Goal: Information Seeking & Learning: Learn about a topic

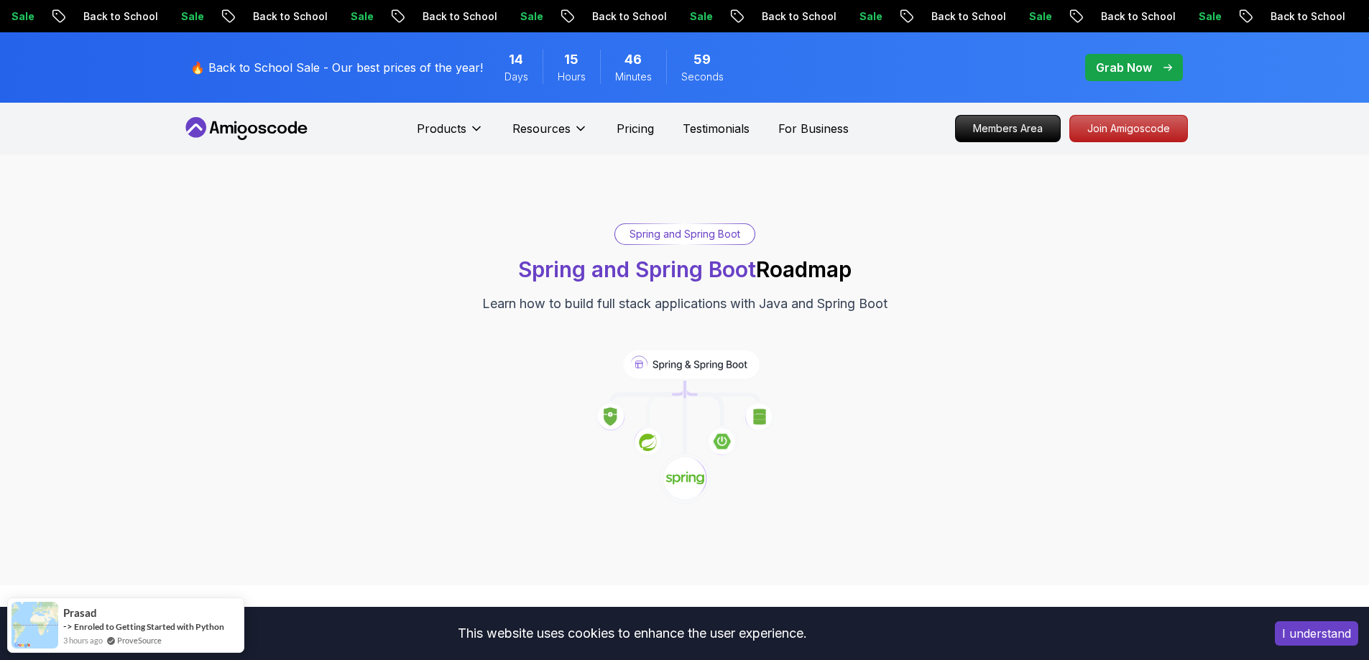
click at [1160, 63] on div "Grab Now" at bounding box center [1134, 67] width 76 height 17
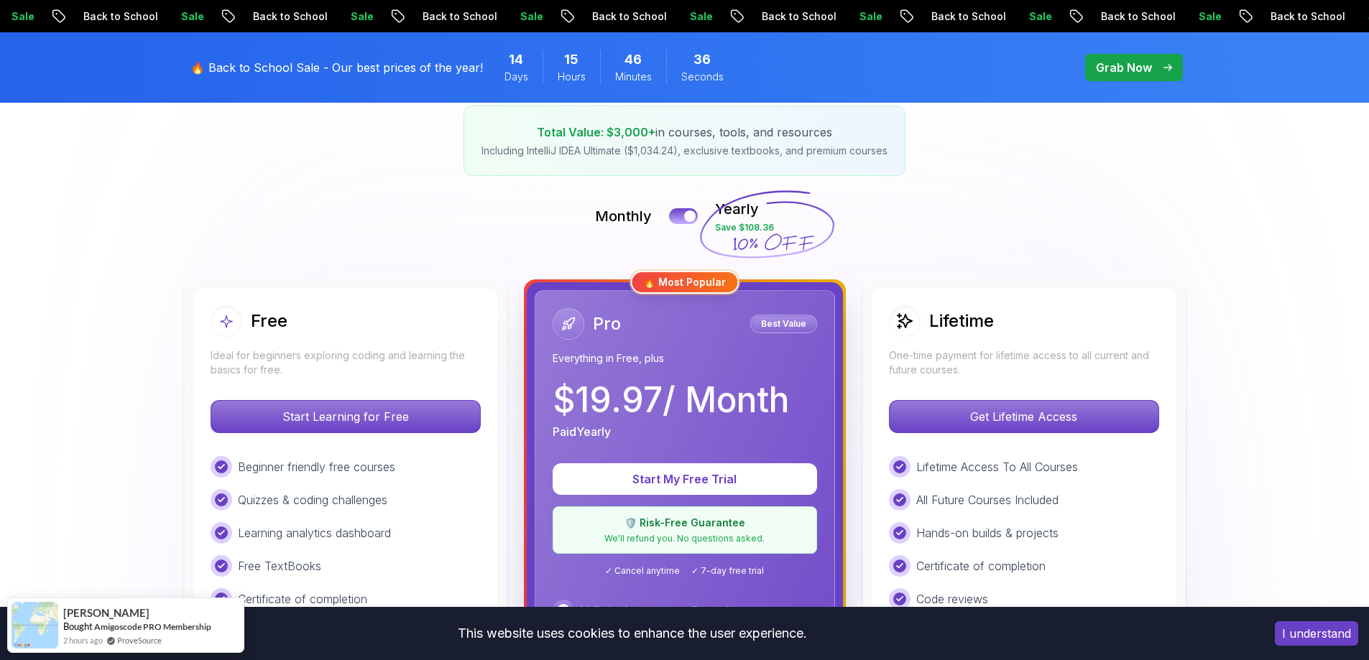
scroll to position [216, 0]
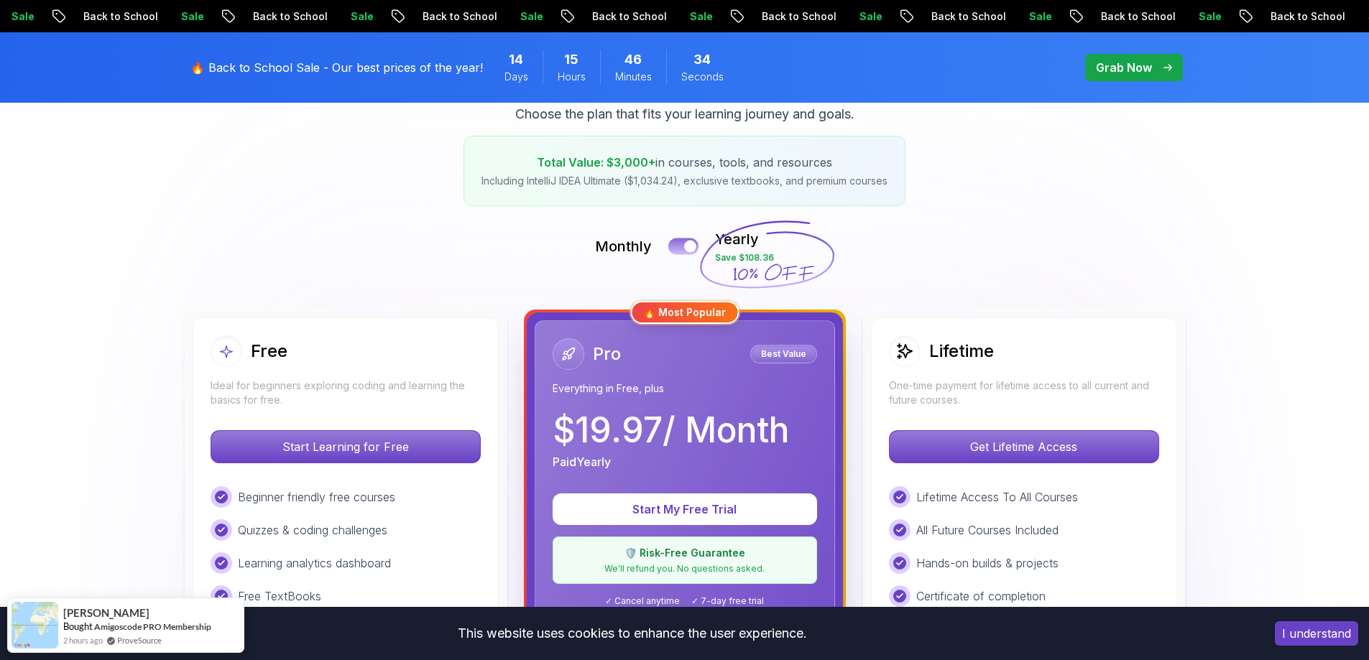
click at [674, 244] on button at bounding box center [683, 246] width 30 height 17
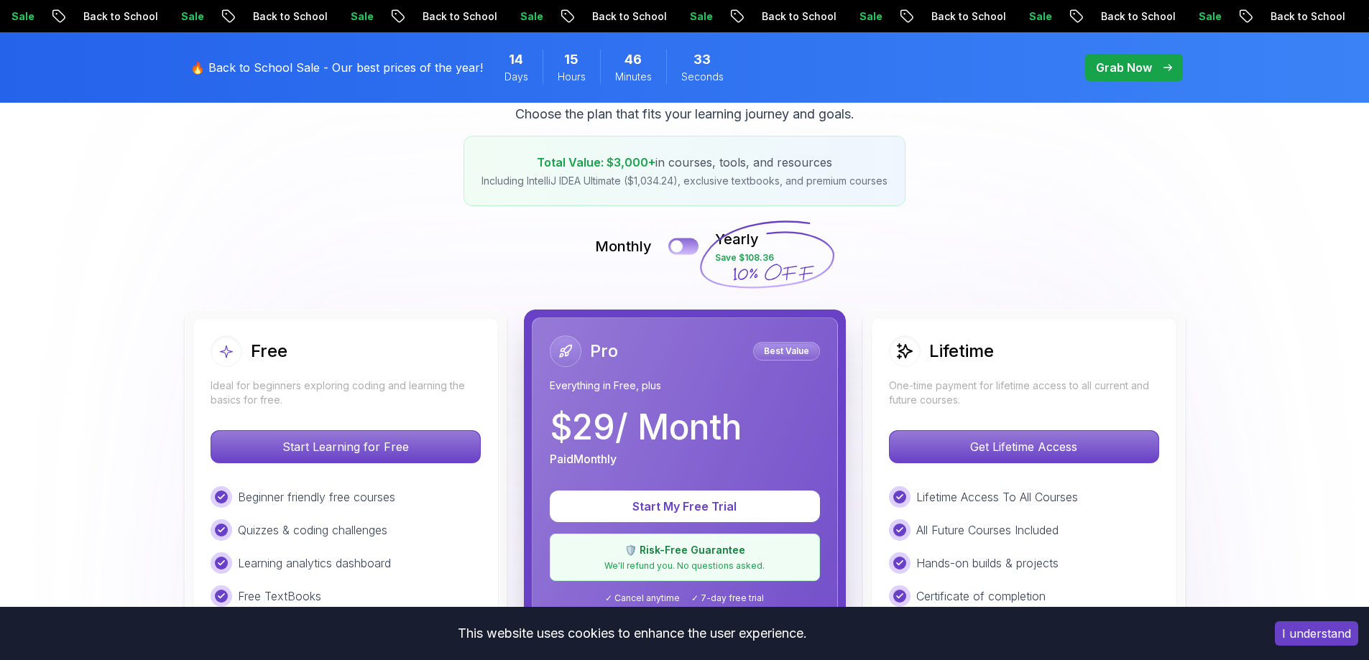
click at [683, 244] on div at bounding box center [676, 247] width 12 height 12
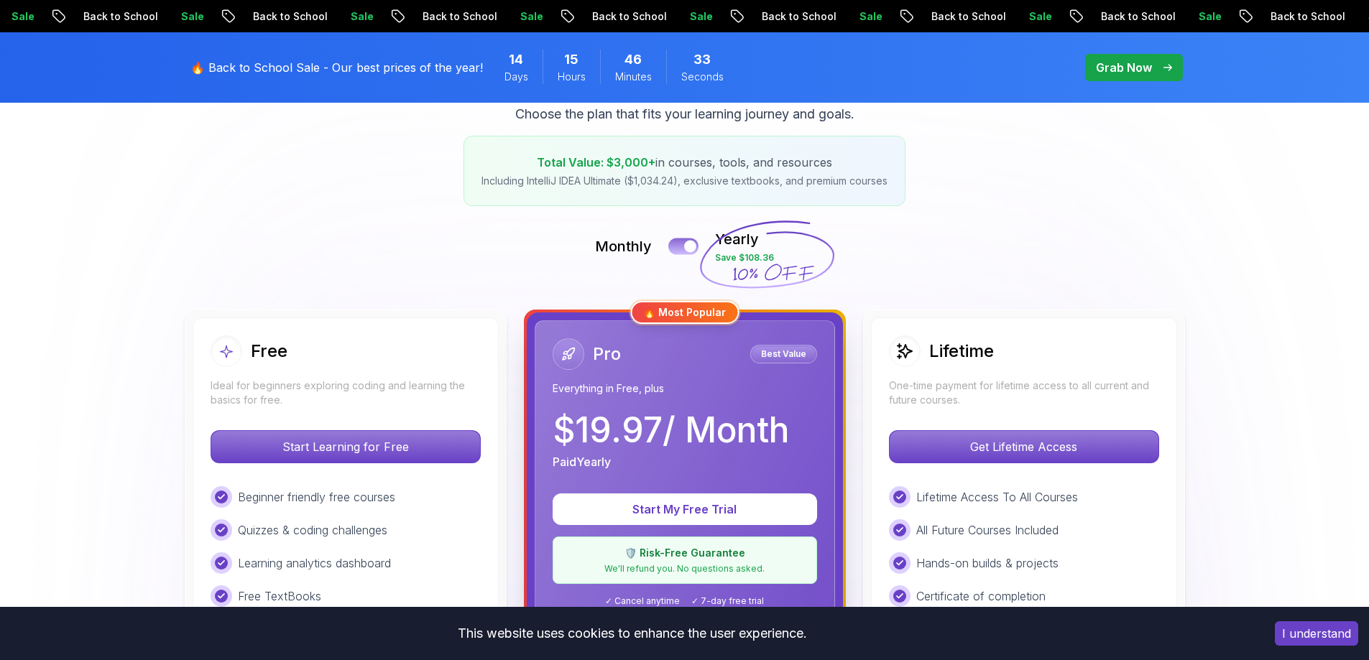
click at [683, 244] on button at bounding box center [683, 246] width 30 height 17
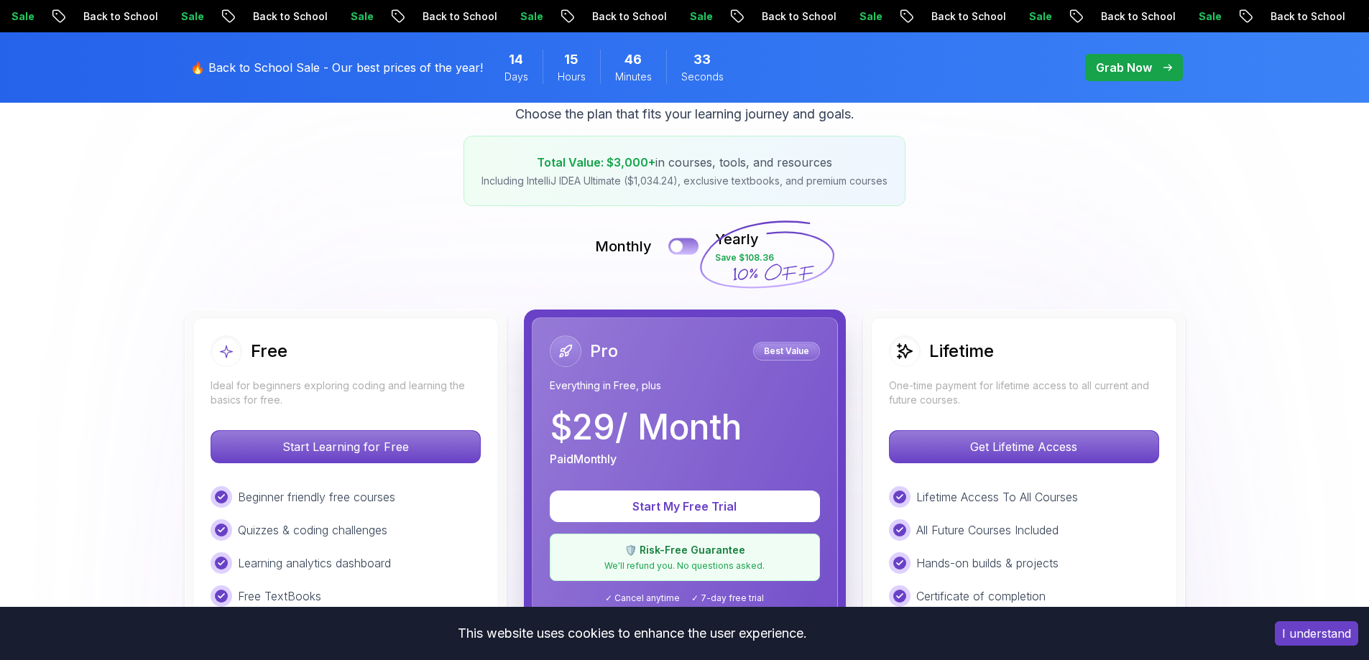
click at [683, 244] on div at bounding box center [676, 247] width 12 height 12
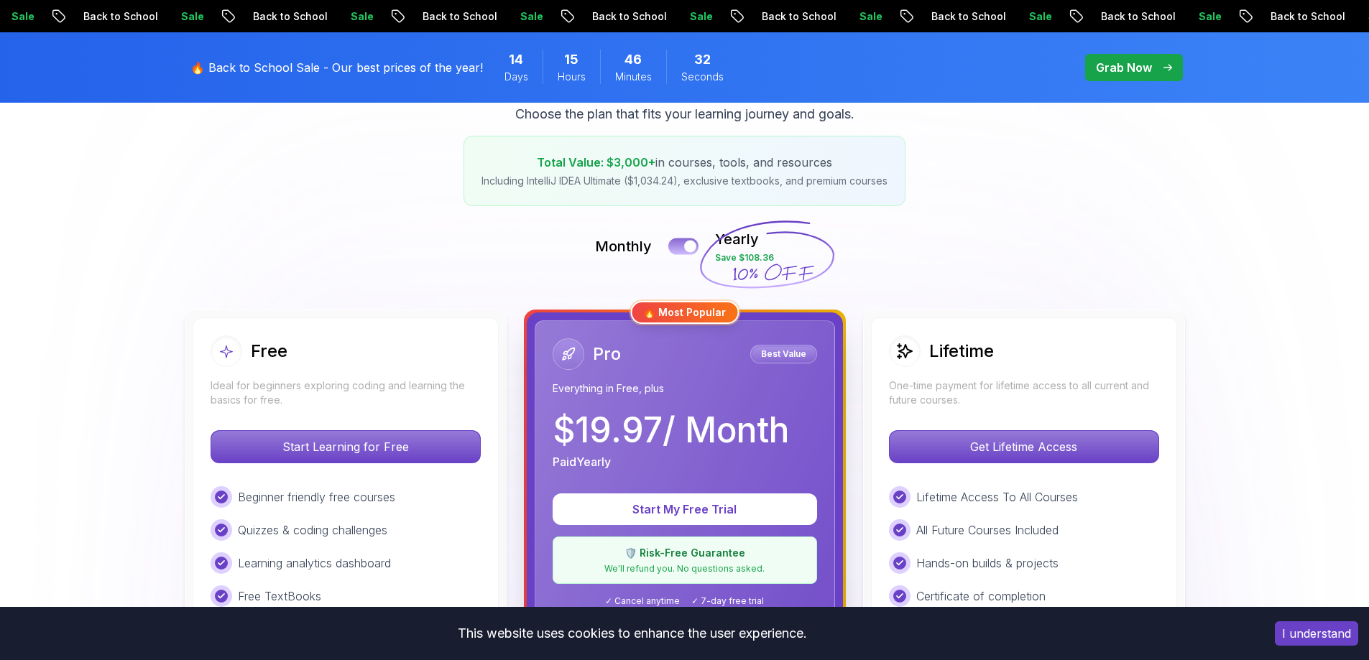
click at [683, 244] on button at bounding box center [683, 246] width 30 height 17
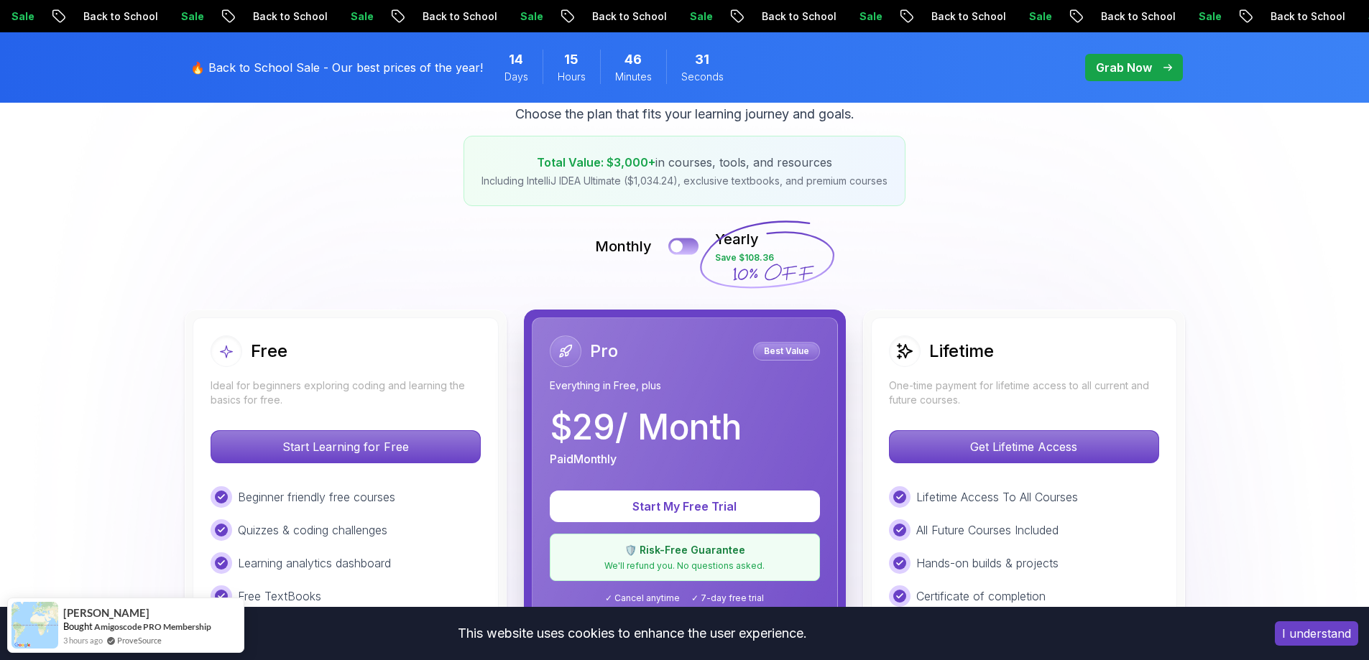
click at [683, 244] on div at bounding box center [676, 247] width 12 height 12
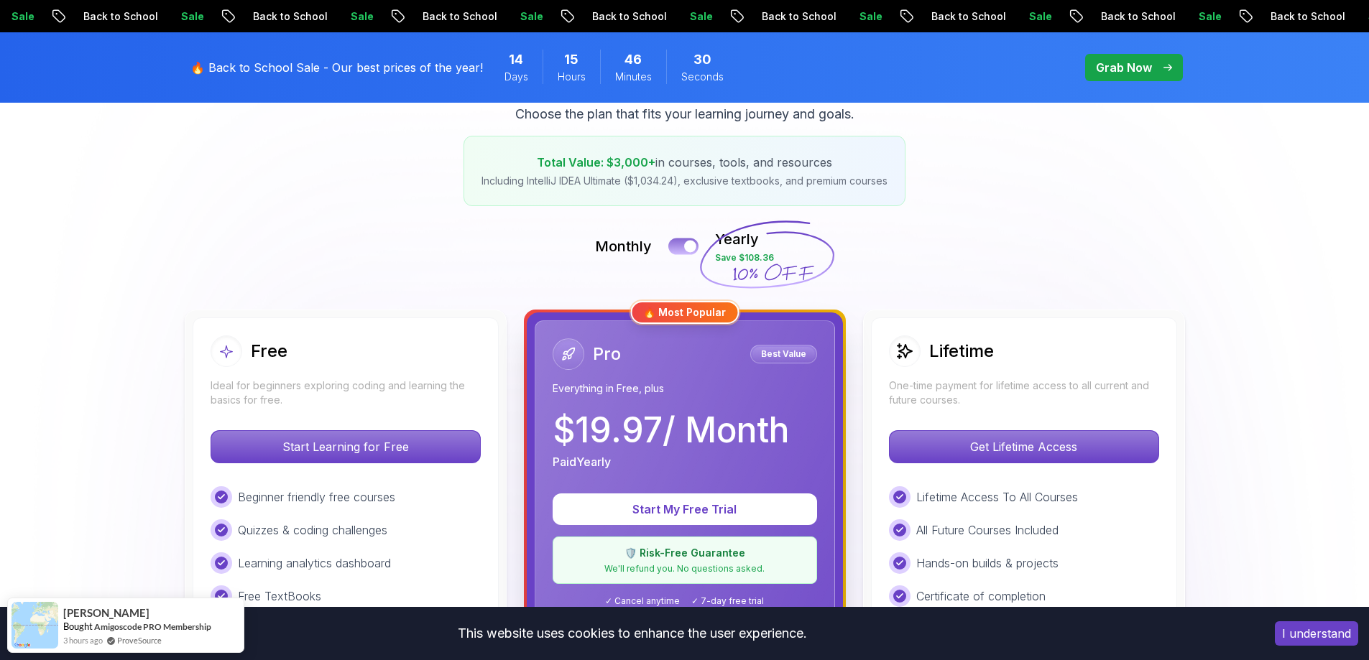
click at [683, 244] on button at bounding box center [683, 246] width 30 height 17
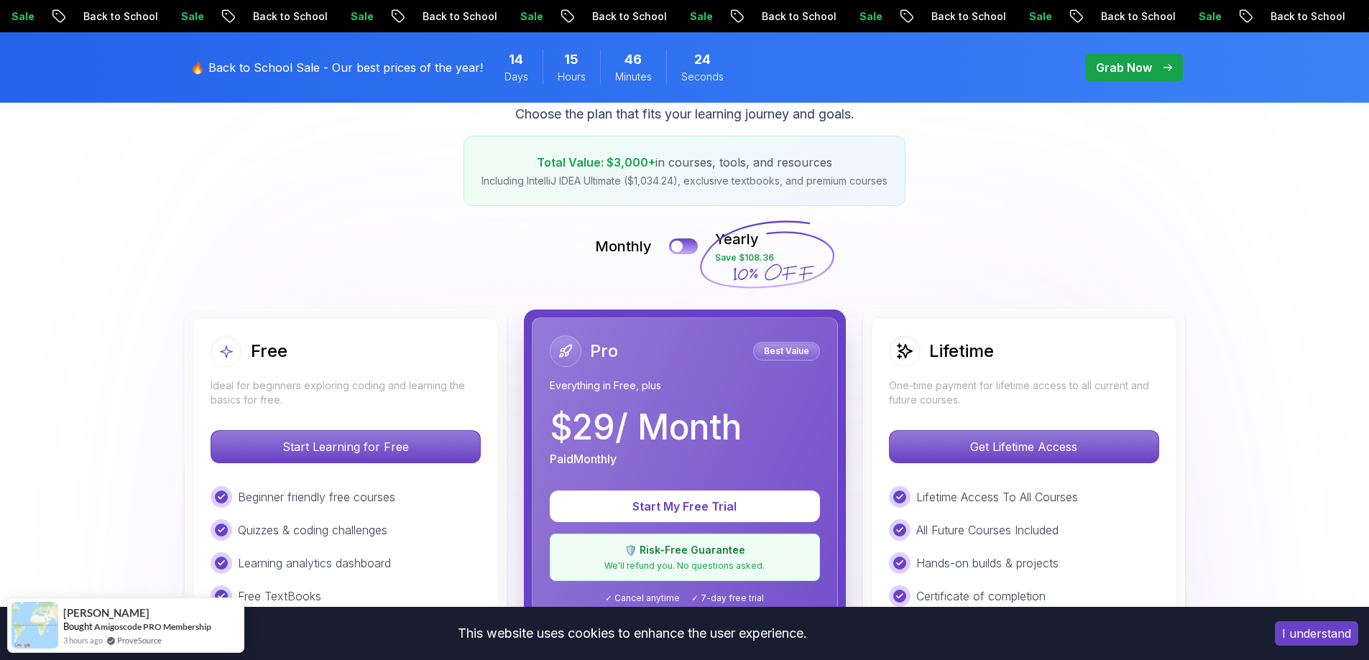
click at [1313, 634] on button "I understand" at bounding box center [1316, 634] width 83 height 24
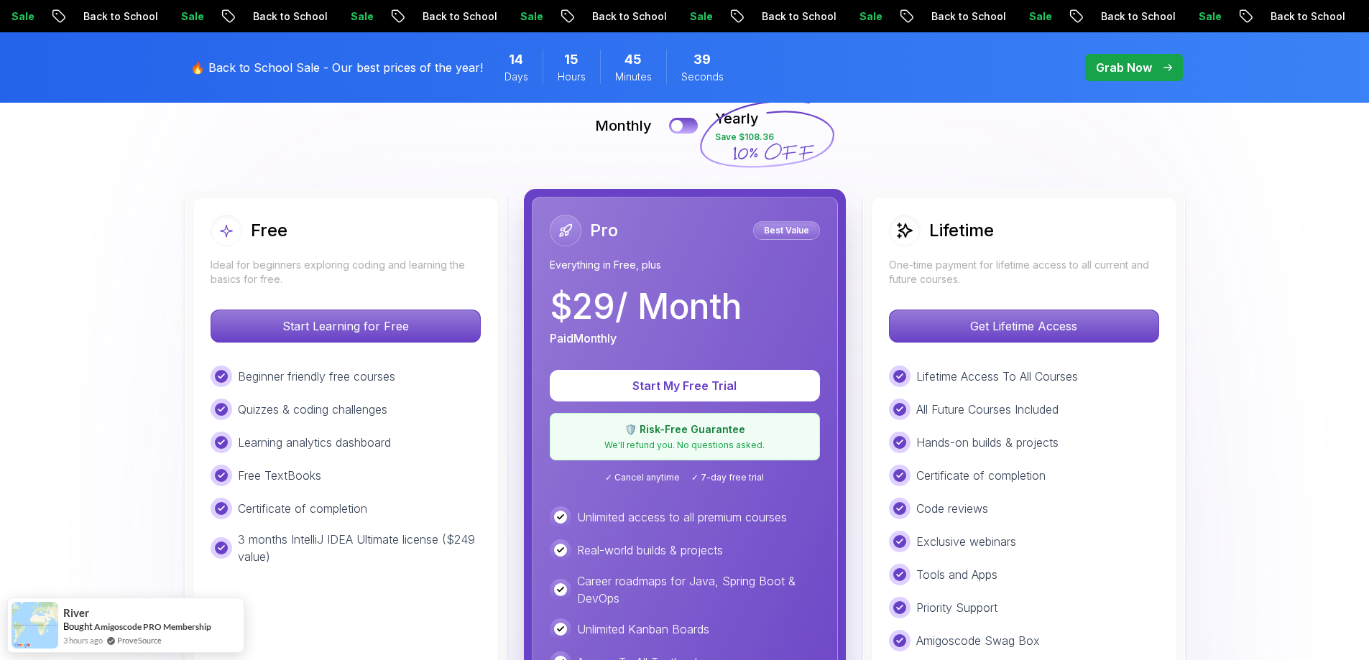
scroll to position [287, 0]
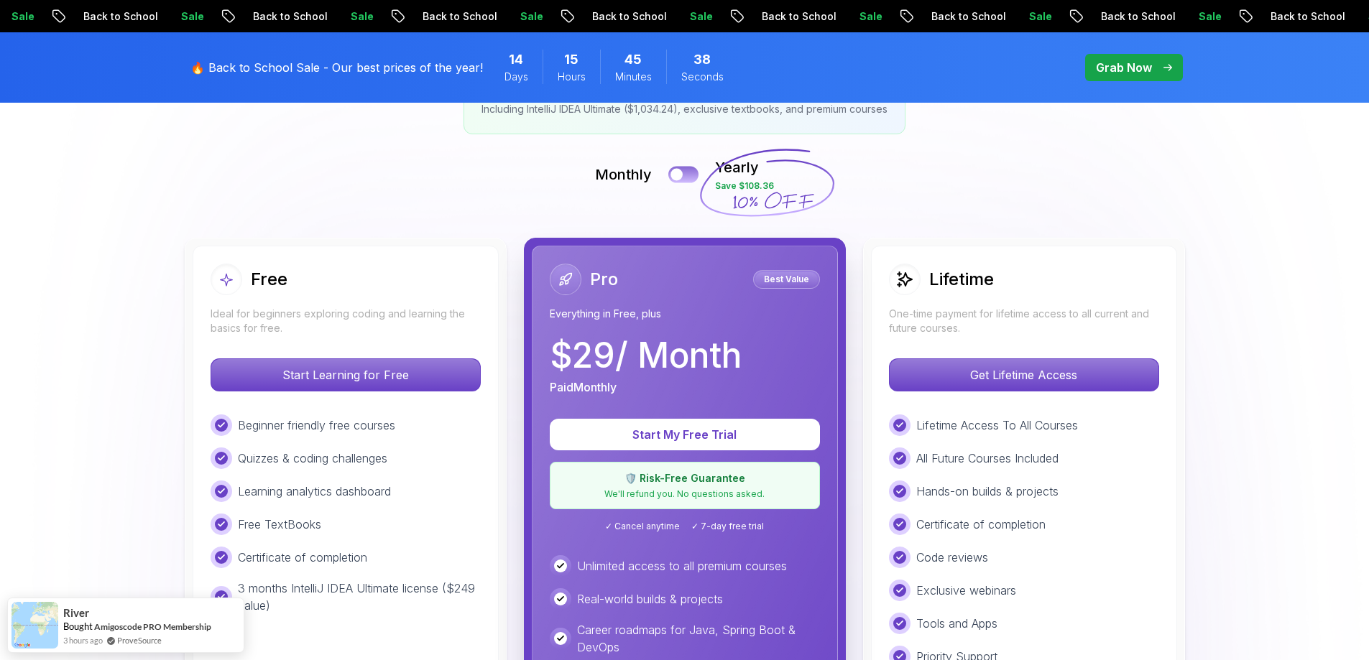
click at [687, 166] on button at bounding box center [683, 174] width 30 height 17
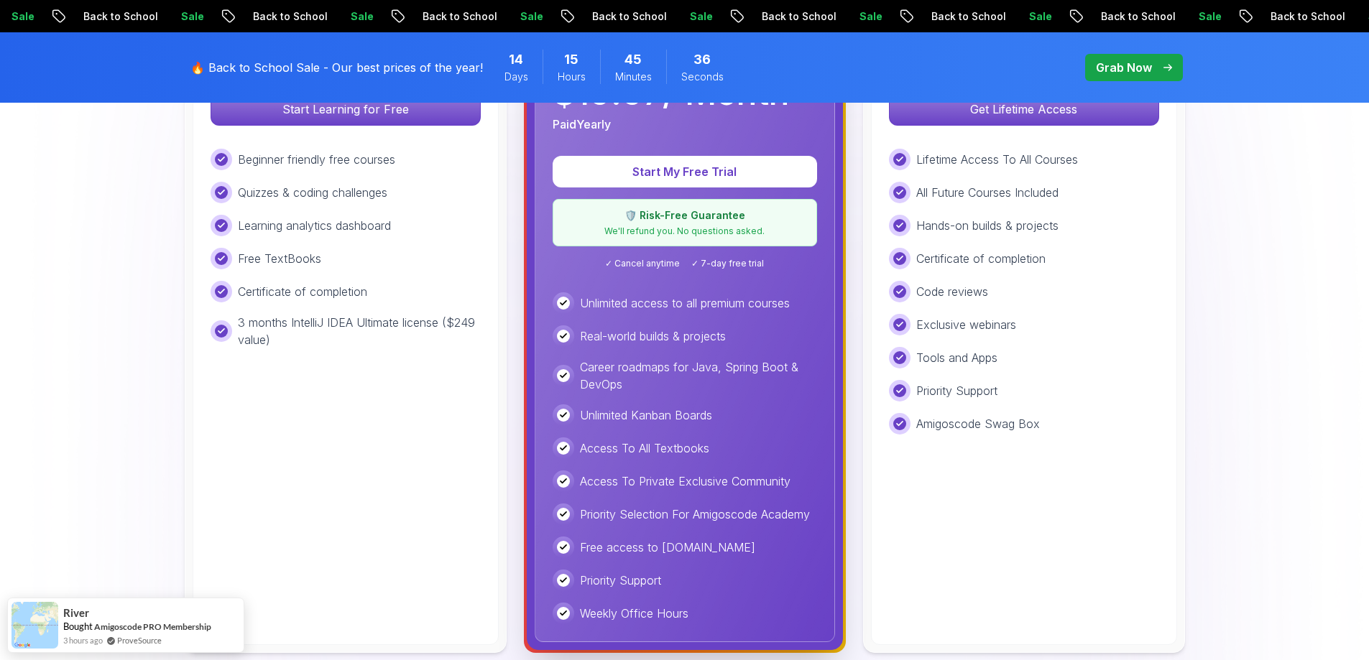
scroll to position [575, 0]
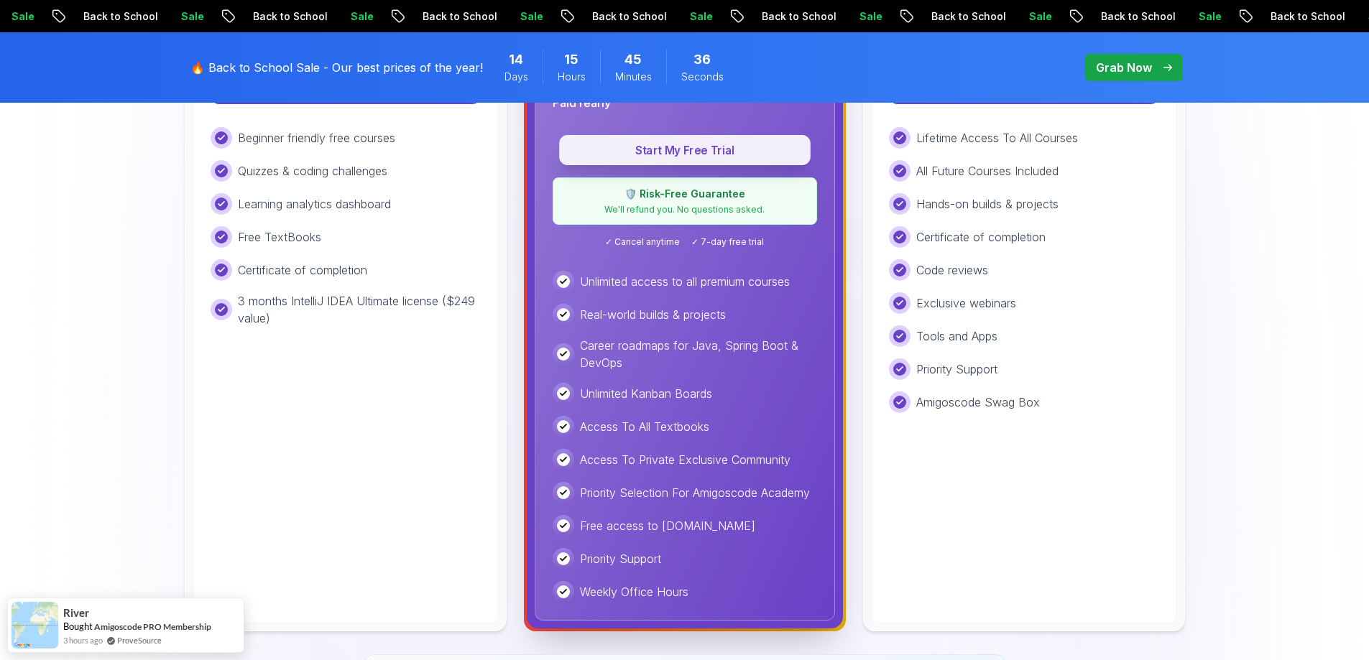
click at [703, 149] on p "Start My Free Trial" at bounding box center [685, 150] width 218 height 17
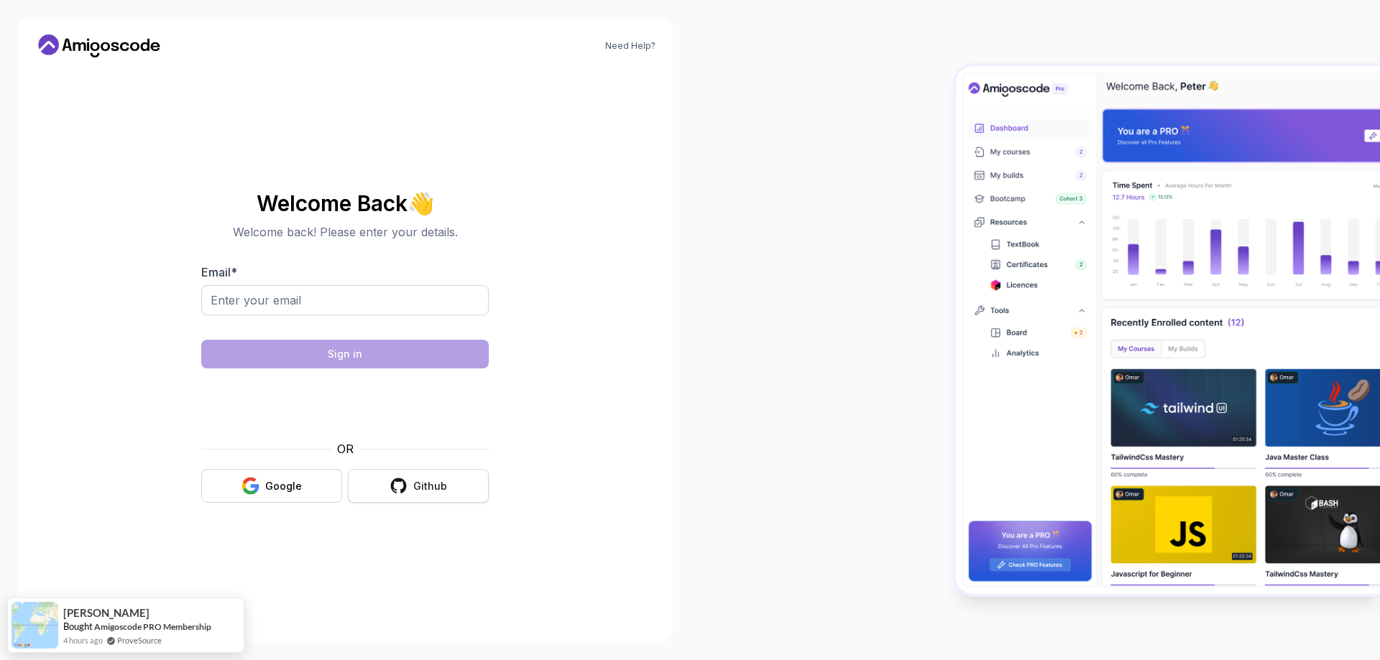
click at [456, 489] on button "Github" at bounding box center [418, 486] width 141 height 34
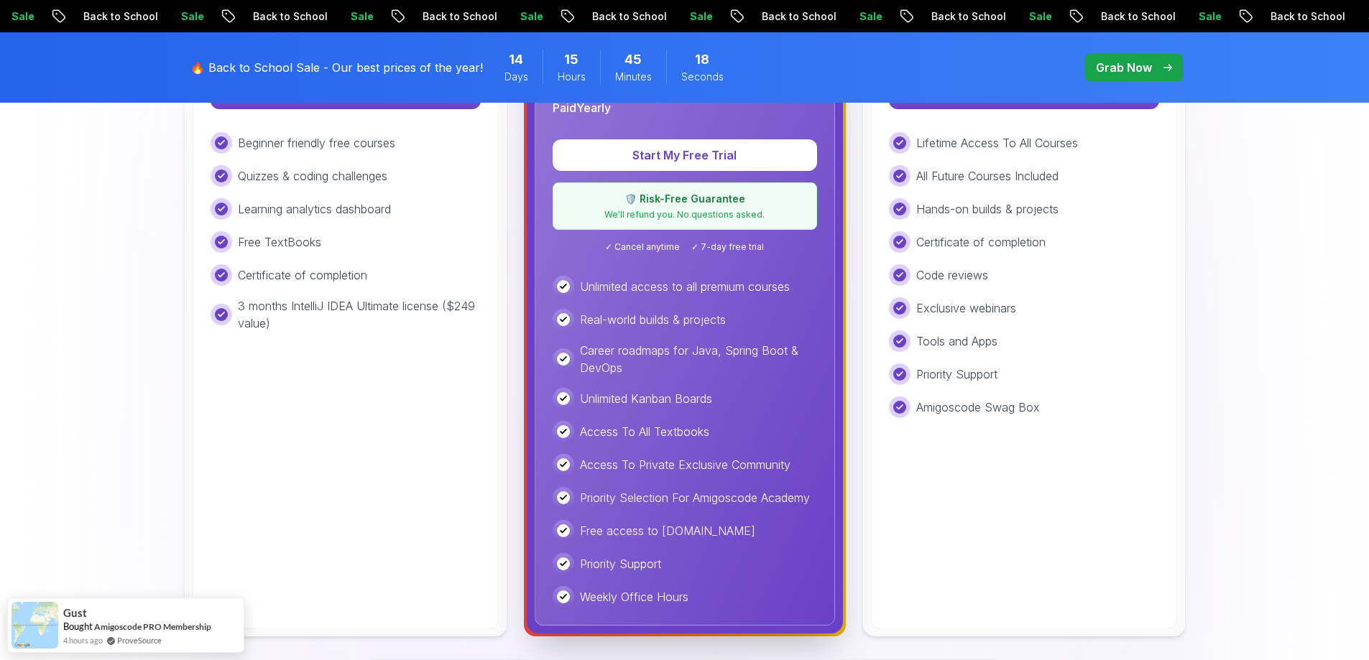
scroll to position [575, 0]
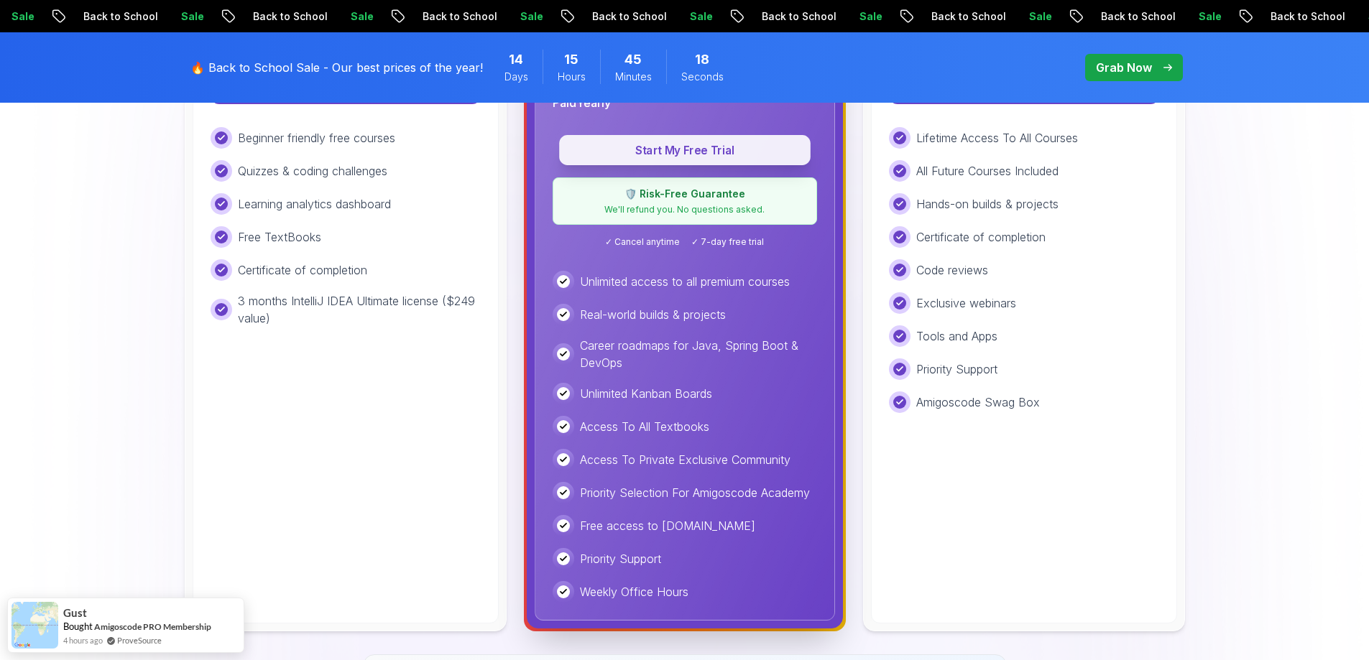
click at [704, 149] on p "Start My Free Trial" at bounding box center [685, 150] width 218 height 17
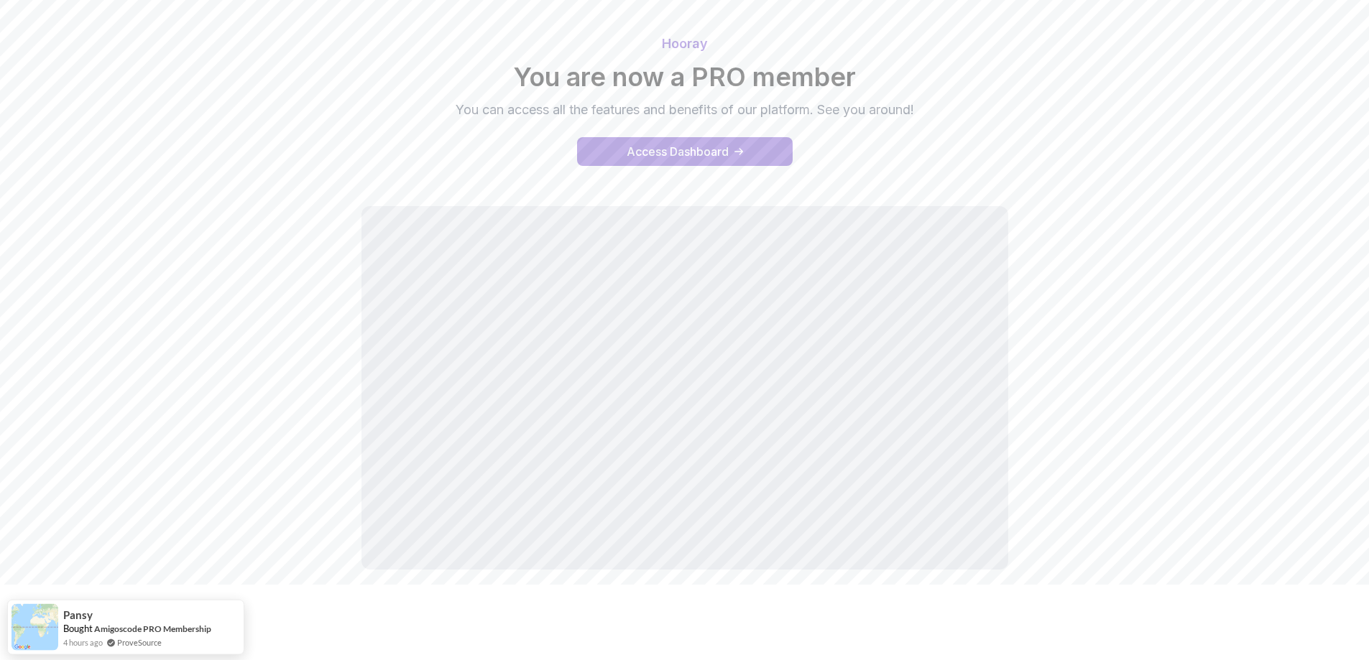
scroll to position [77, 0]
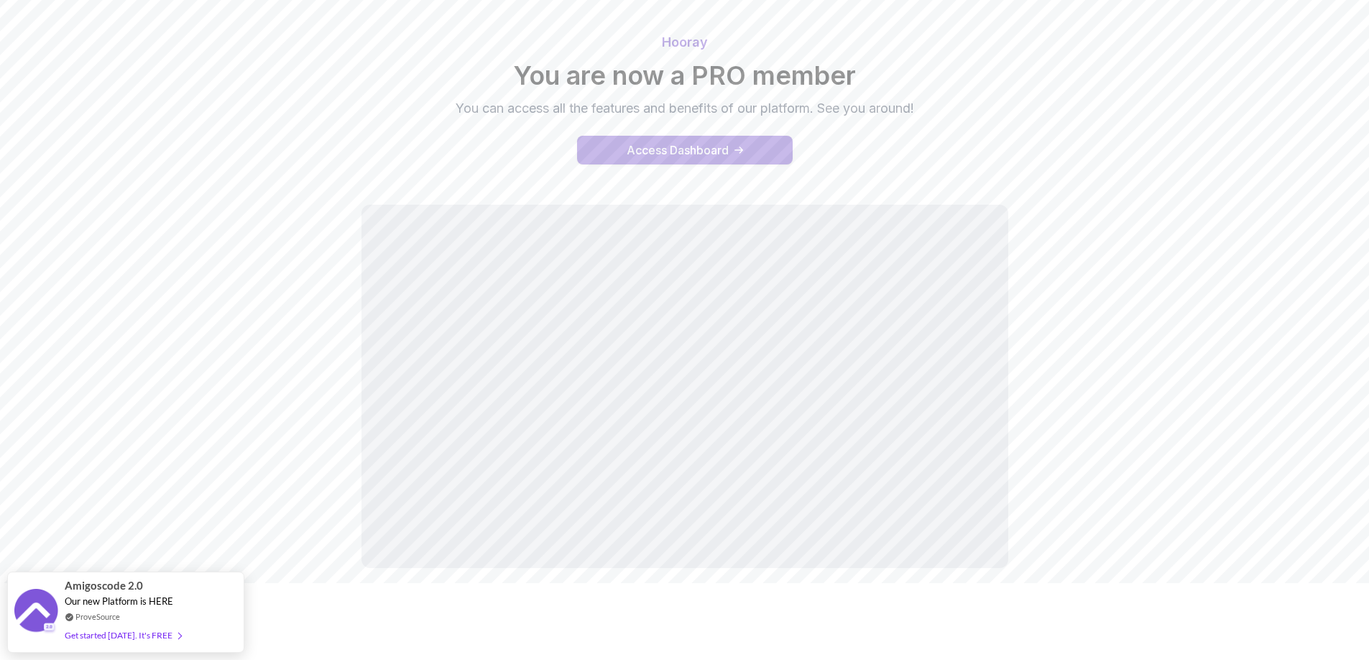
click at [750, 144] on button "Access Dashboard" at bounding box center [685, 150] width 216 height 29
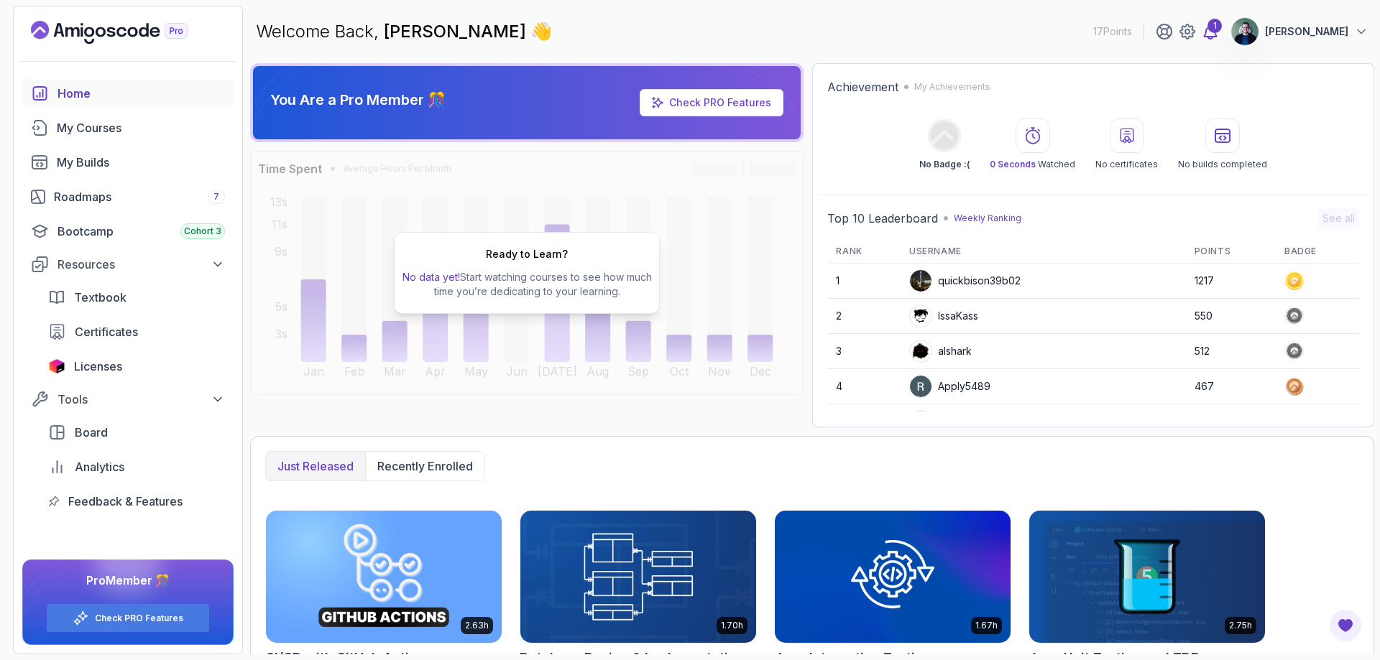
click at [1222, 29] on div "1" at bounding box center [1214, 26] width 14 height 14
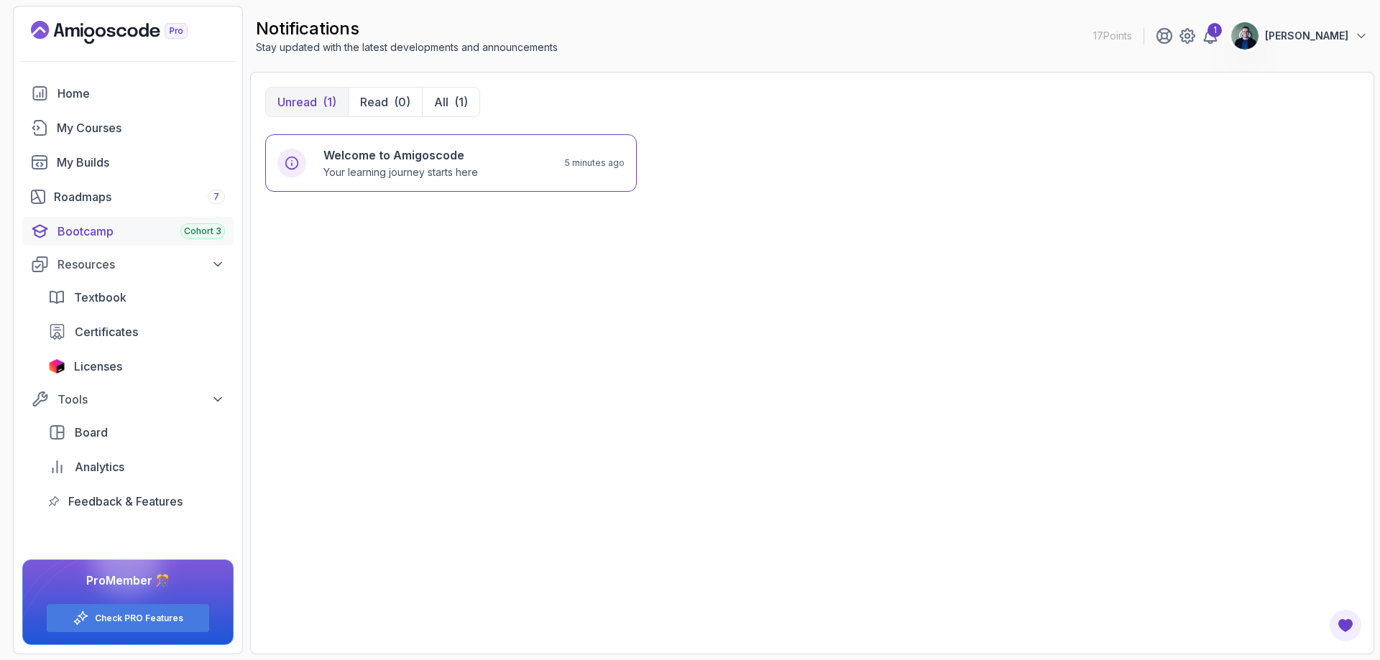
click at [120, 234] on div "Bootcamp Cohort 3" at bounding box center [140, 231] width 167 height 17
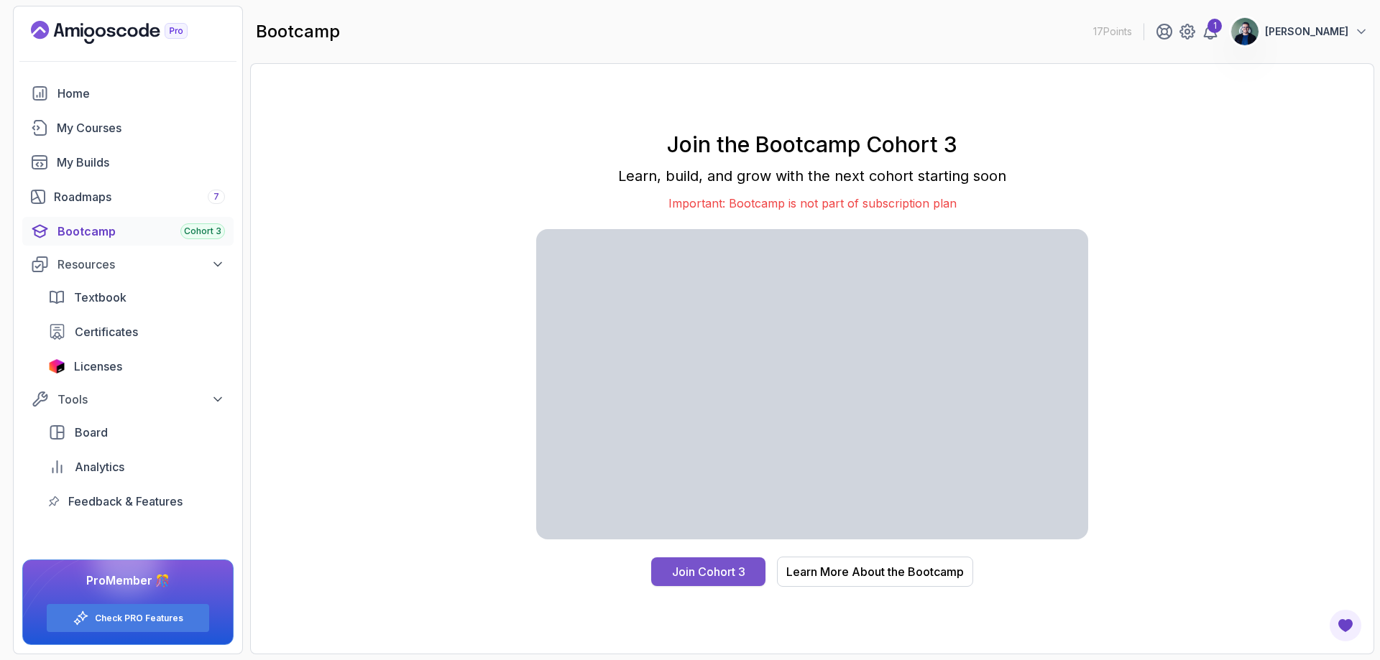
click at [693, 563] on div "Join Cohort 3" at bounding box center [708, 571] width 73 height 17
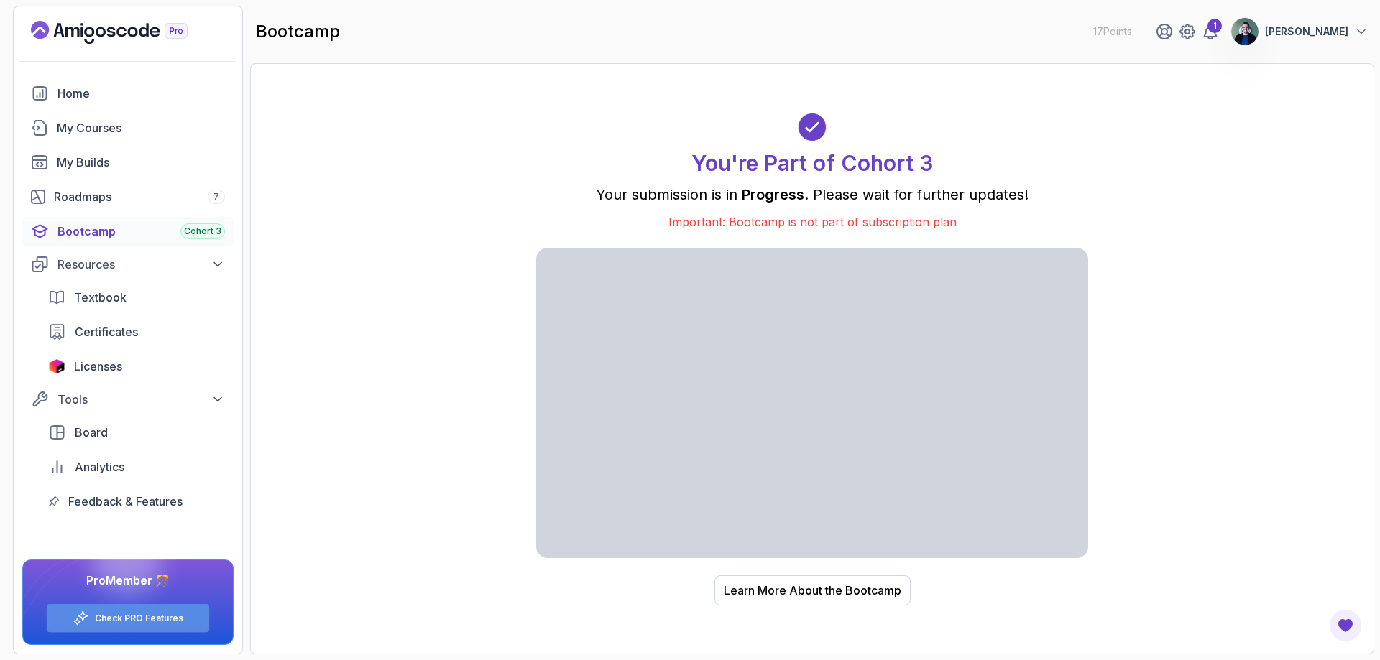
click at [149, 629] on div "Check PRO Features" at bounding box center [128, 618] width 162 height 28
click at [156, 622] on link "Check PRO Features" at bounding box center [139, 618] width 88 height 11
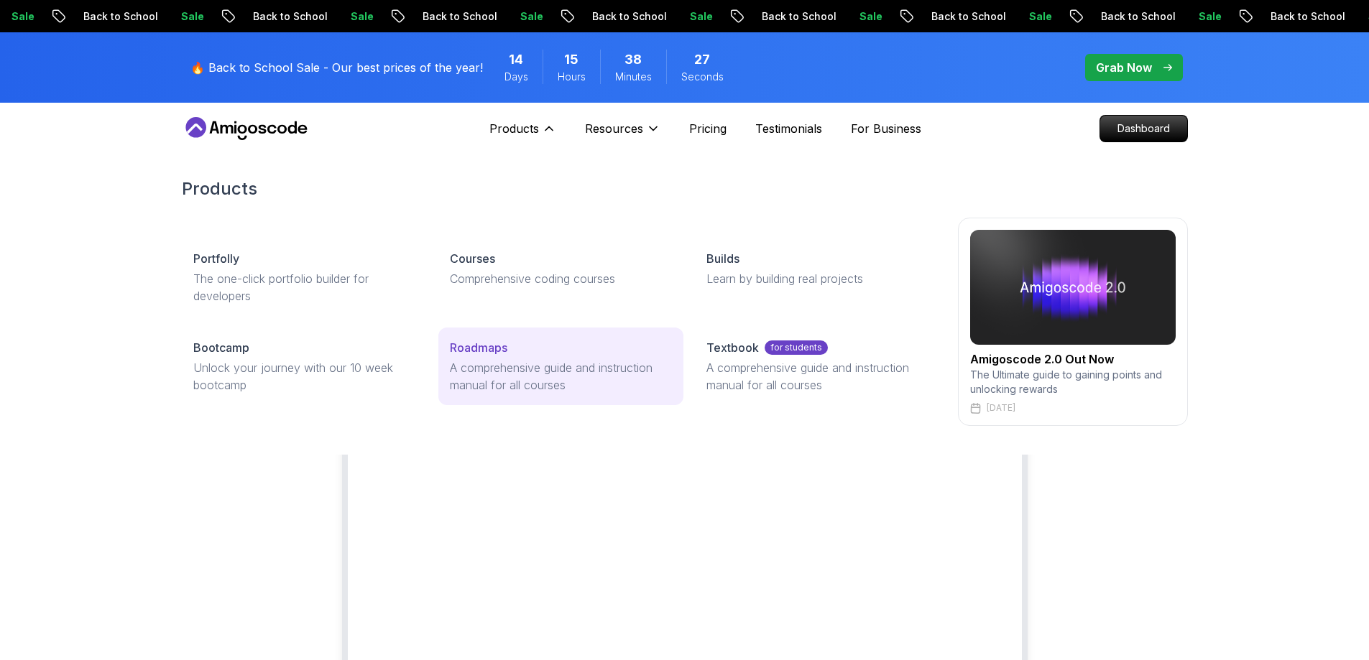
click at [496, 352] on p "Roadmaps" at bounding box center [478, 347] width 57 height 17
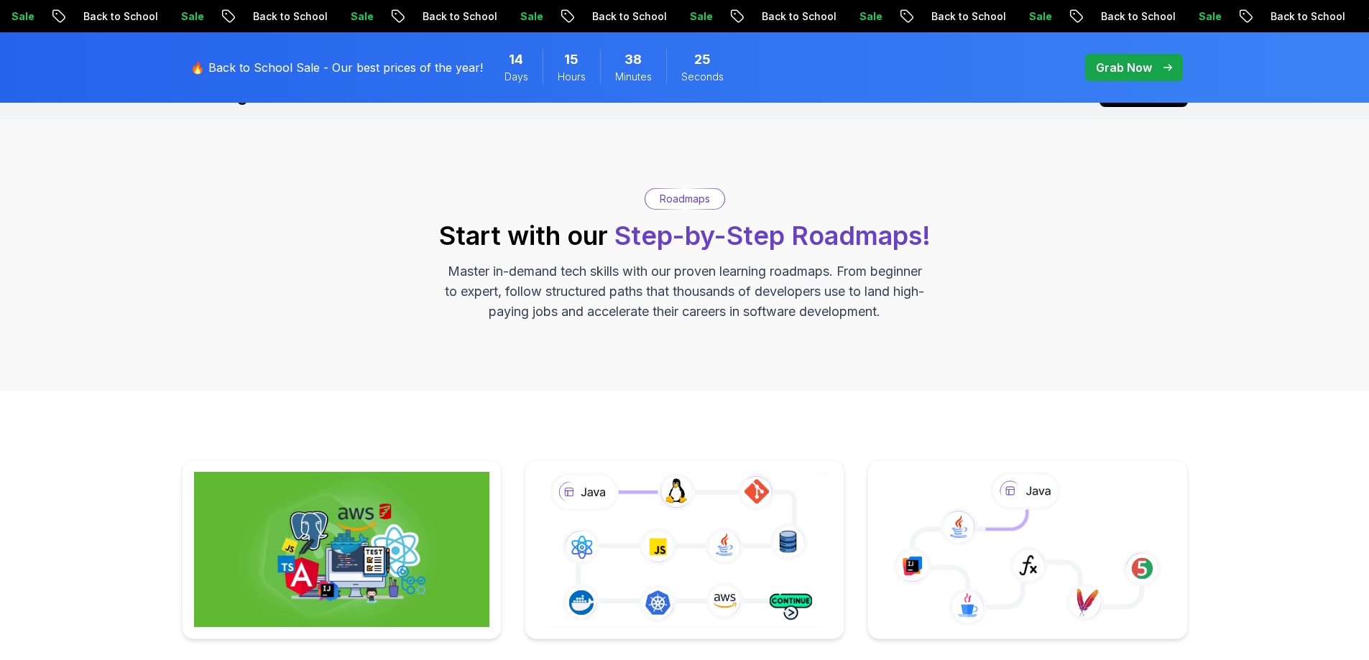
scroll to position [359, 0]
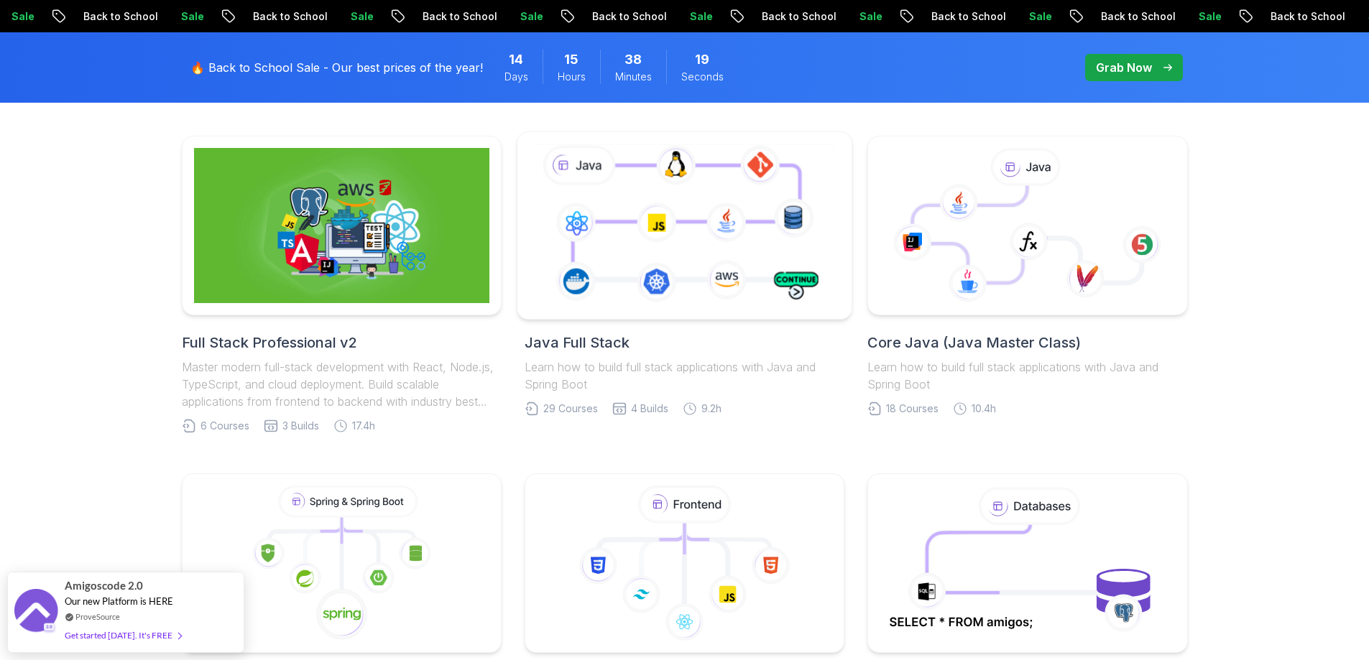
click at [721, 241] on icon at bounding box center [684, 225] width 304 height 169
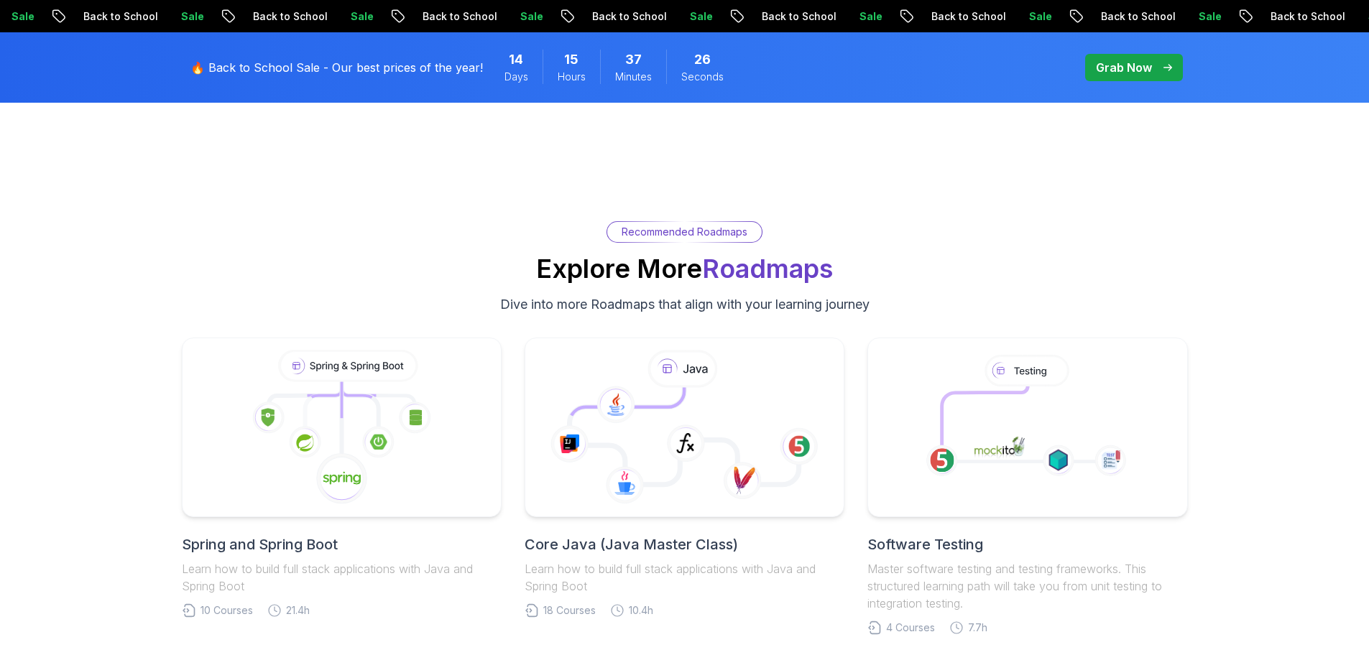
scroll to position [6467, 0]
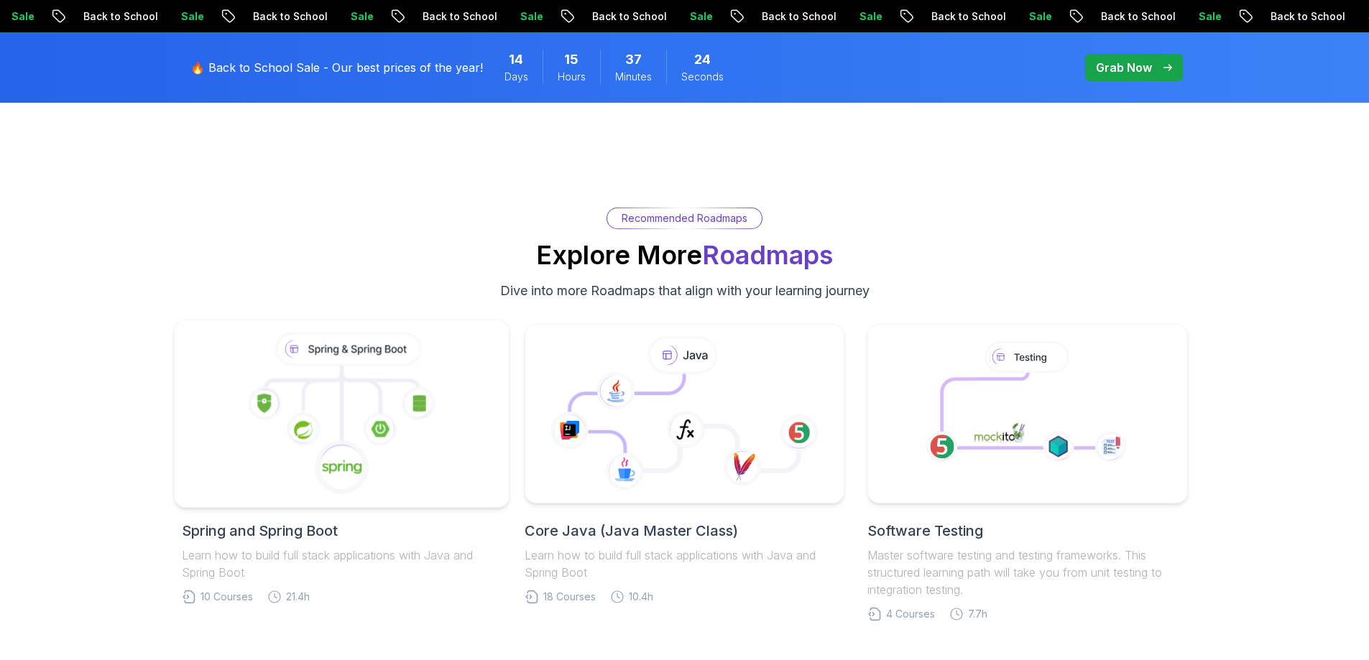
click at [371, 429] on icon at bounding box center [380, 429] width 34 height 34
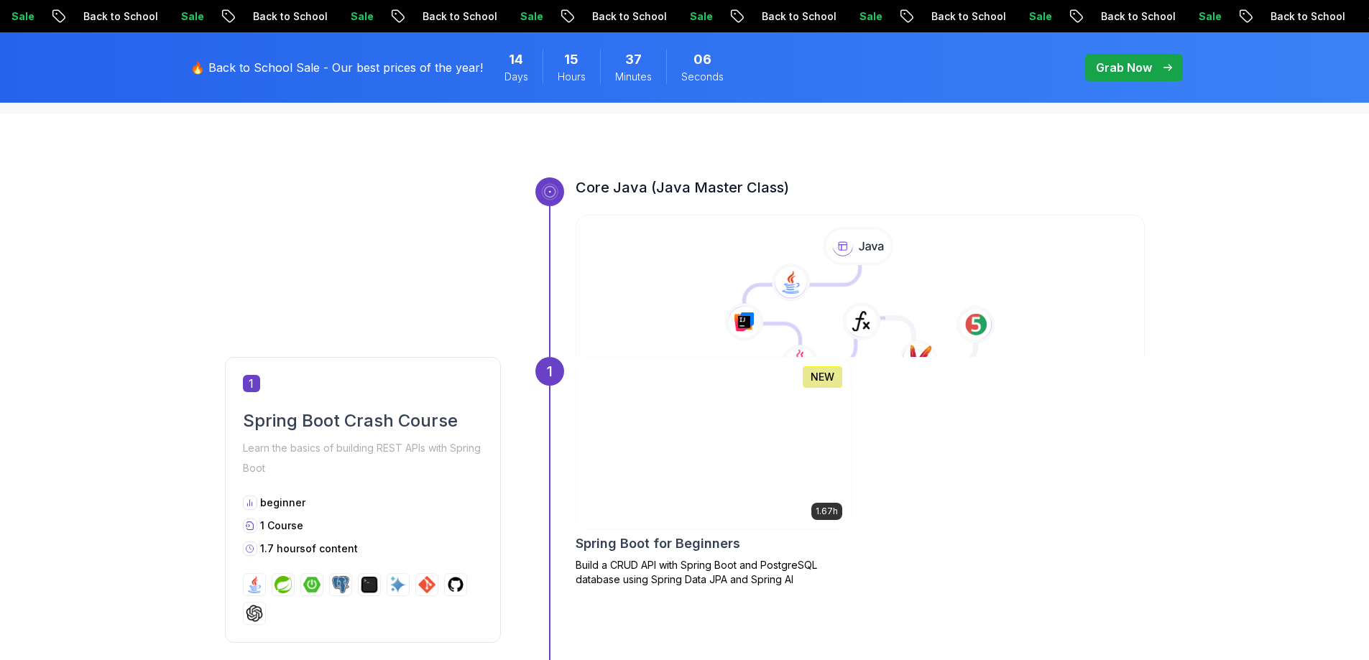
scroll to position [431, 0]
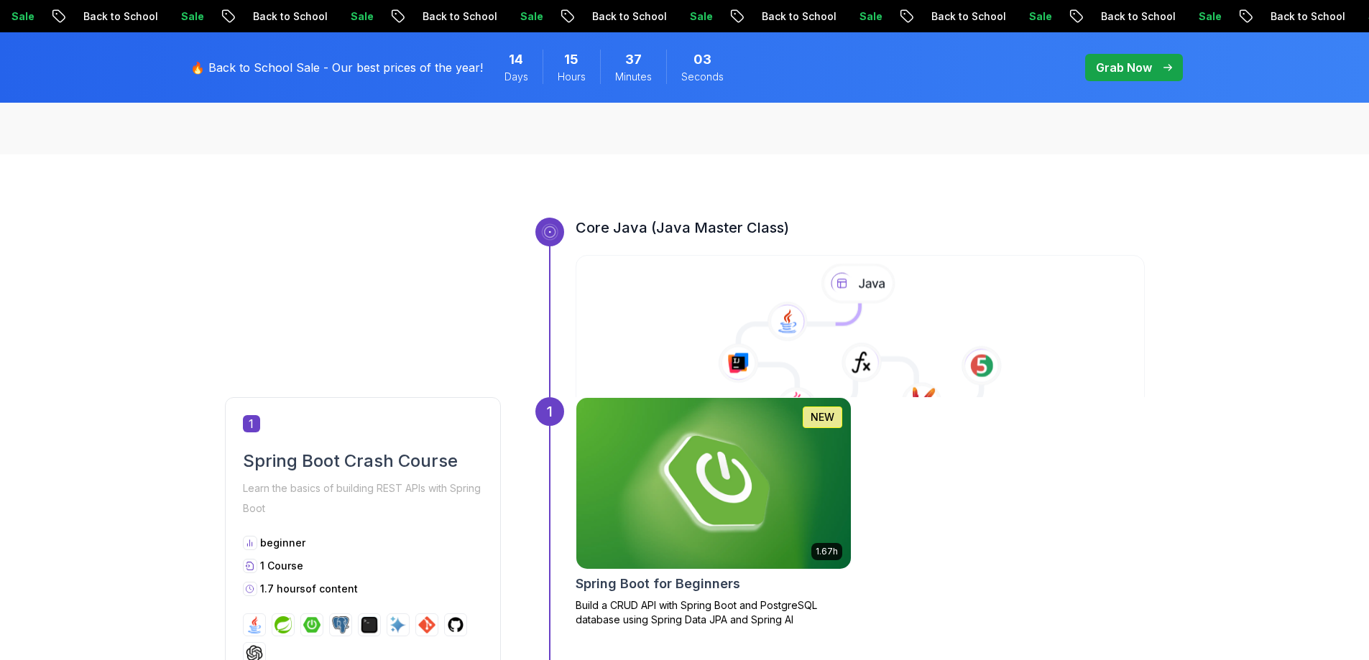
click at [813, 280] on icon at bounding box center [860, 346] width 572 height 165
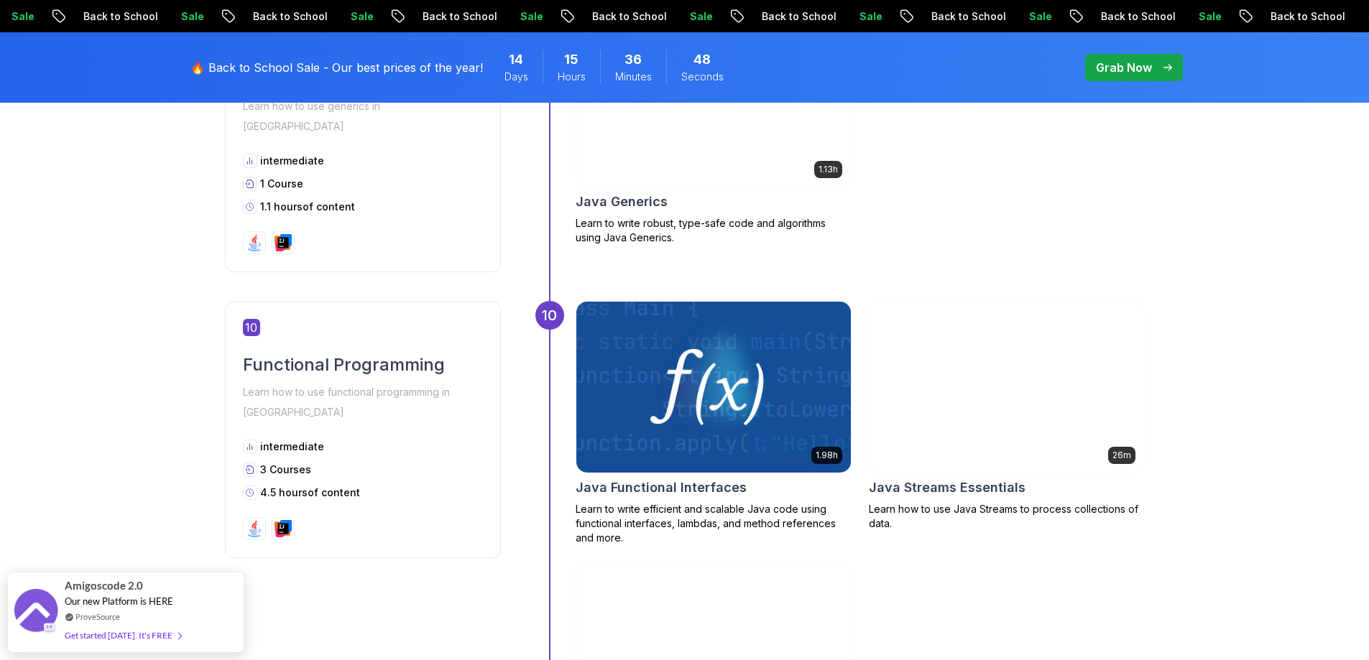
scroll to position [3090, 0]
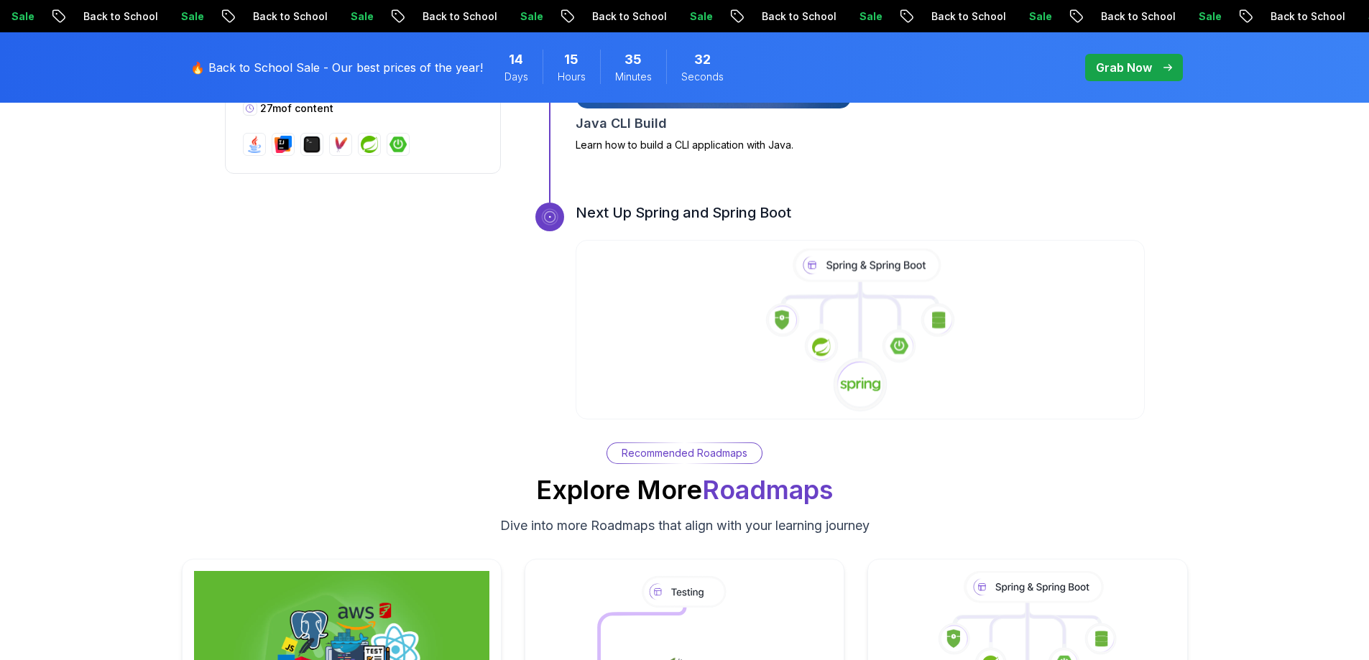
scroll to position [5030, 0]
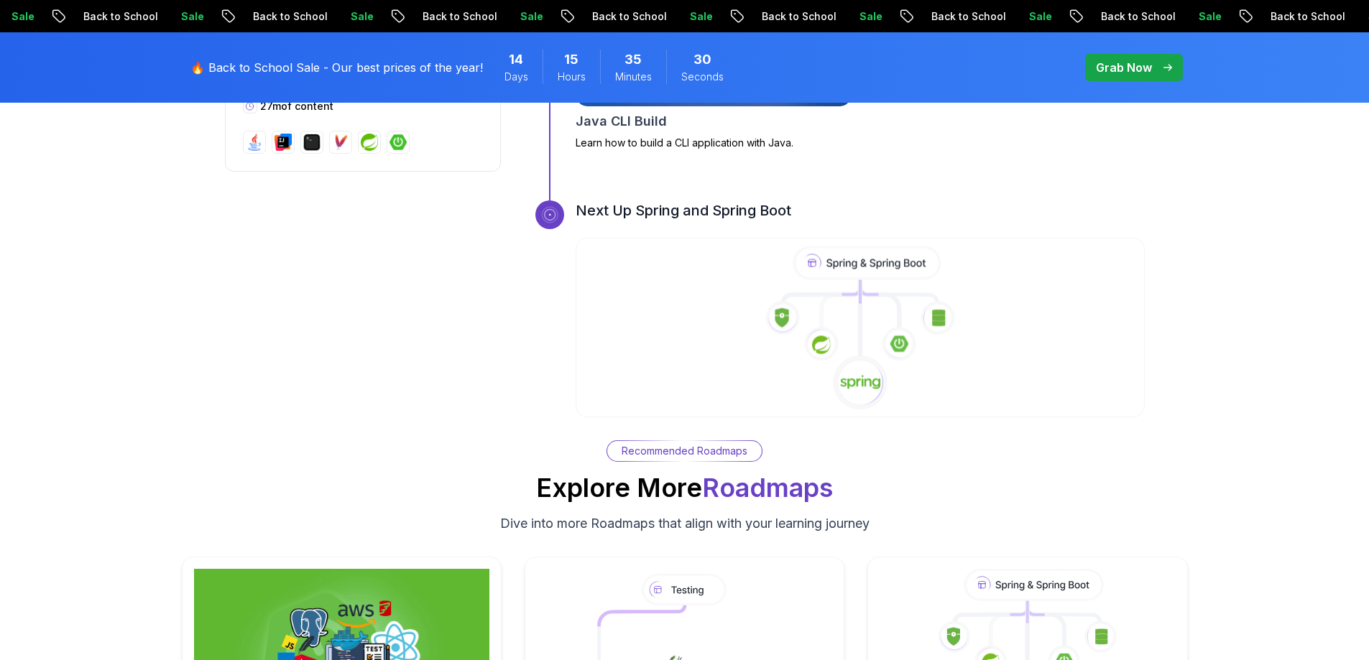
click at [902, 331] on icon at bounding box center [860, 328] width 572 height 165
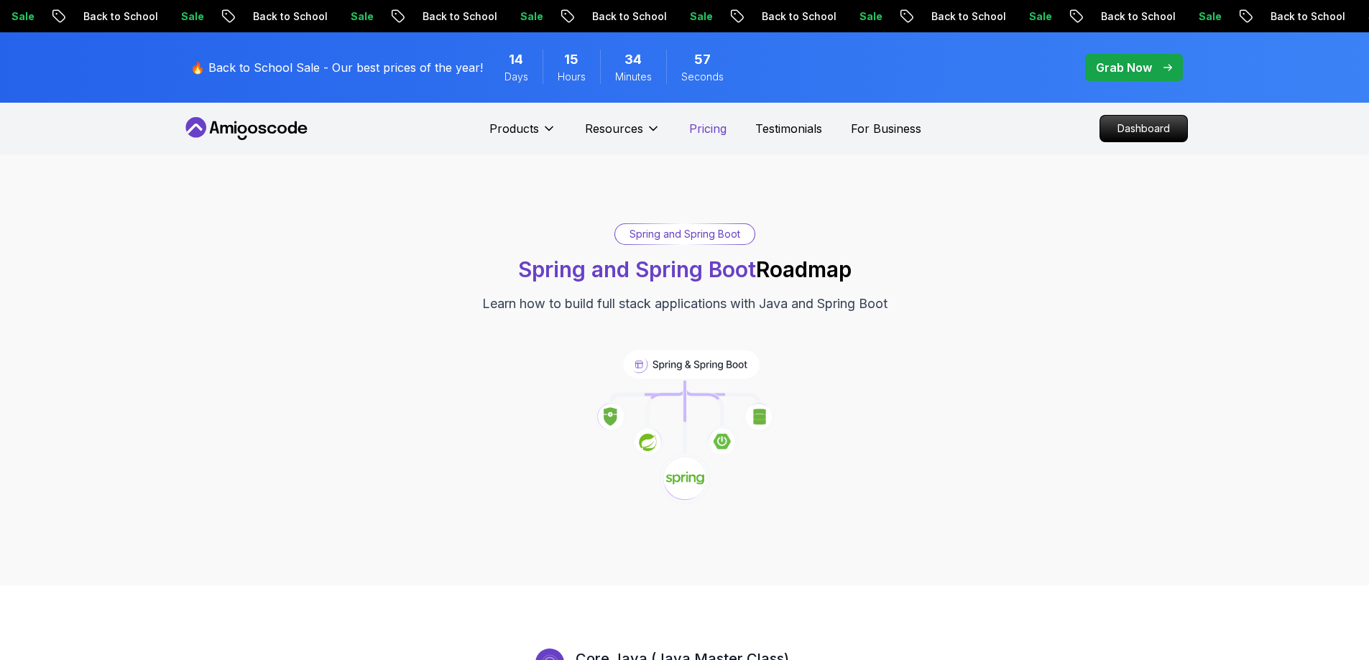
click at [698, 130] on p "Pricing" at bounding box center [707, 128] width 37 height 17
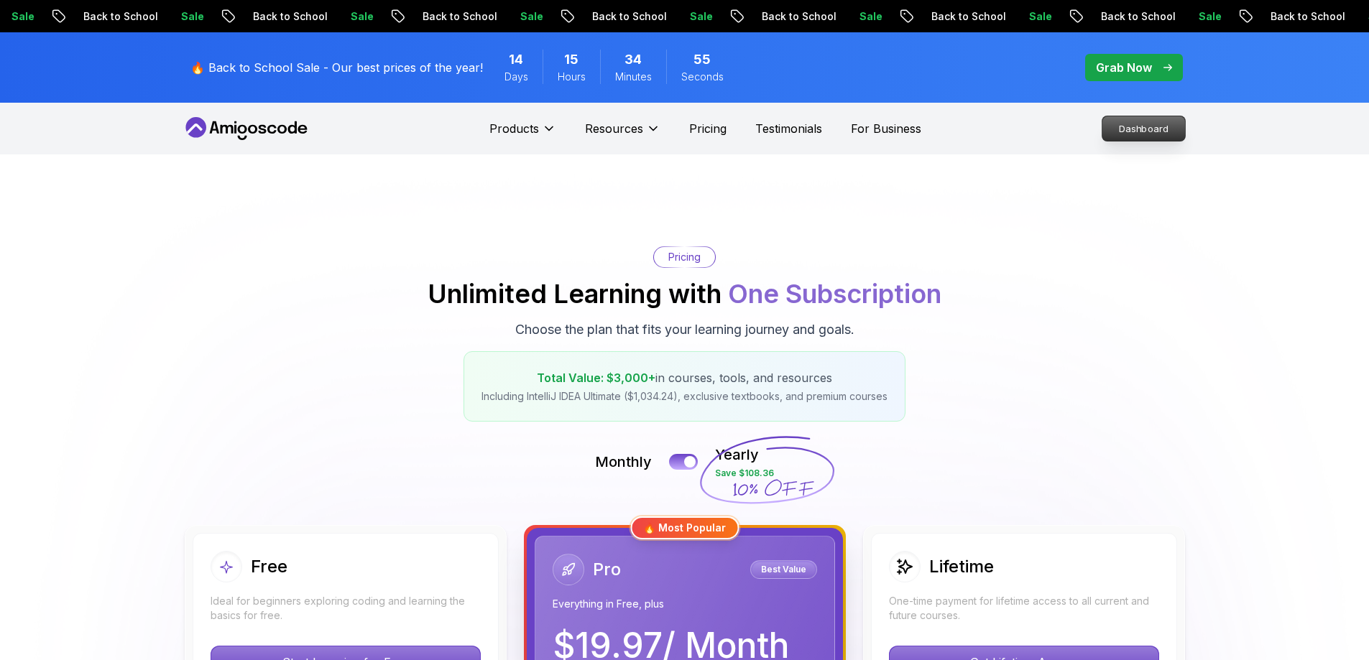
click at [1134, 124] on p "Dashboard" at bounding box center [1143, 128] width 83 height 24
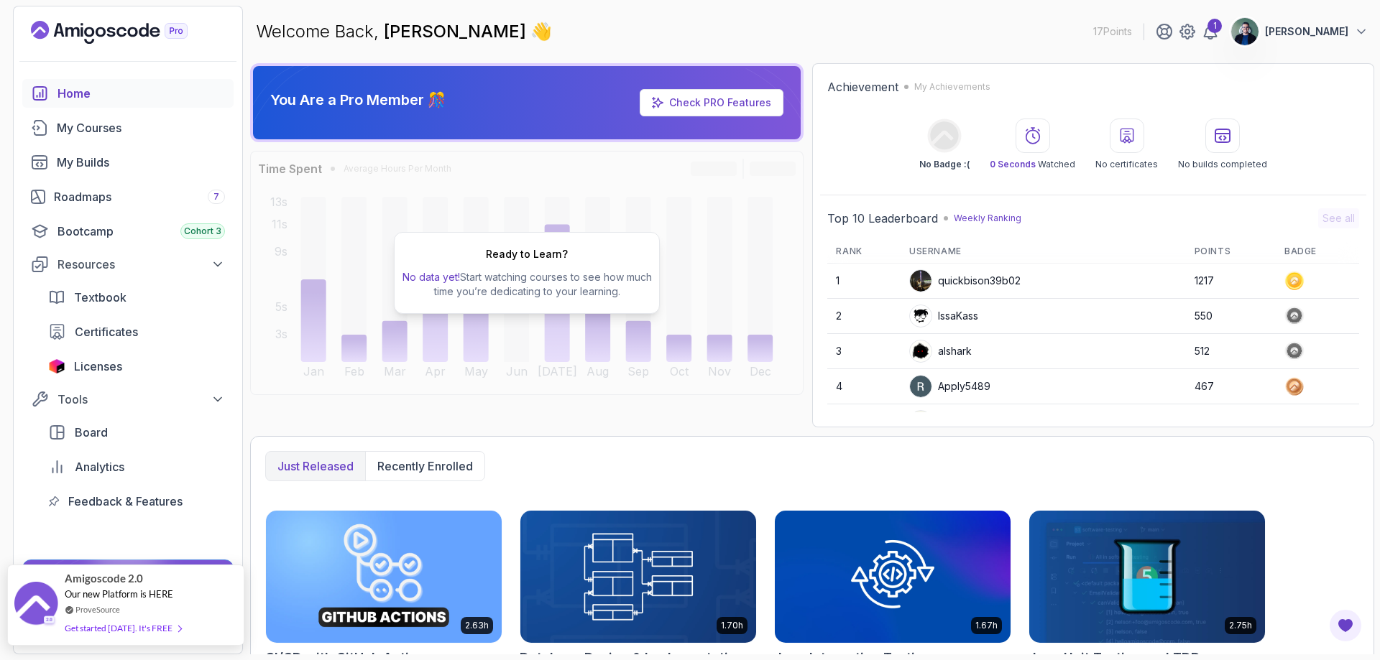
click at [156, 627] on div "Get started [DATE]. It's FREE" at bounding box center [123, 628] width 116 height 17
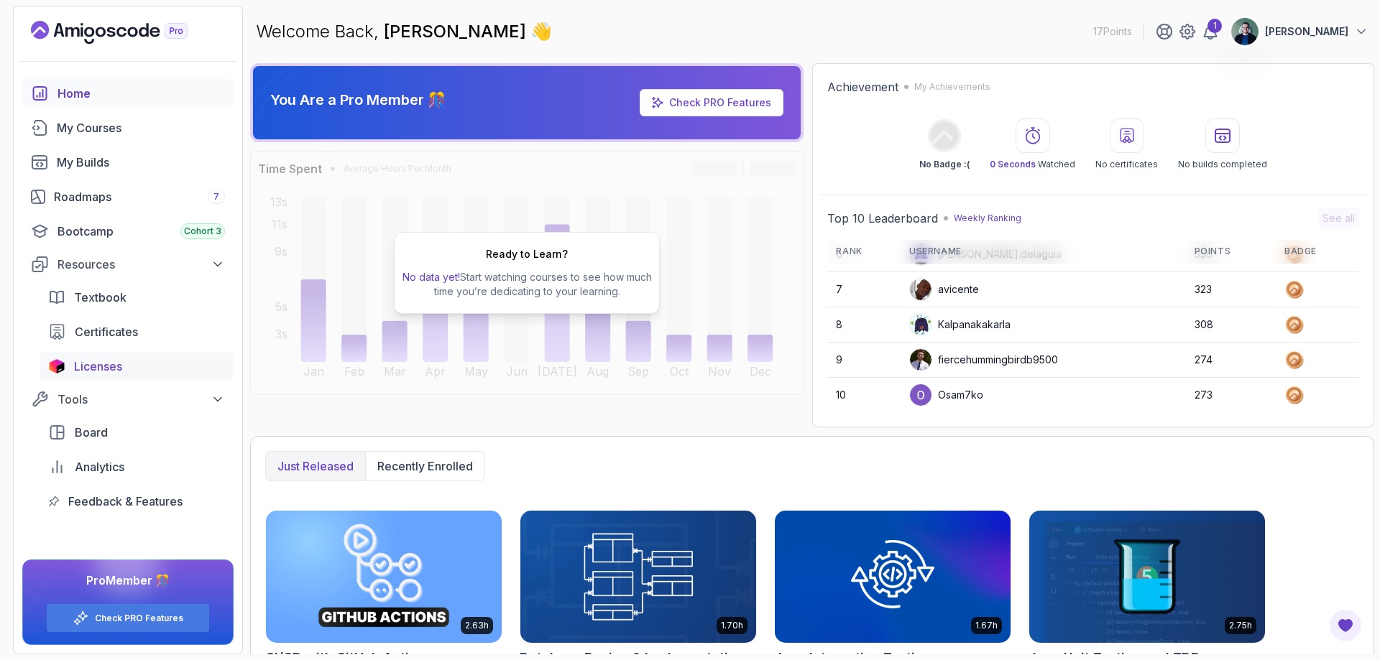
click at [145, 372] on div "Licenses" at bounding box center [149, 366] width 151 height 17
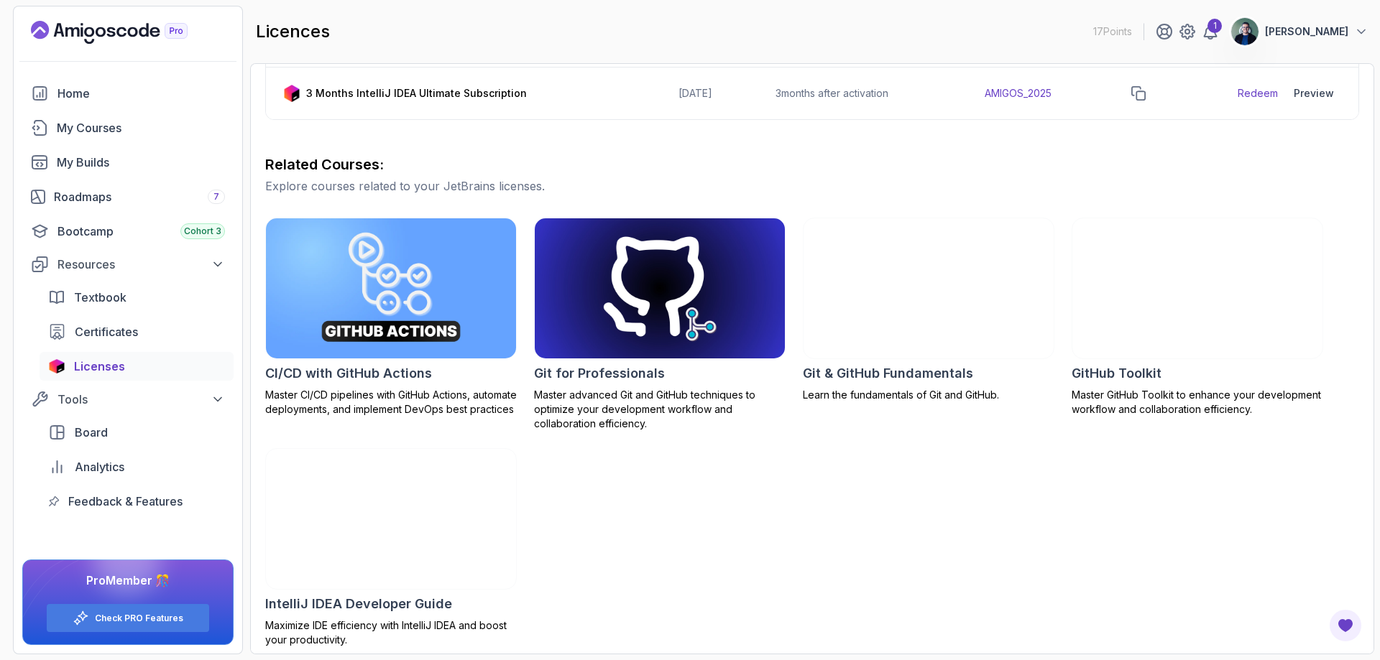
scroll to position [295, 0]
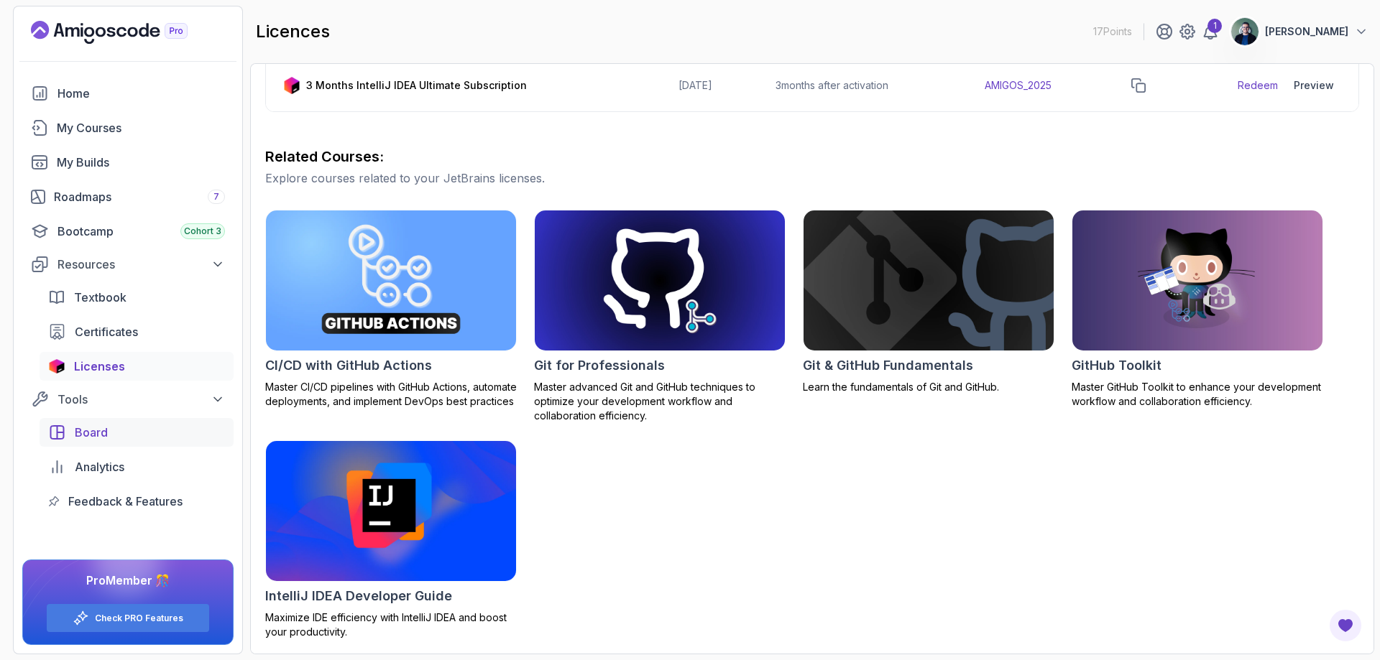
click at [151, 433] on div "Board" at bounding box center [150, 432] width 150 height 17
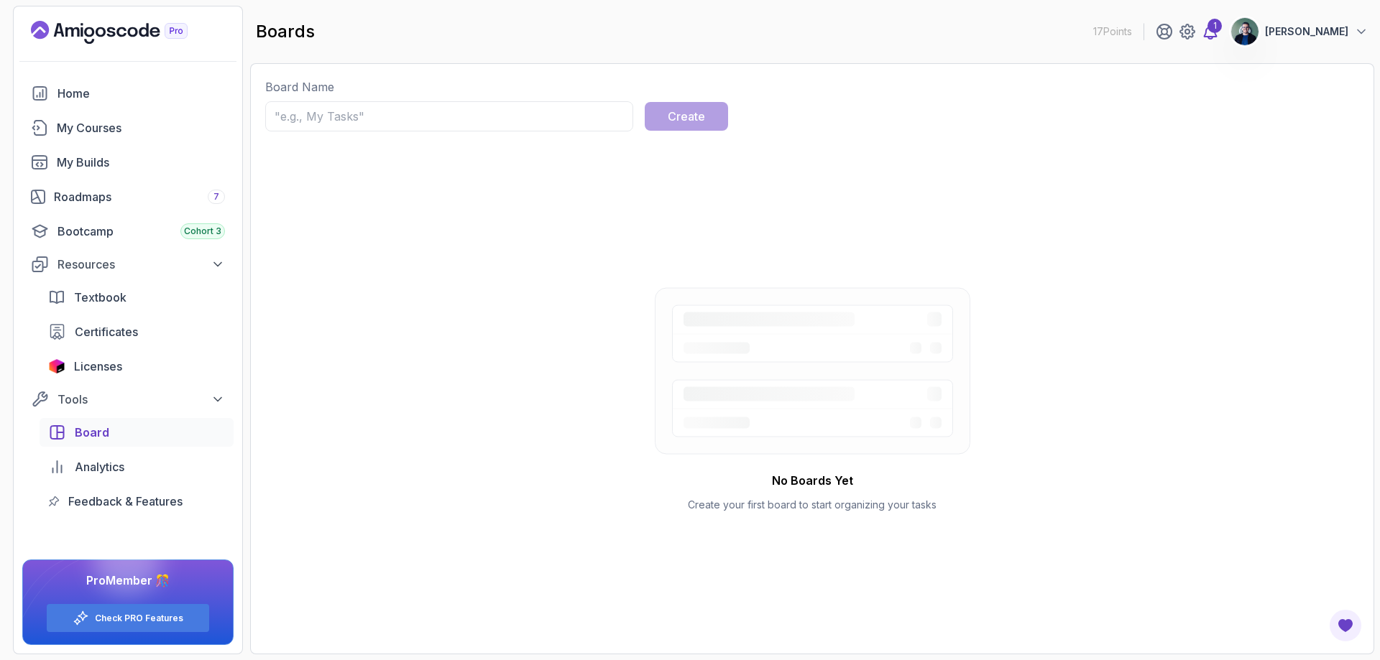
click at [1217, 29] on div "1" at bounding box center [1214, 26] width 14 height 14
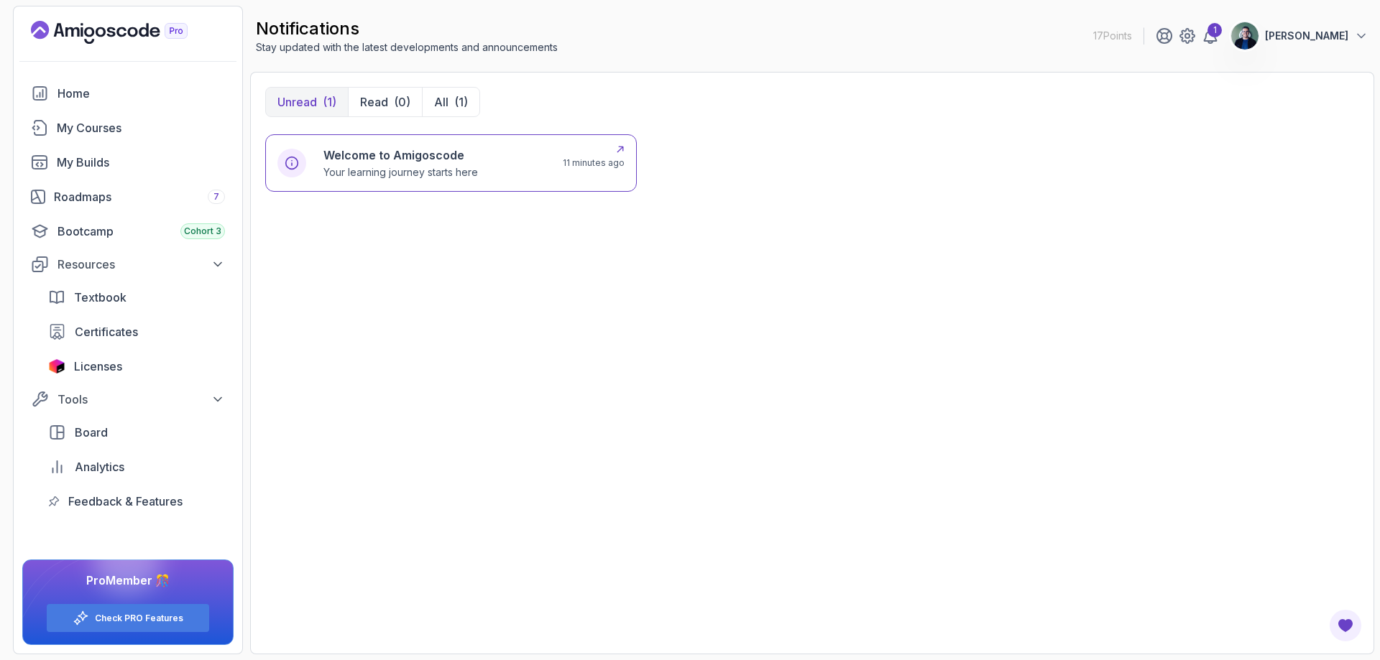
click at [449, 165] on div "Welcome to Amigoscode Your learning journey starts here" at bounding box center [400, 163] width 154 height 33
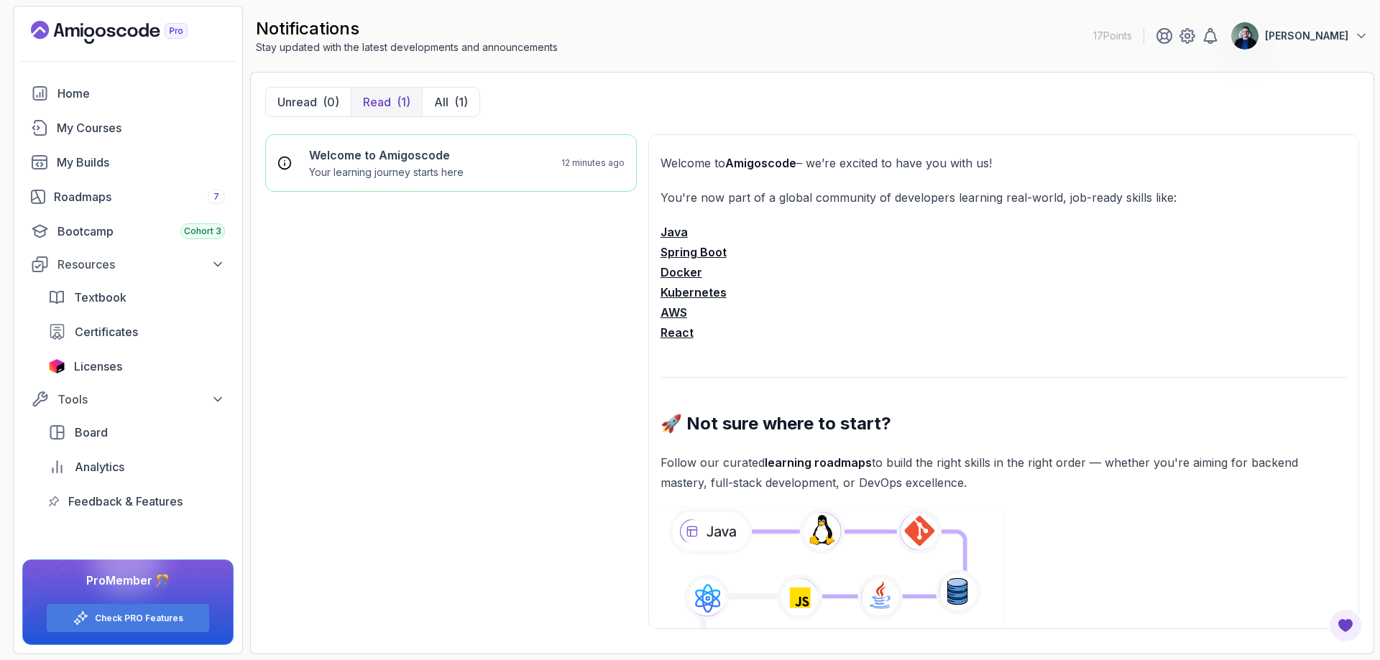
scroll to position [144, 0]
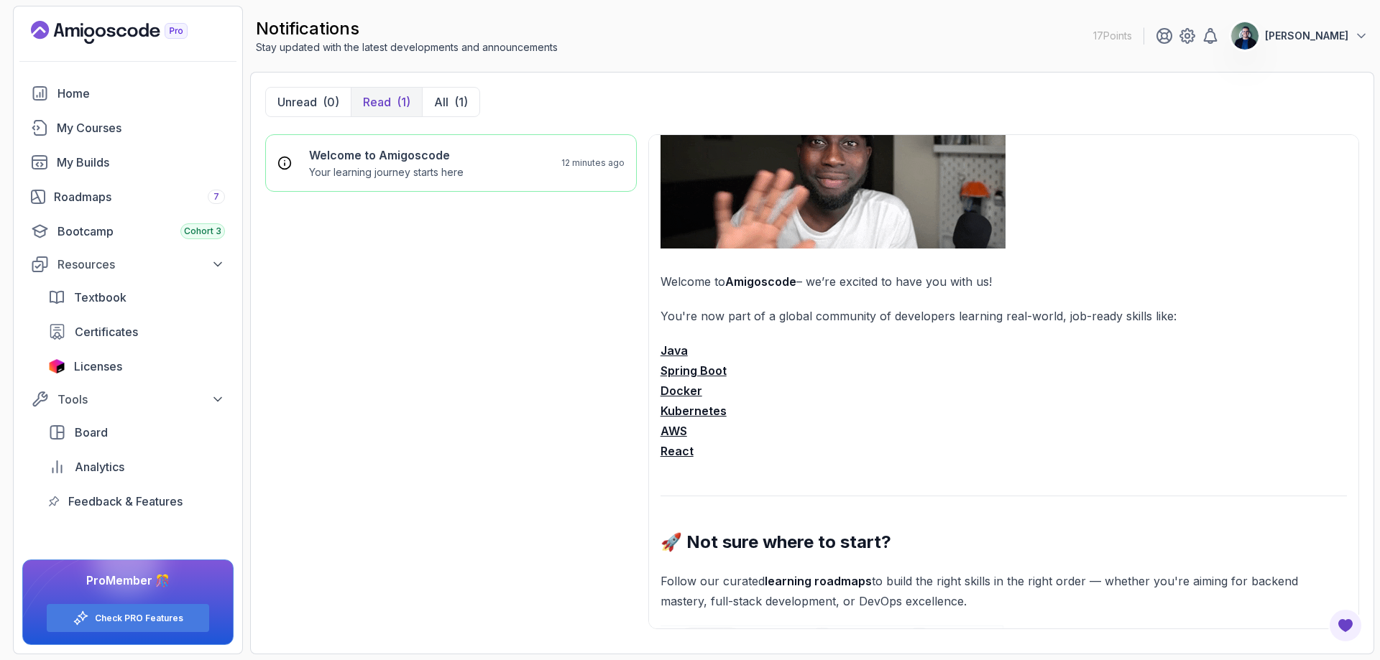
click at [675, 347] on strong "Java" at bounding box center [673, 350] width 27 height 14
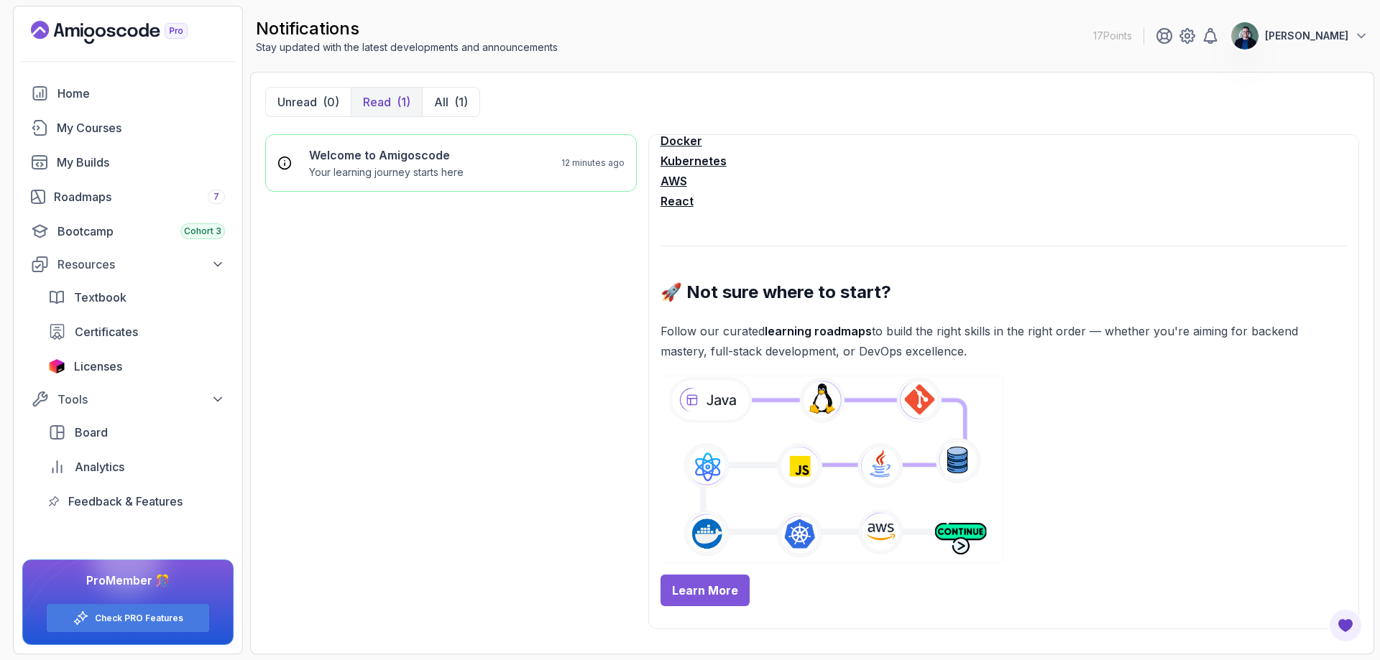
scroll to position [431, 0]
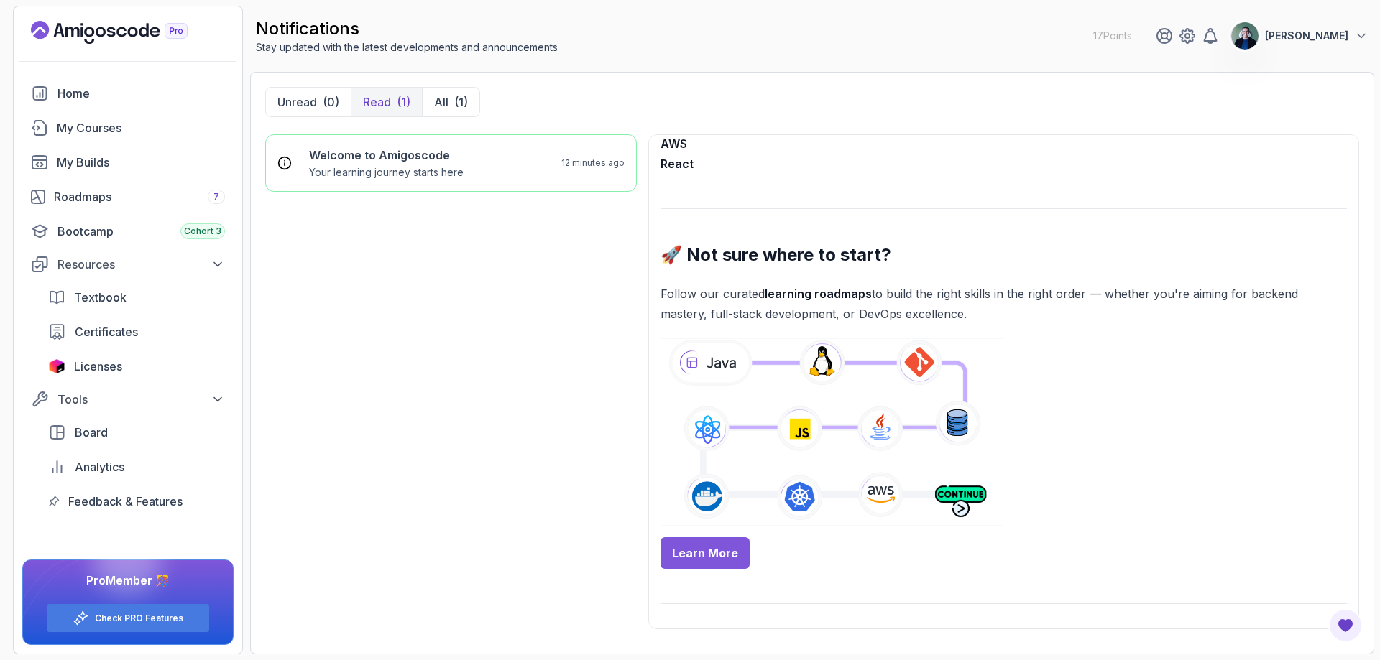
click at [713, 548] on link "Learn More" at bounding box center [704, 553] width 89 height 32
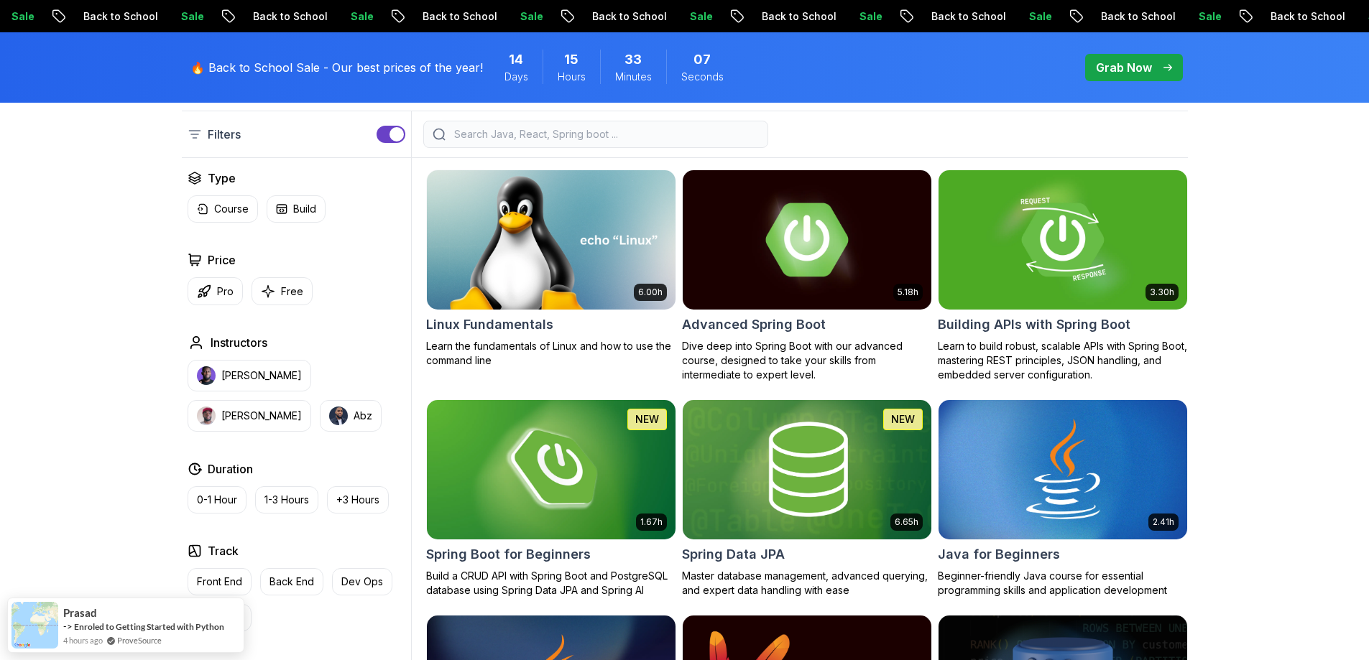
scroll to position [431, 0]
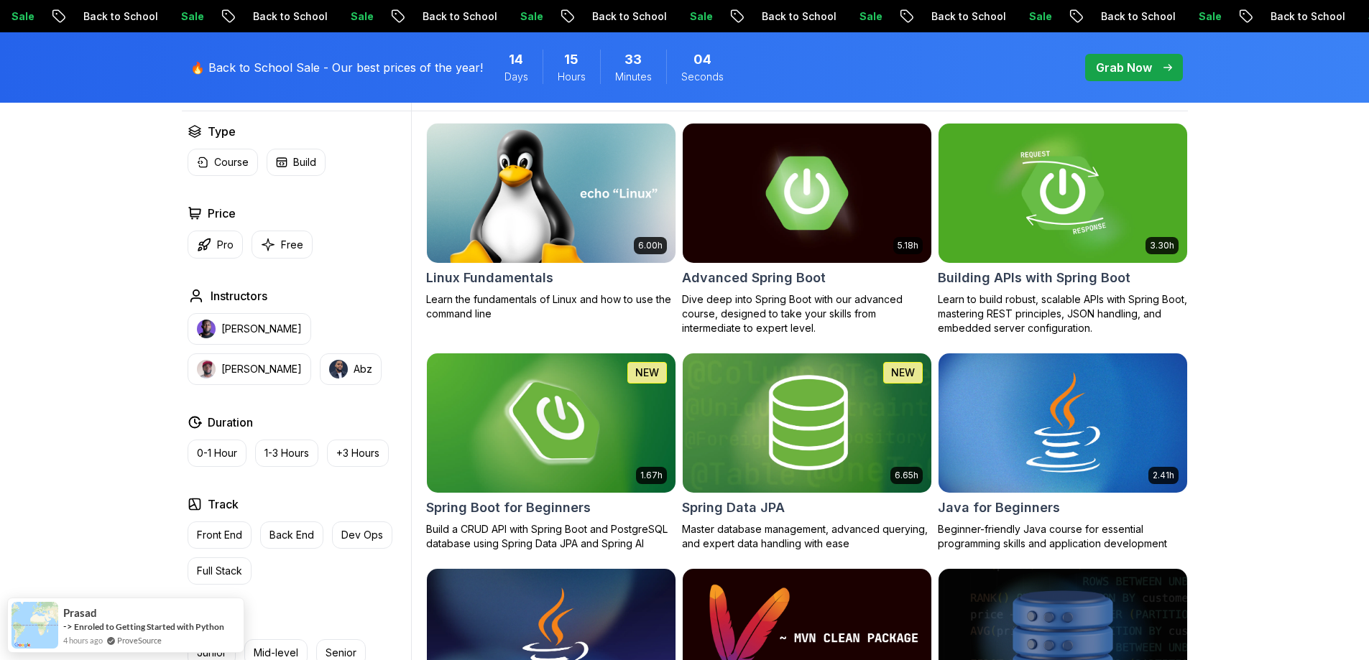
click at [558, 420] on img at bounding box center [550, 423] width 261 height 146
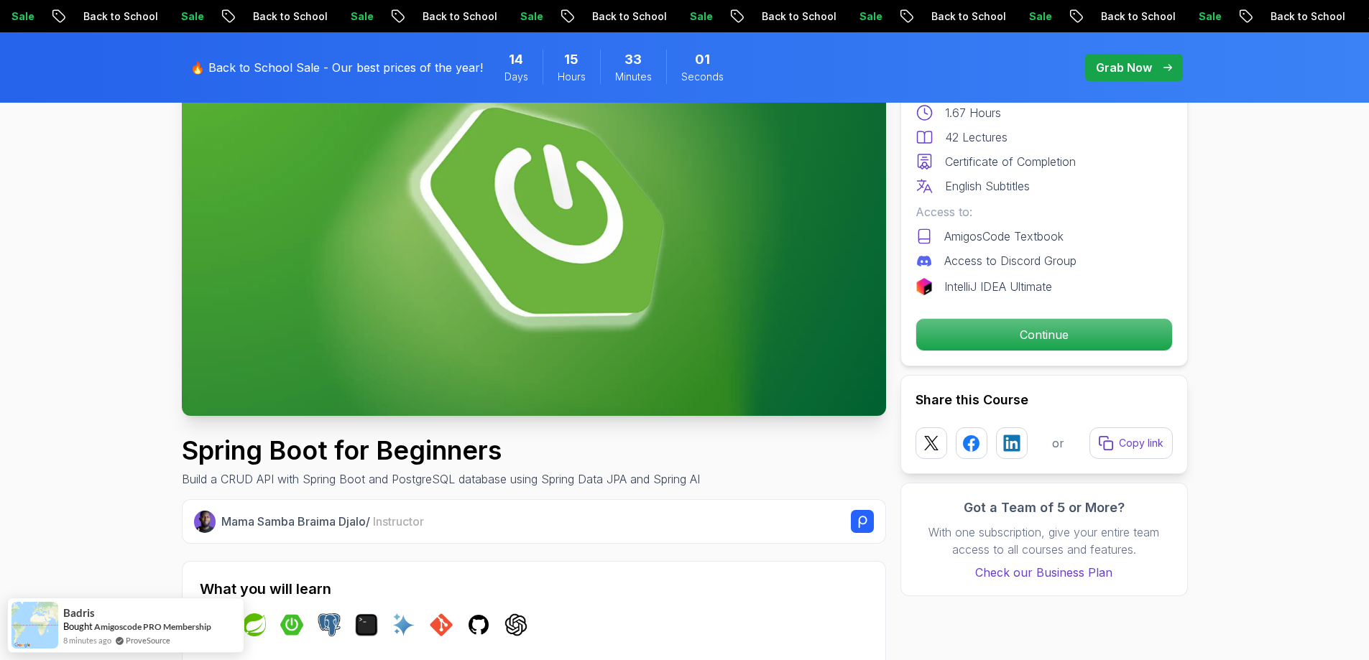
scroll to position [216, 0]
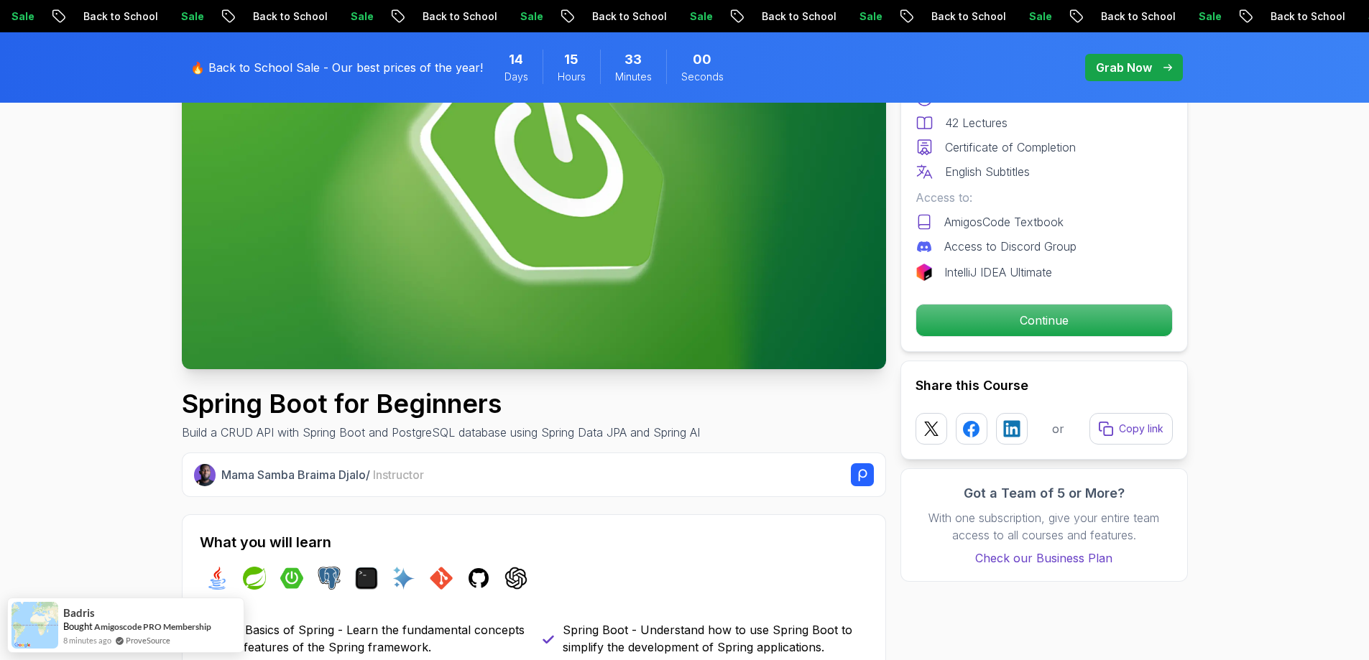
click at [411, 401] on h1 "Spring Boot for Beginners" at bounding box center [441, 403] width 518 height 29
drag, startPoint x: 411, startPoint y: 401, endPoint x: 315, endPoint y: 402, distance: 95.6
click at [315, 402] on h1 "Spring Boot for Beginners" at bounding box center [441, 403] width 518 height 29
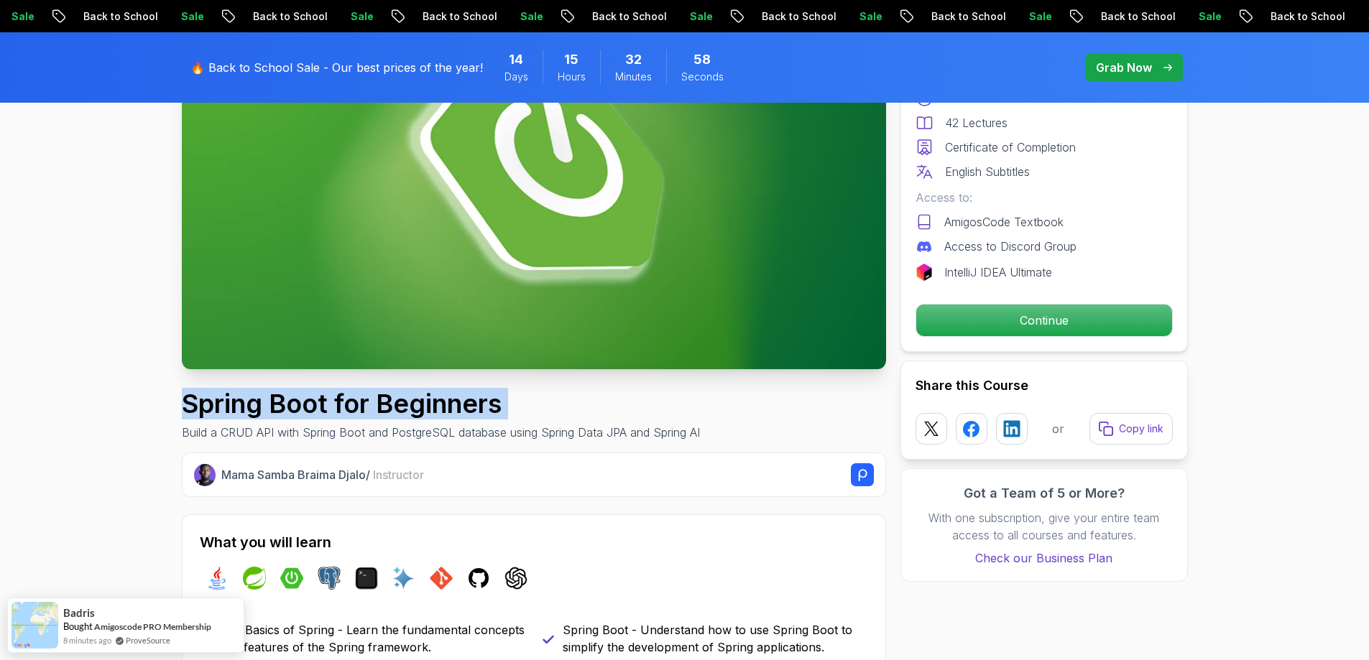
click at [315, 402] on h1 "Spring Boot for Beginners" at bounding box center [441, 403] width 518 height 29
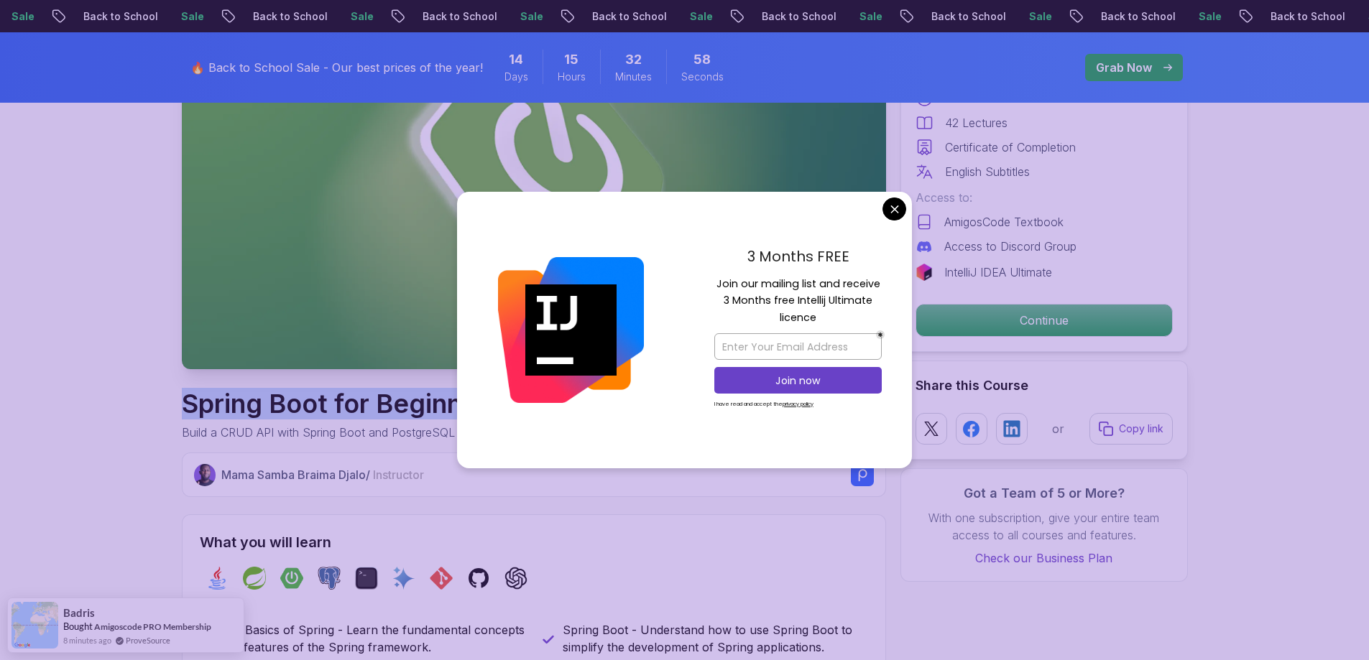
click at [290, 408] on h1 "Spring Boot for Beginners" at bounding box center [441, 403] width 518 height 29
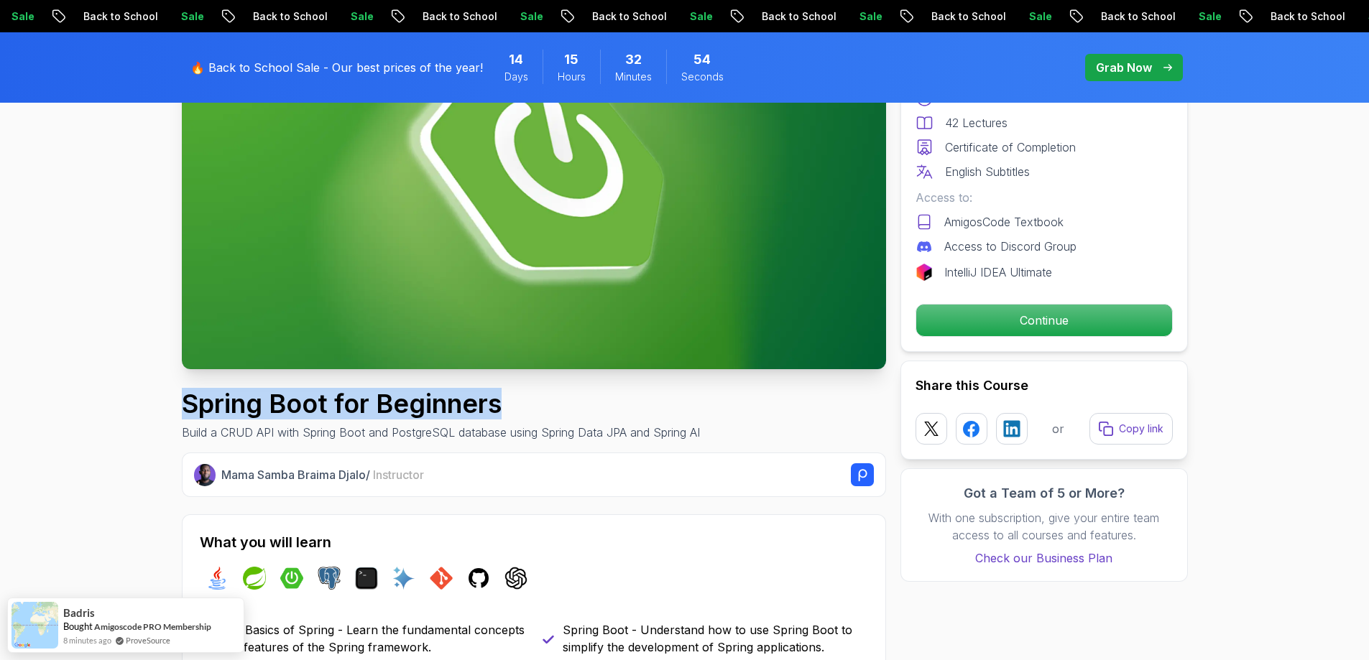
drag, startPoint x: 503, startPoint y: 407, endPoint x: 150, endPoint y: 405, distance: 352.8
copy h1 "Spring Boot for Beginners"
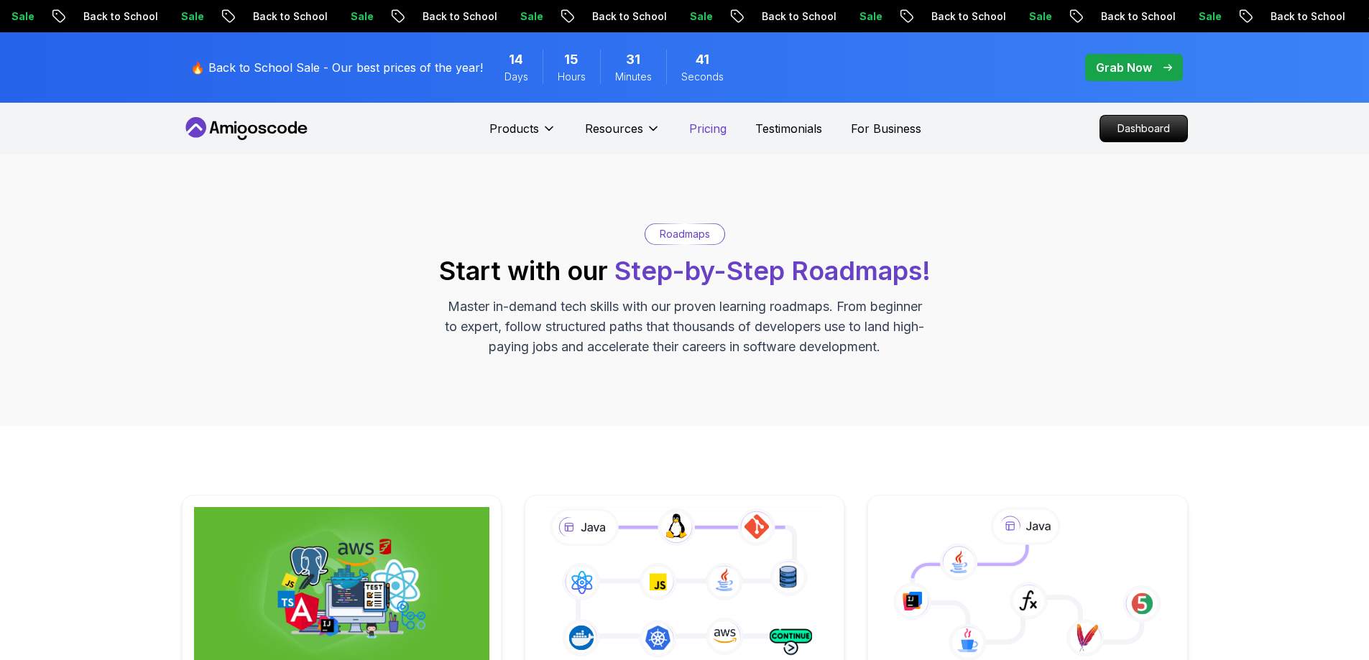
click at [719, 128] on p "Pricing" at bounding box center [707, 128] width 37 height 17
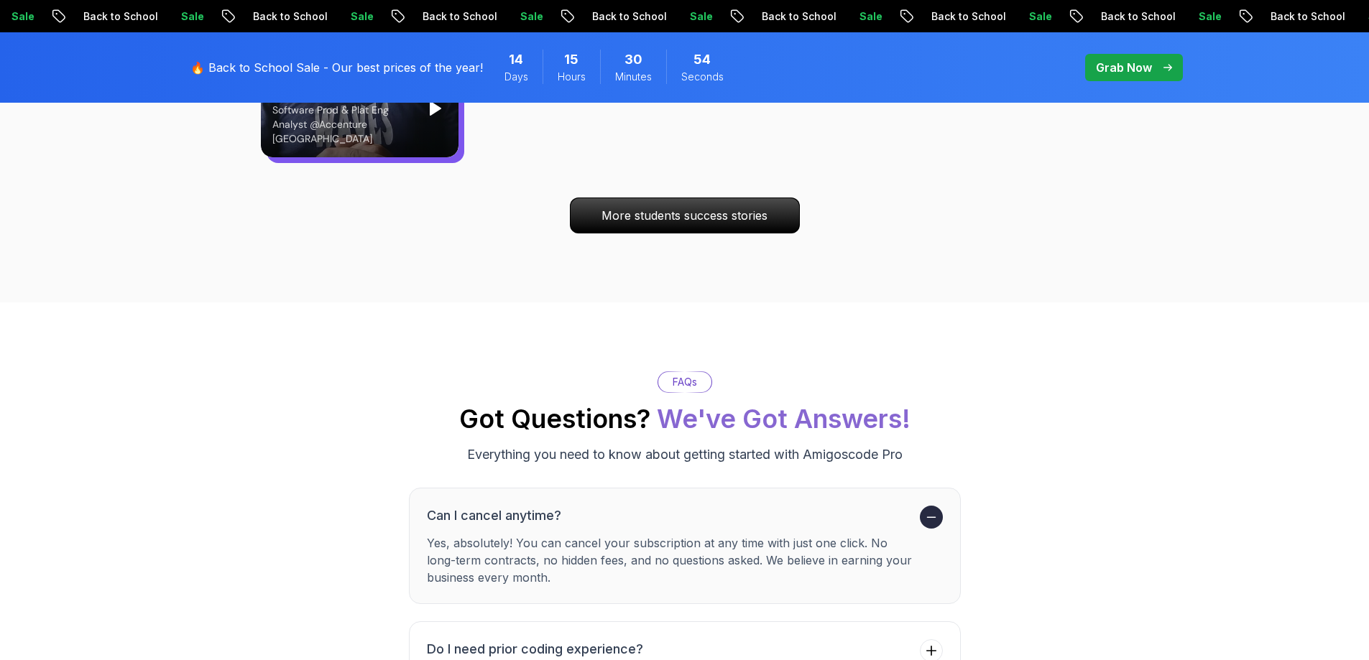
scroll to position [4742, 0]
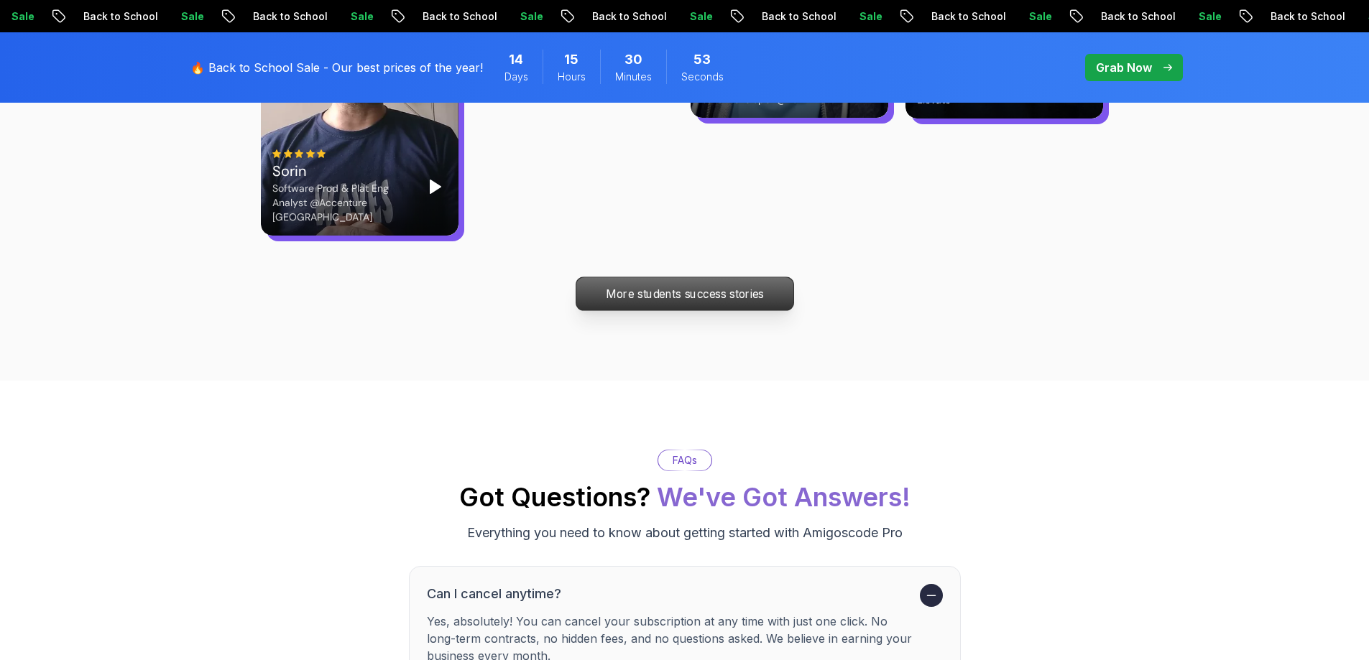
click at [689, 277] on p "More students success stories" at bounding box center [684, 293] width 217 height 33
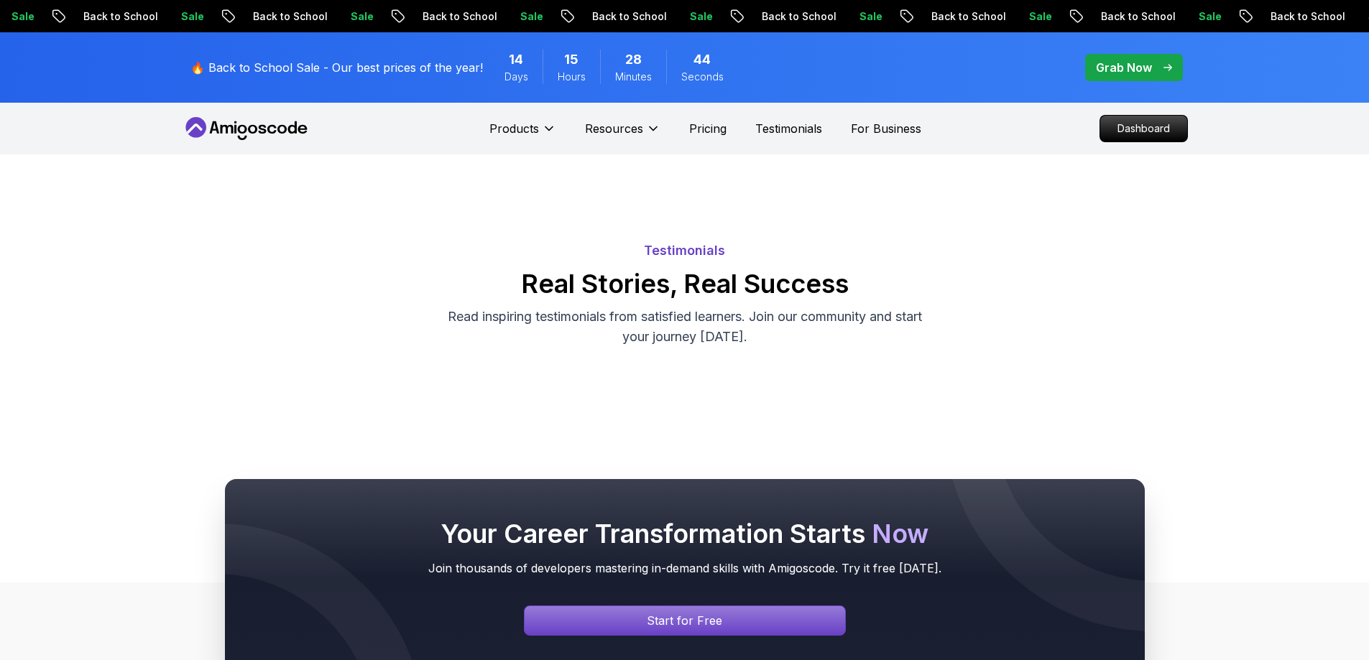
click at [1138, 66] on p "Grab Now" at bounding box center [1124, 67] width 56 height 17
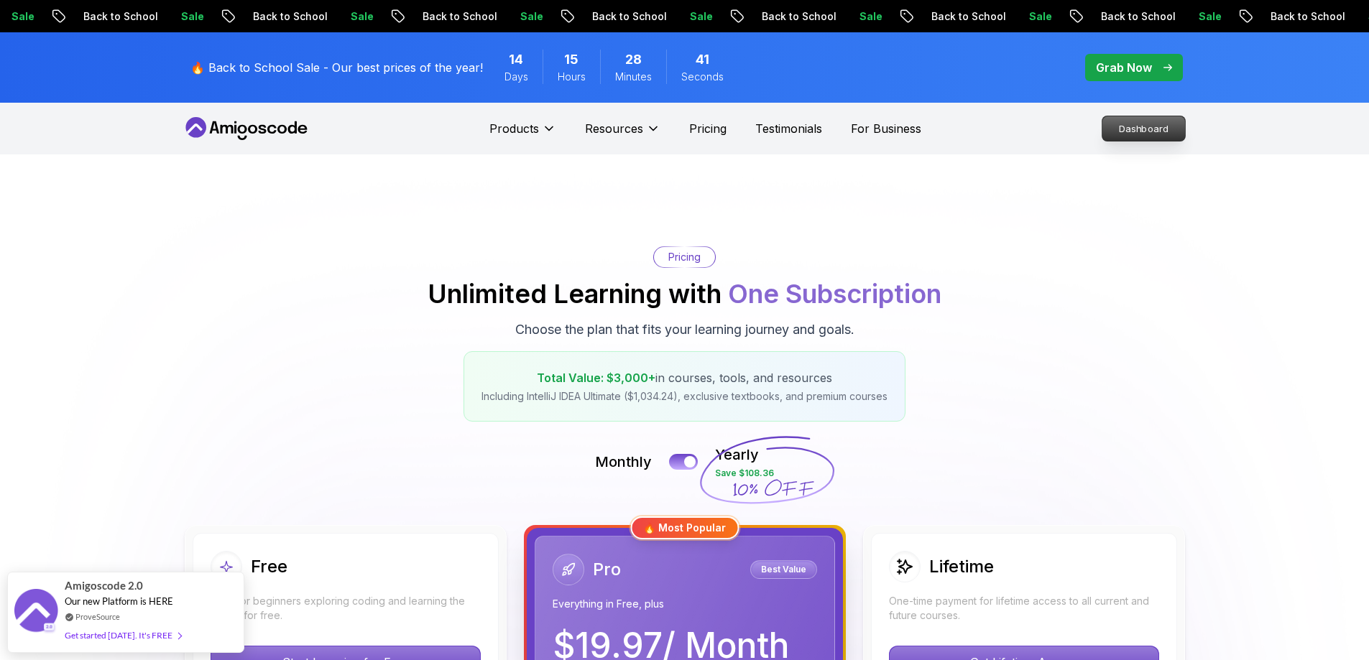
click at [1156, 120] on p "Dashboard" at bounding box center [1143, 128] width 83 height 24
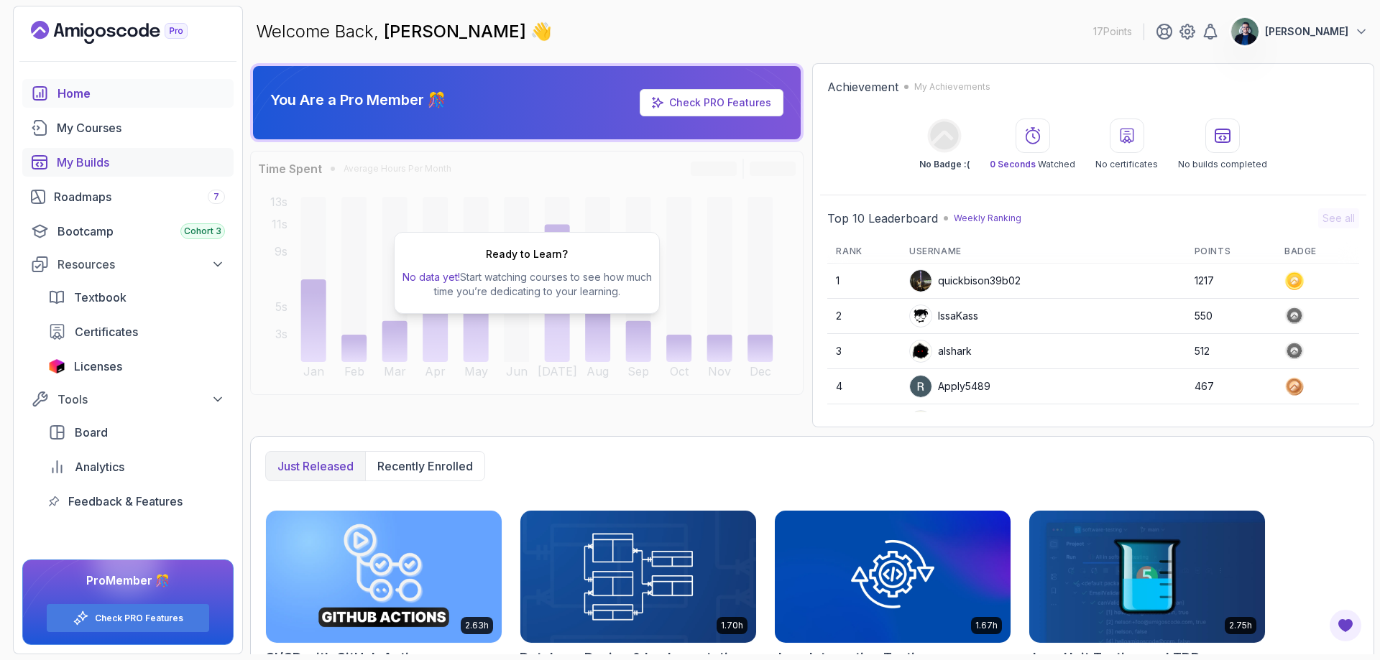
click at [117, 167] on div "My Builds" at bounding box center [141, 162] width 168 height 17
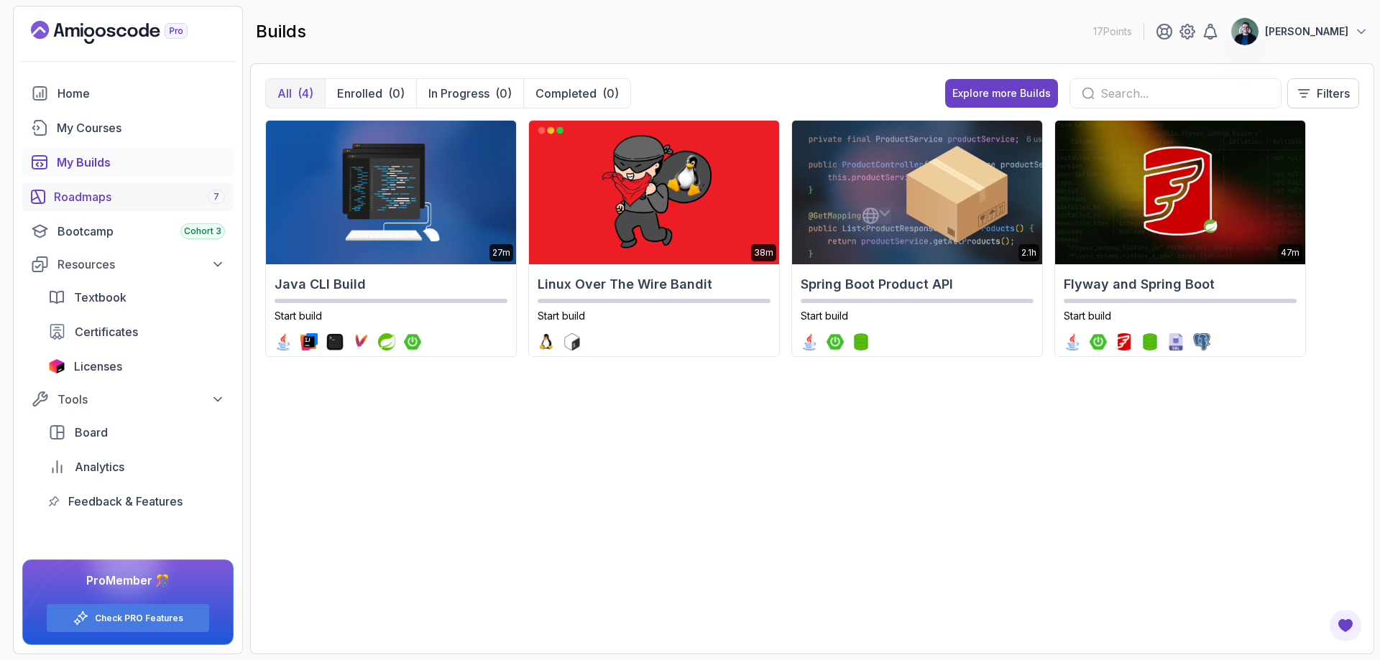
click at [93, 190] on div "Roadmaps 7" at bounding box center [139, 196] width 171 height 17
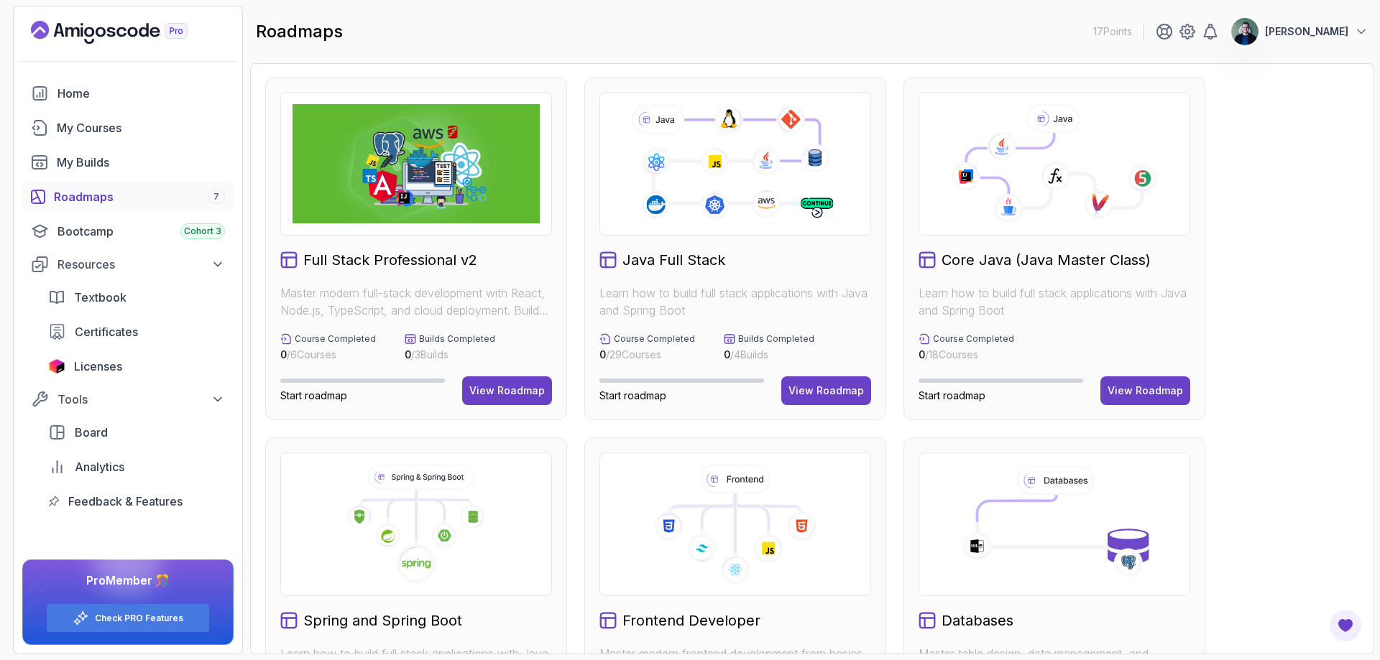
scroll to position [1, 0]
click at [137, 307] on link "Textbook" at bounding box center [137, 297] width 194 height 29
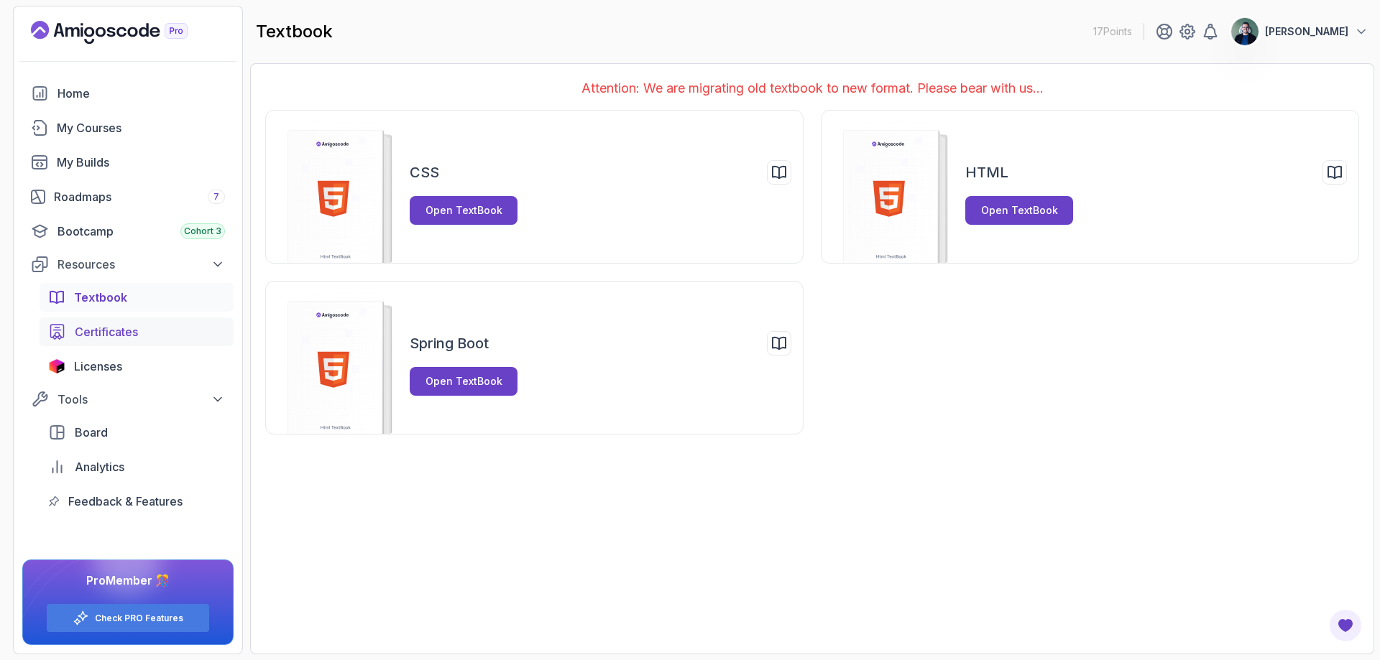
click at [73, 335] on link "Certificates" at bounding box center [137, 332] width 194 height 29
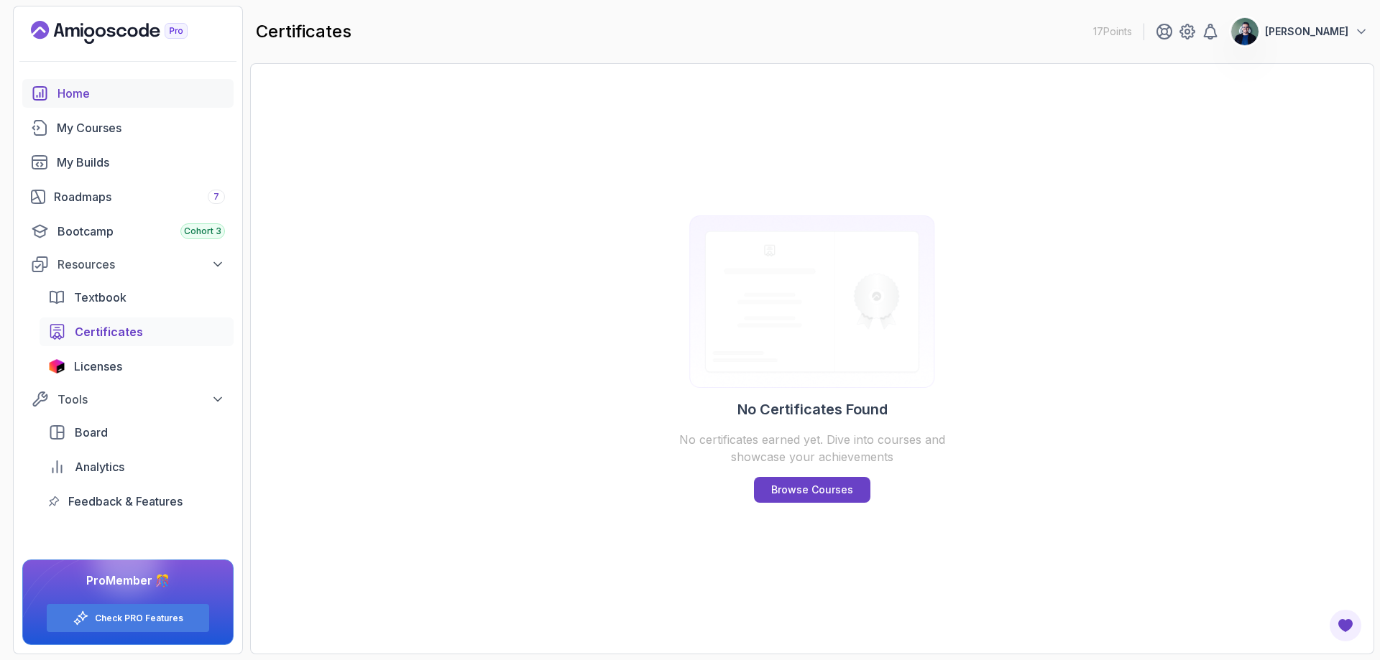
click at [145, 95] on div "Home" at bounding box center [140, 93] width 167 height 17
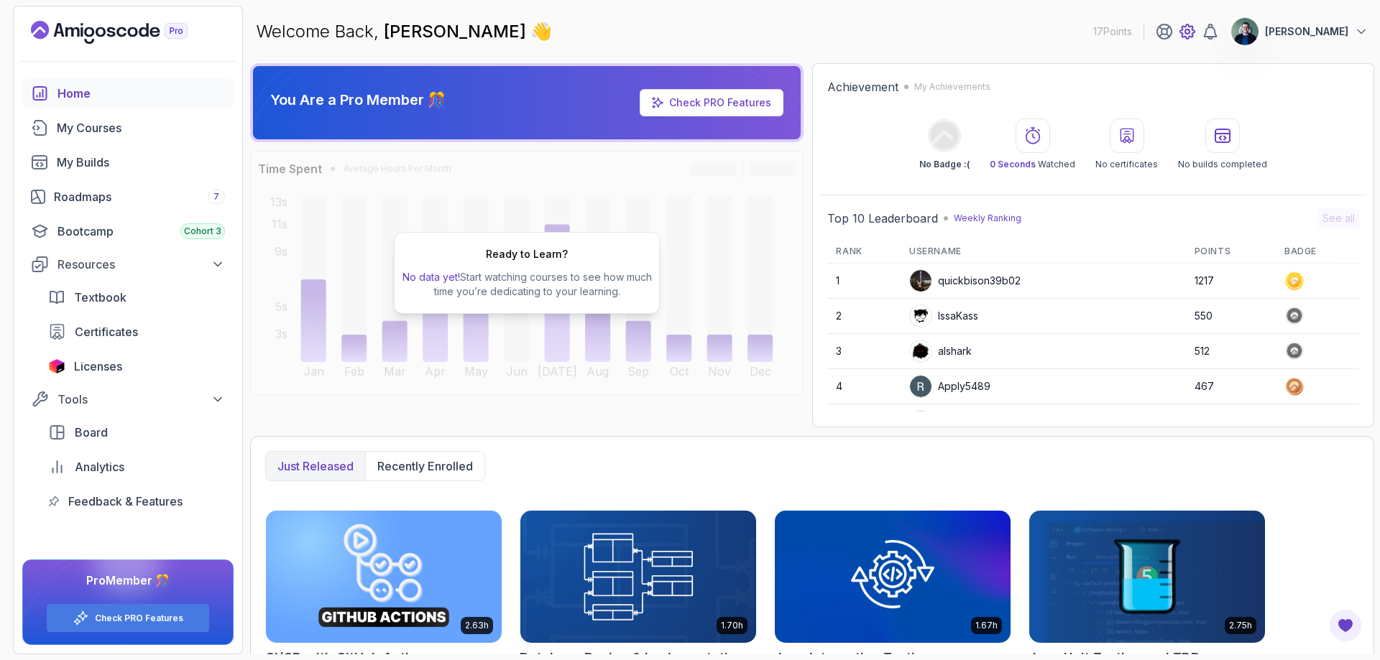
click at [1189, 32] on icon at bounding box center [1187, 31] width 4 height 4
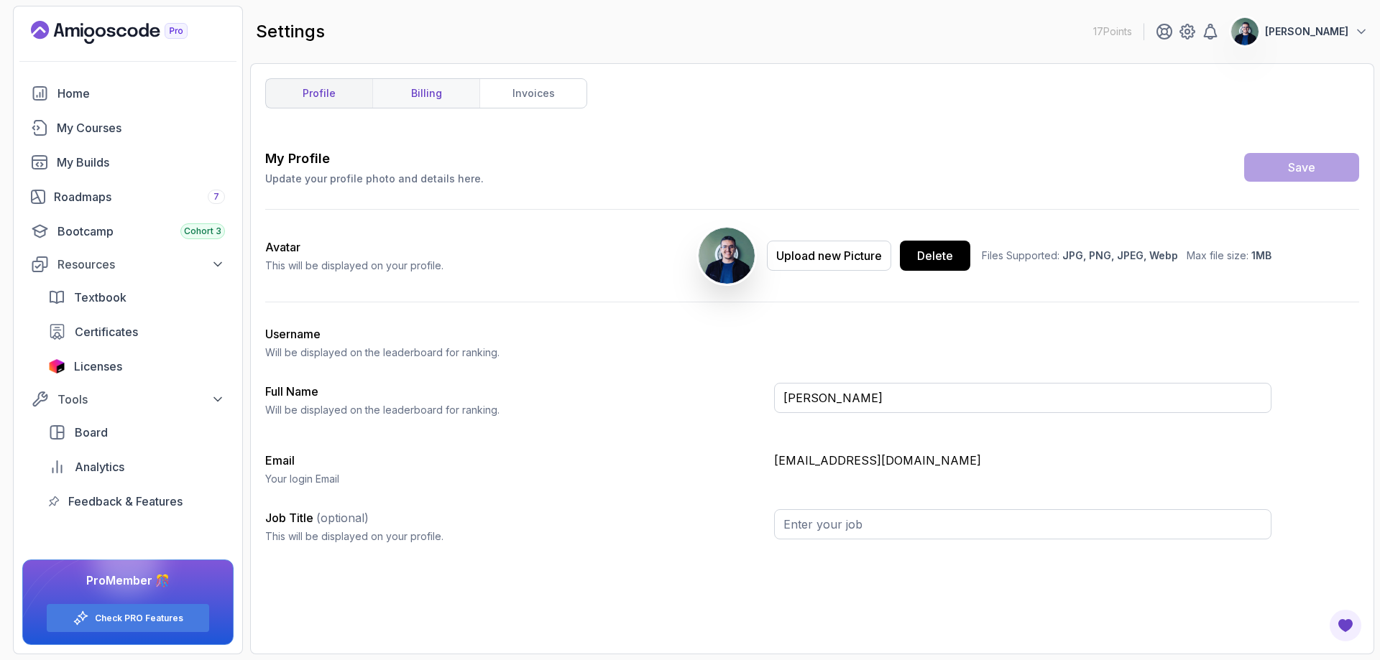
click at [451, 92] on link "billing" at bounding box center [425, 93] width 107 height 29
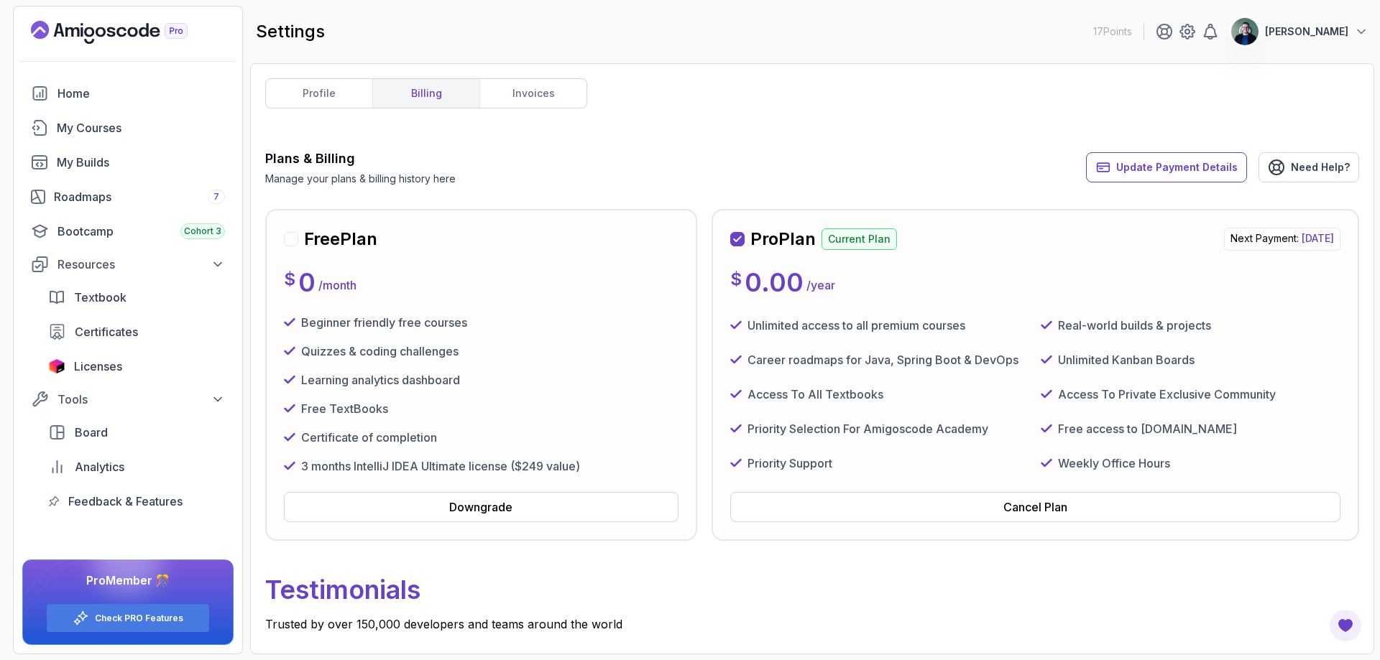
click at [744, 236] on div at bounding box center [737, 239] width 14 height 14
click at [739, 241] on icon at bounding box center [737, 239] width 9 height 9
click at [84, 188] on link "Roadmaps 7" at bounding box center [127, 197] width 211 height 29
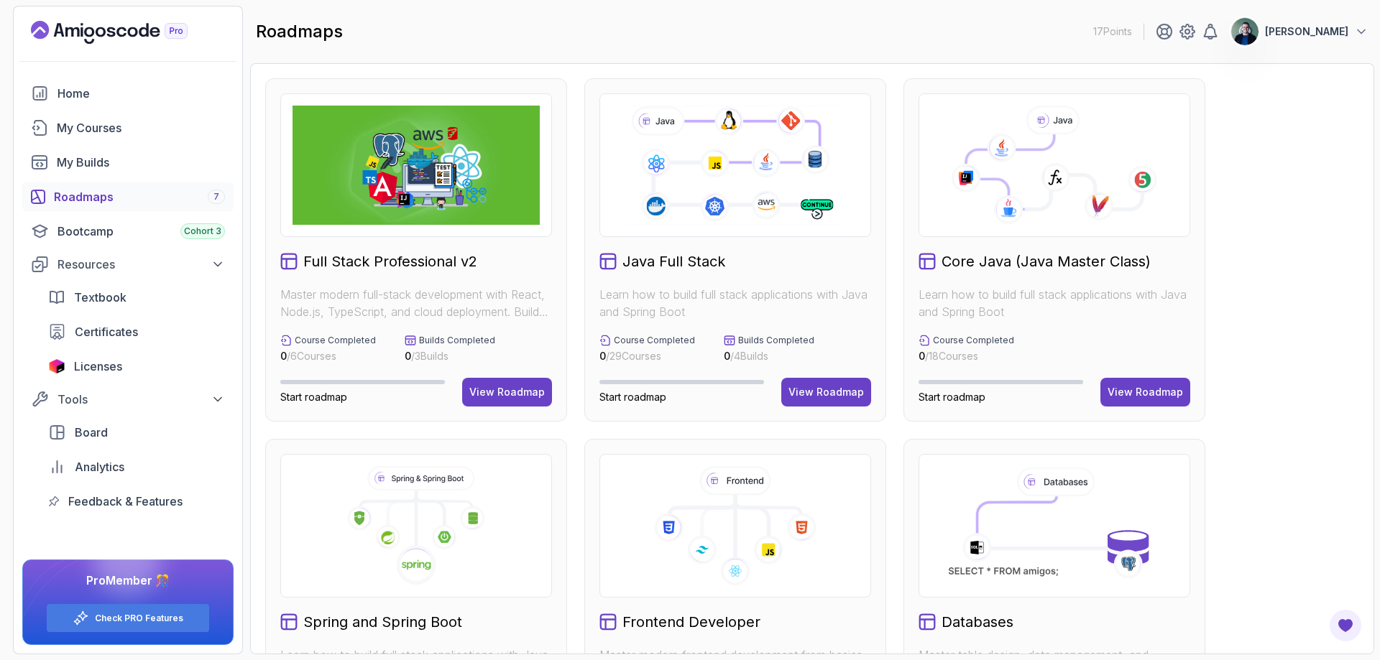
click at [426, 133] on img at bounding box center [415, 165] width 247 height 119
click at [507, 392] on div "View Roadmap" at bounding box center [506, 392] width 75 height 14
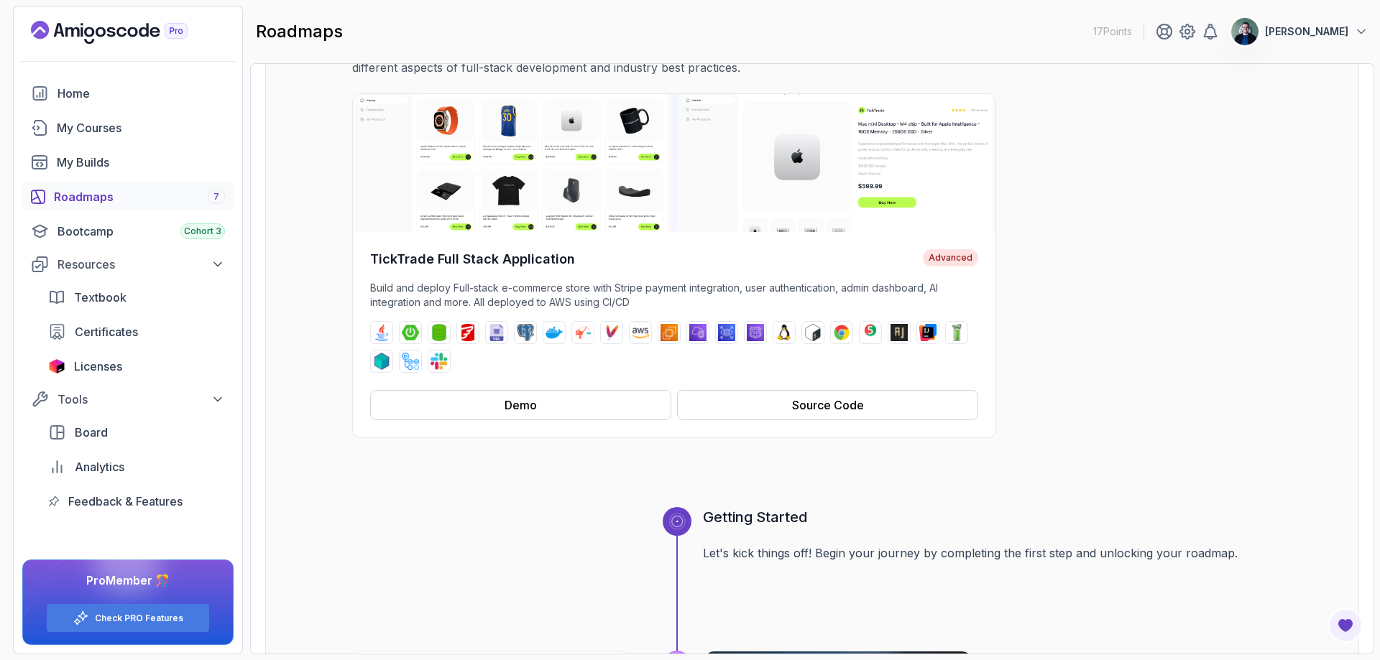
scroll to position [89, 0]
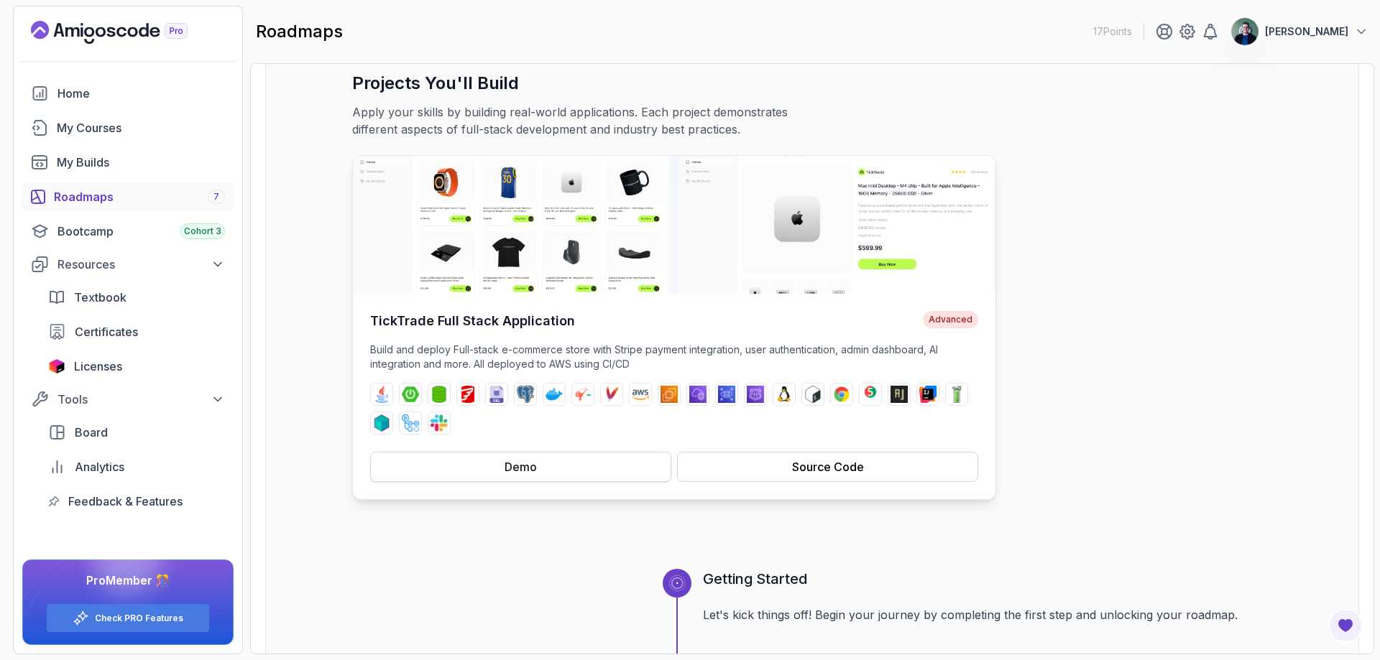
click at [529, 461] on div "Demo" at bounding box center [520, 466] width 32 height 17
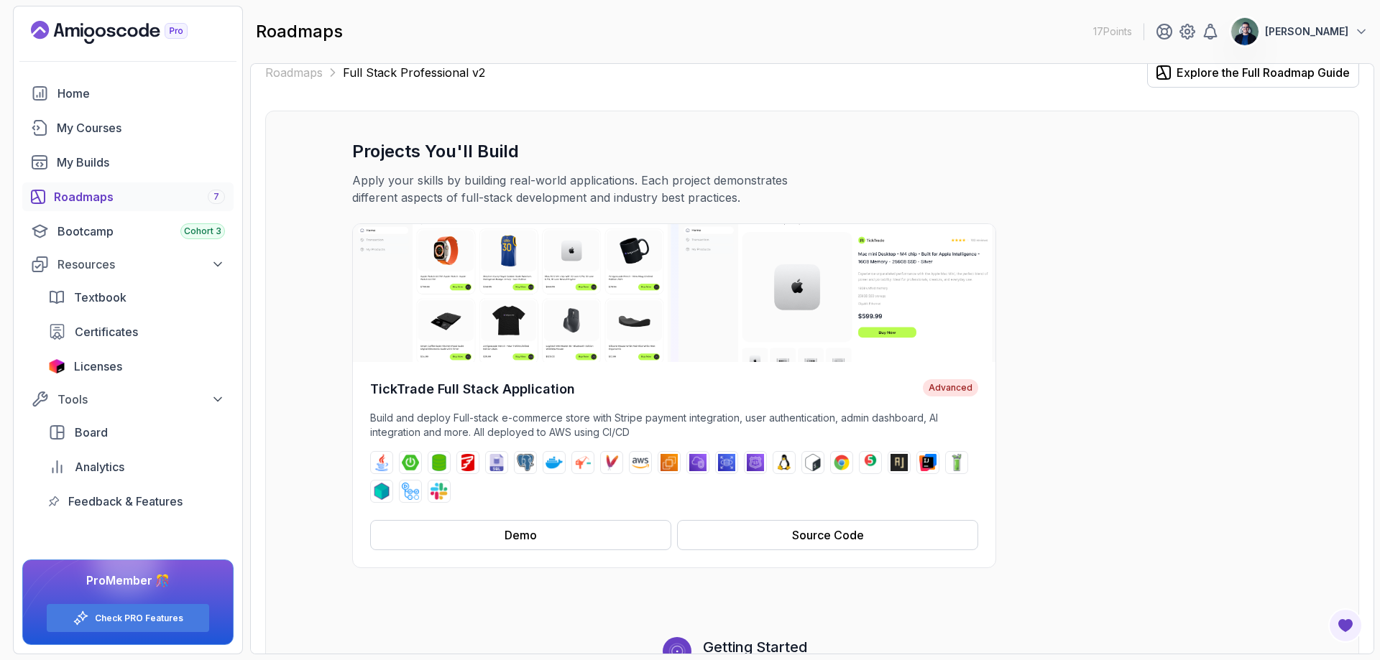
scroll to position [0, 0]
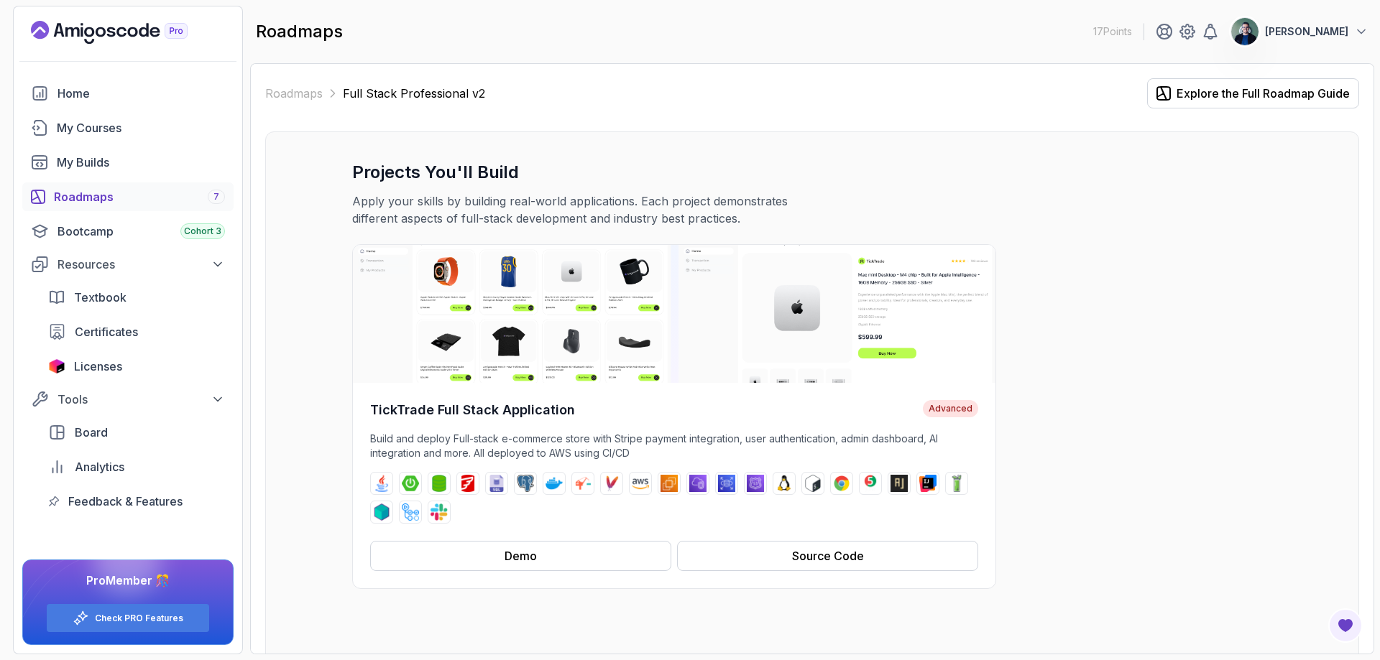
click at [106, 203] on div "Roadmaps 7" at bounding box center [139, 196] width 171 height 17
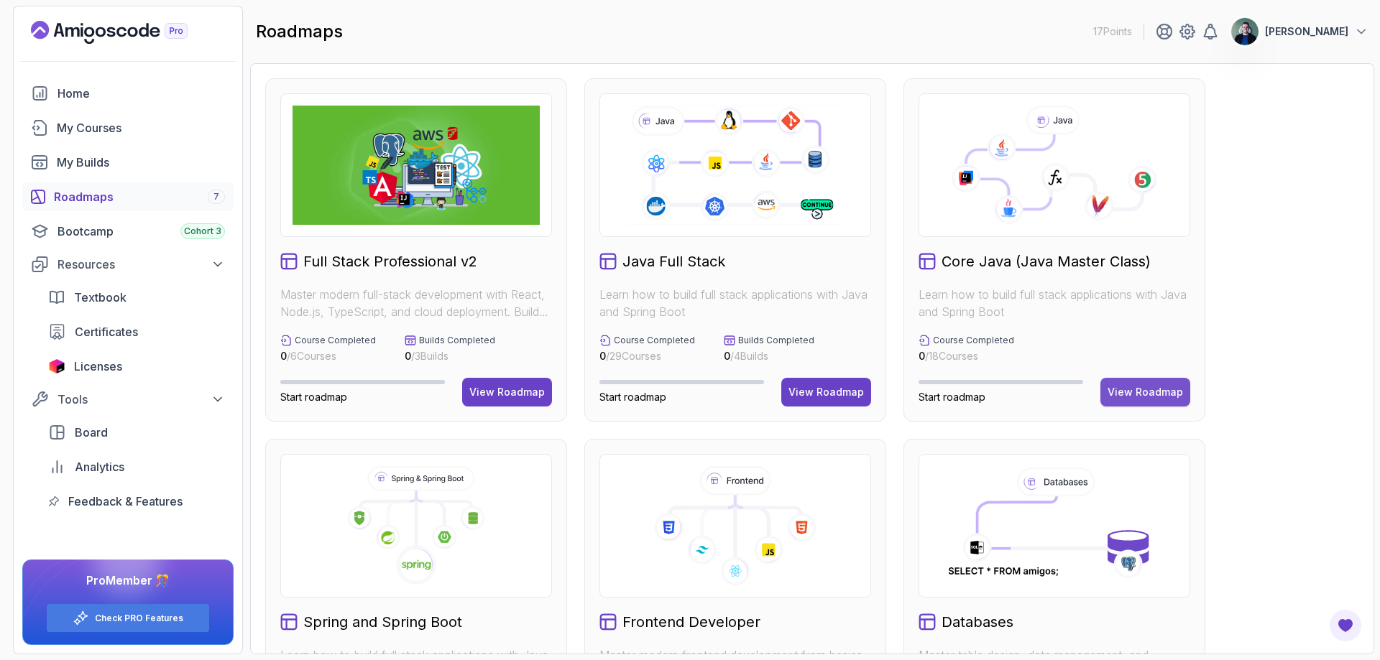
click at [1142, 392] on div "View Roadmap" at bounding box center [1144, 392] width 75 height 14
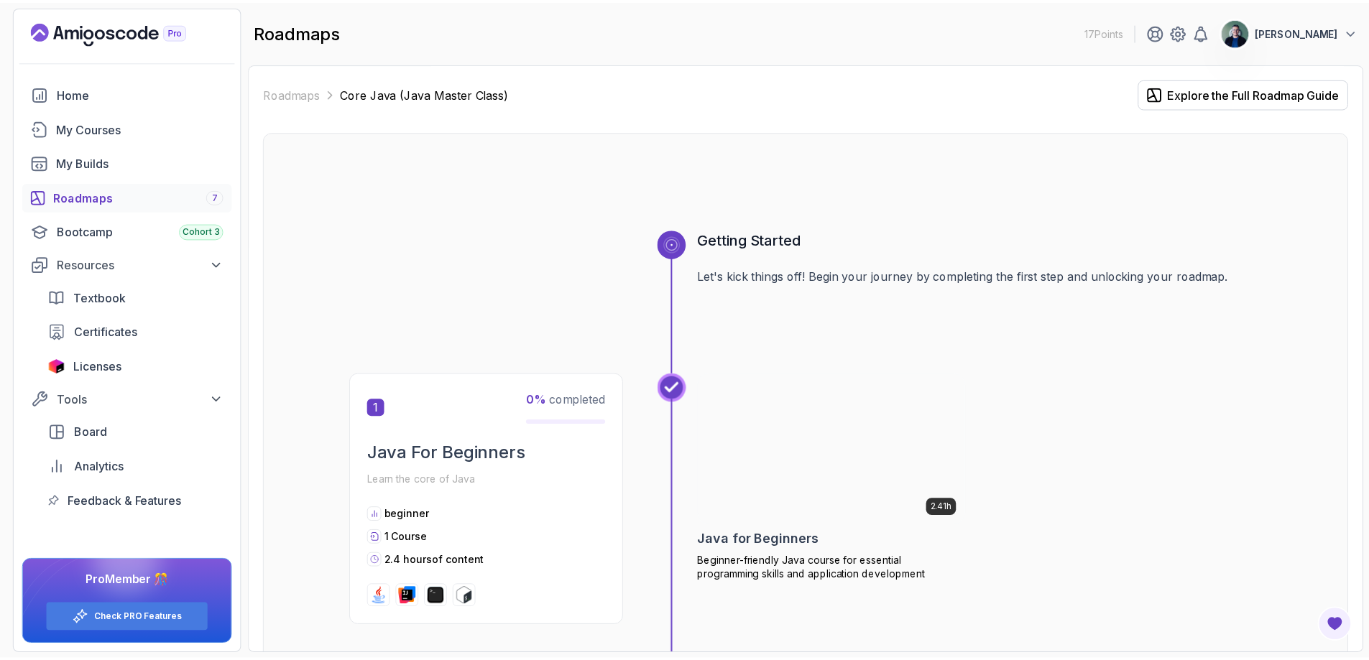
scroll to position [72, 0]
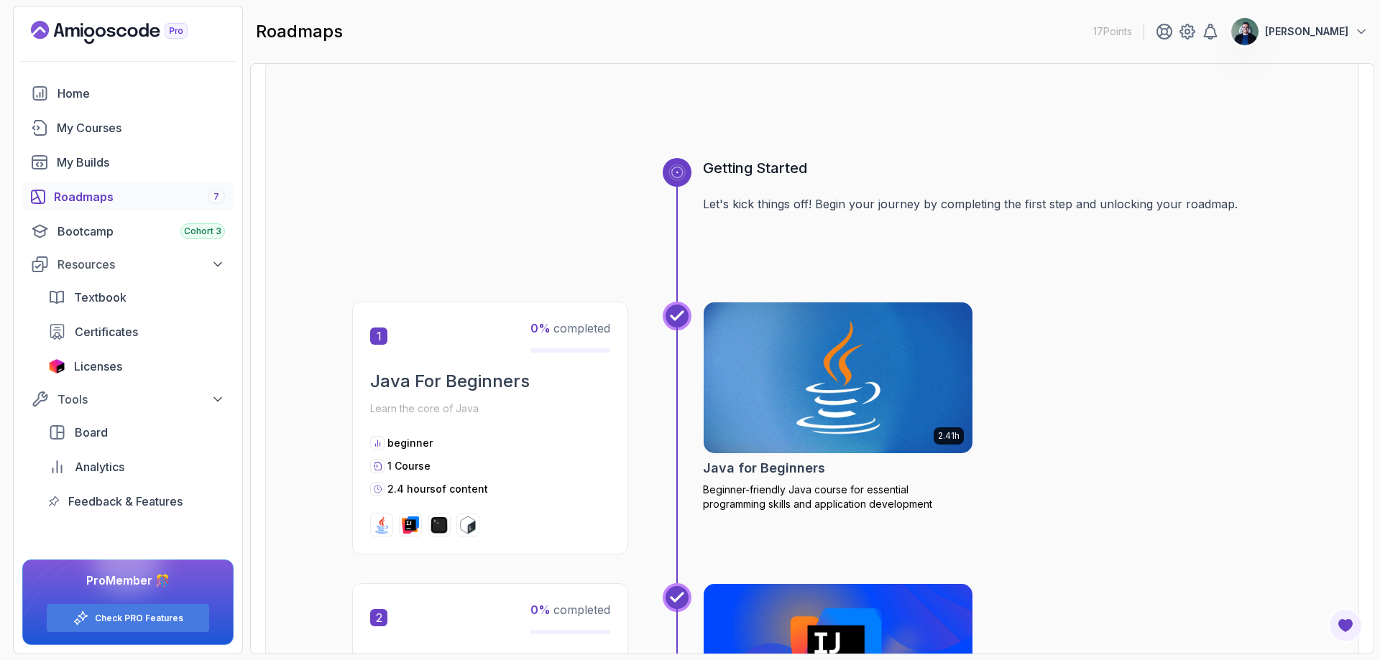
click at [785, 371] on img at bounding box center [838, 378] width 282 height 158
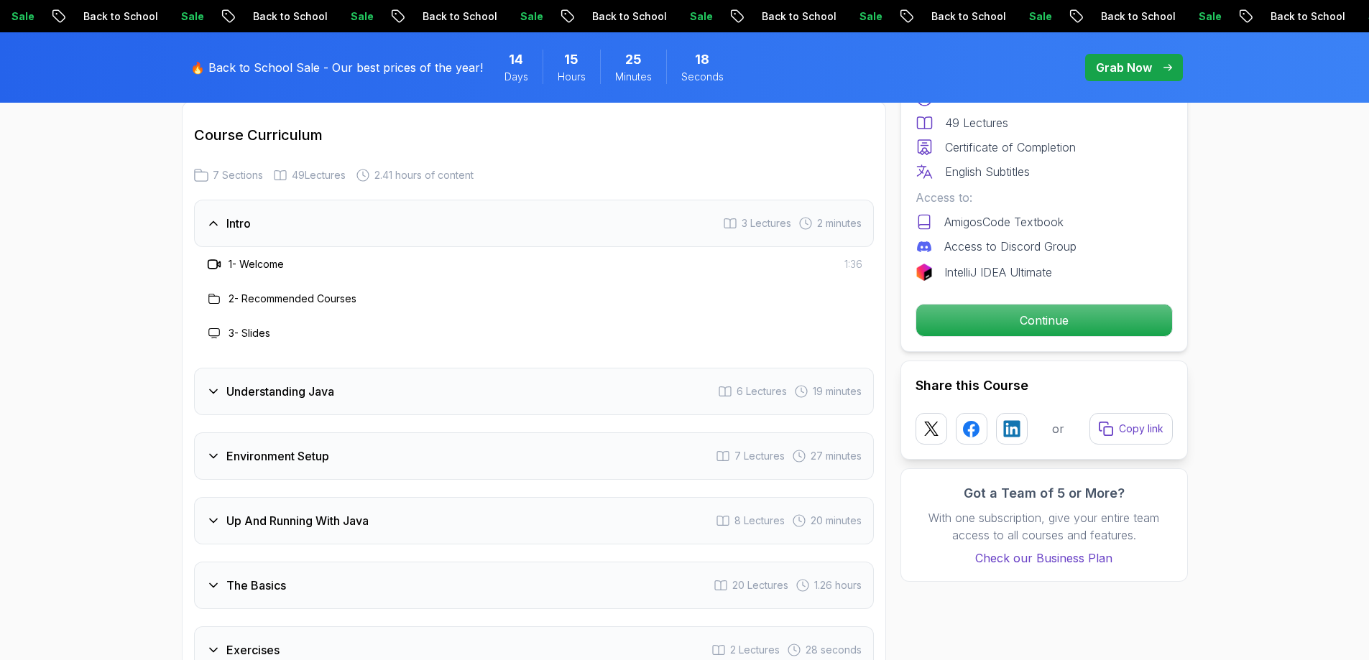
scroll to position [2084, 0]
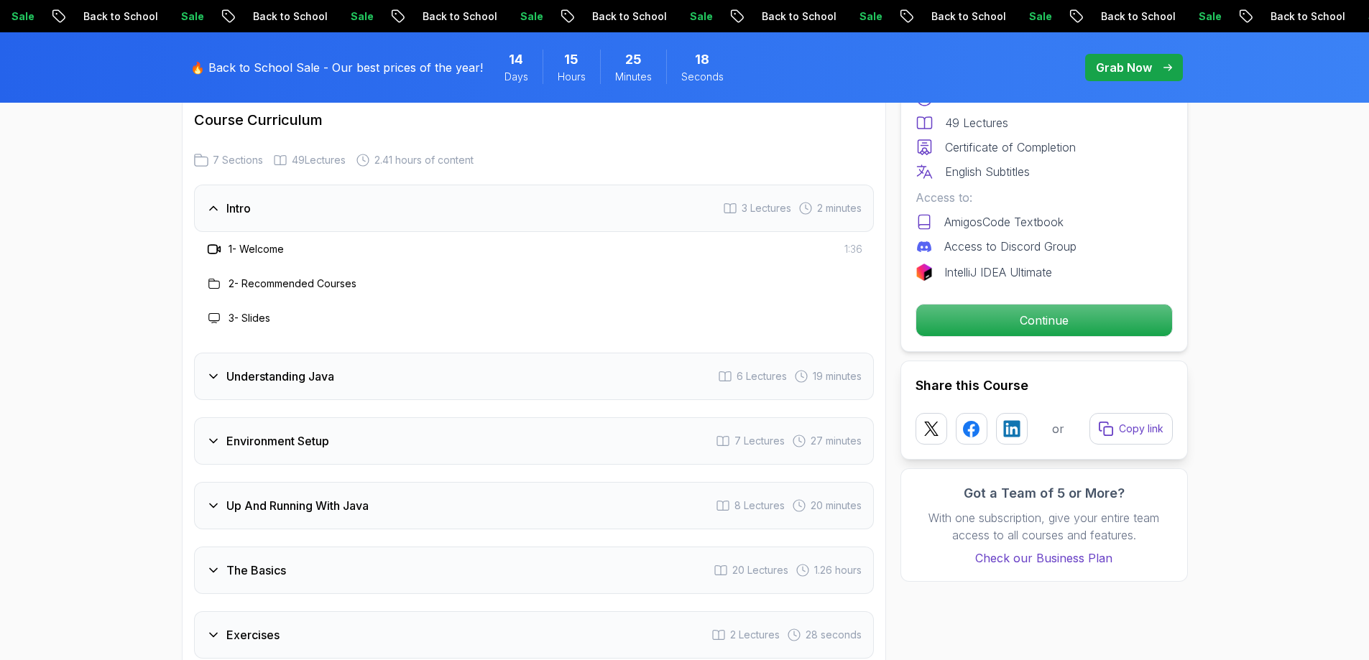
click at [353, 353] on div "Understanding Java 6 Lectures 19 minutes" at bounding box center [534, 376] width 680 height 47
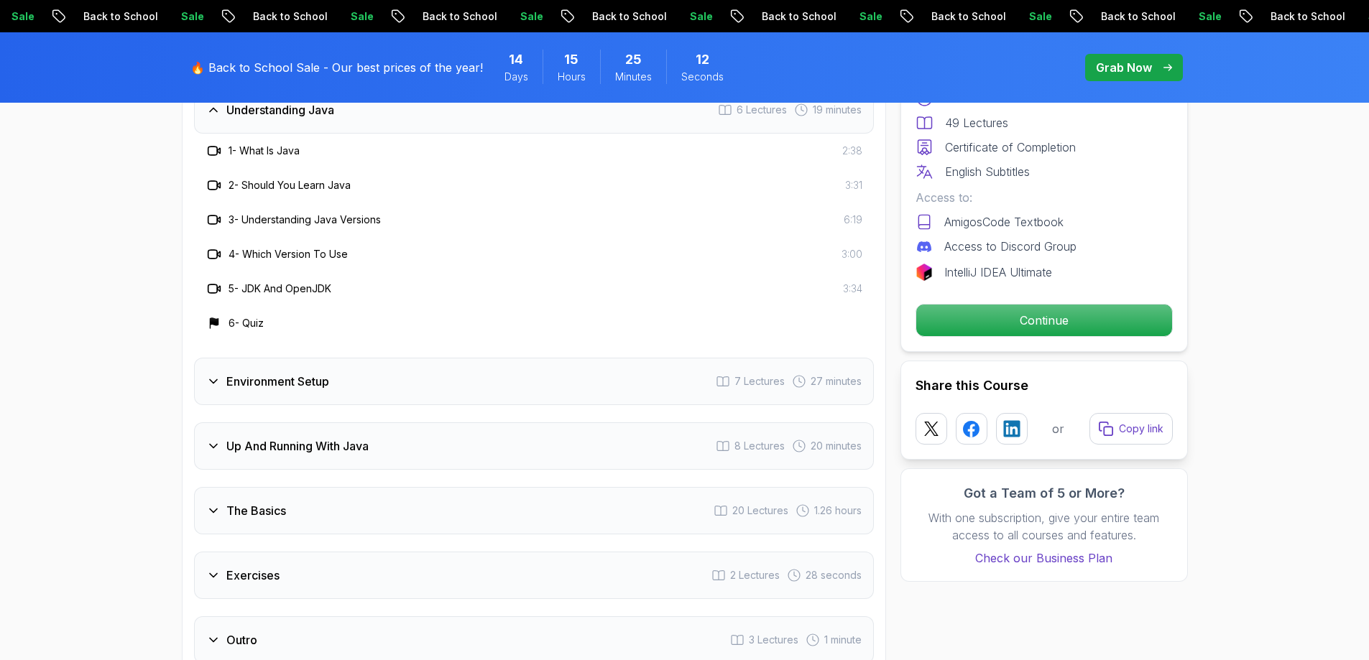
scroll to position [2299, 0]
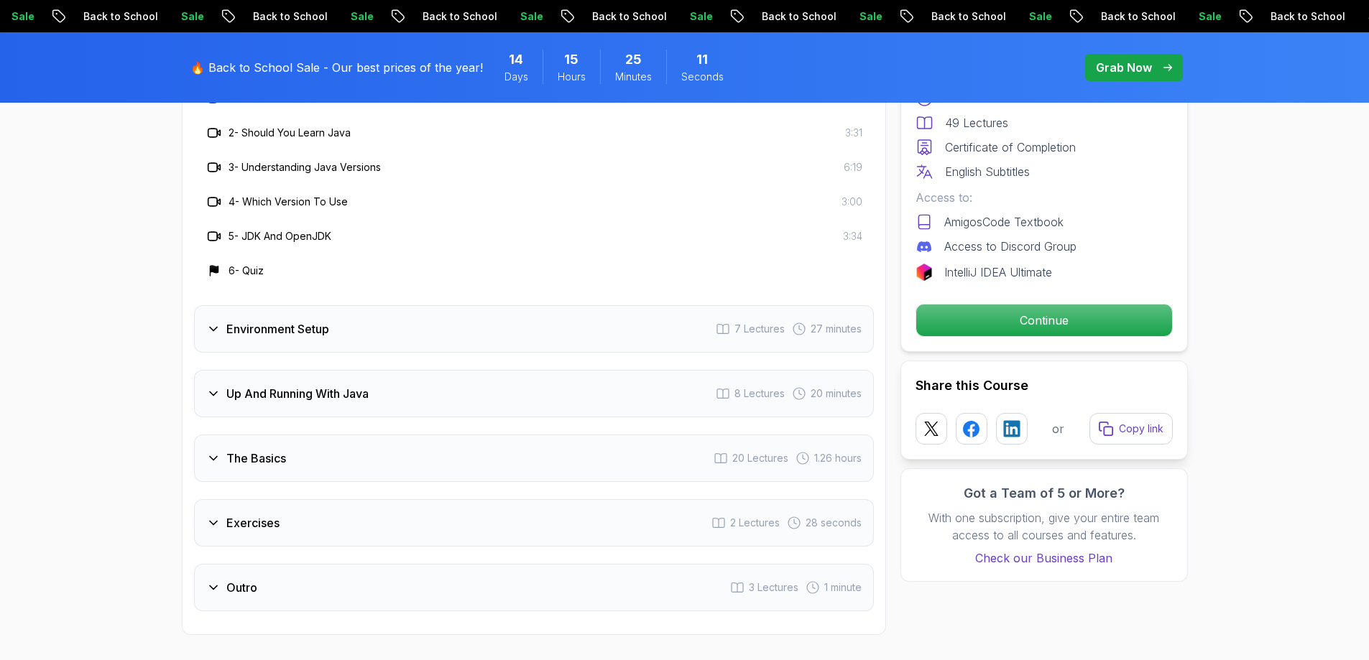
click at [346, 305] on div "Environment Setup 7 Lectures 27 minutes" at bounding box center [534, 328] width 680 height 47
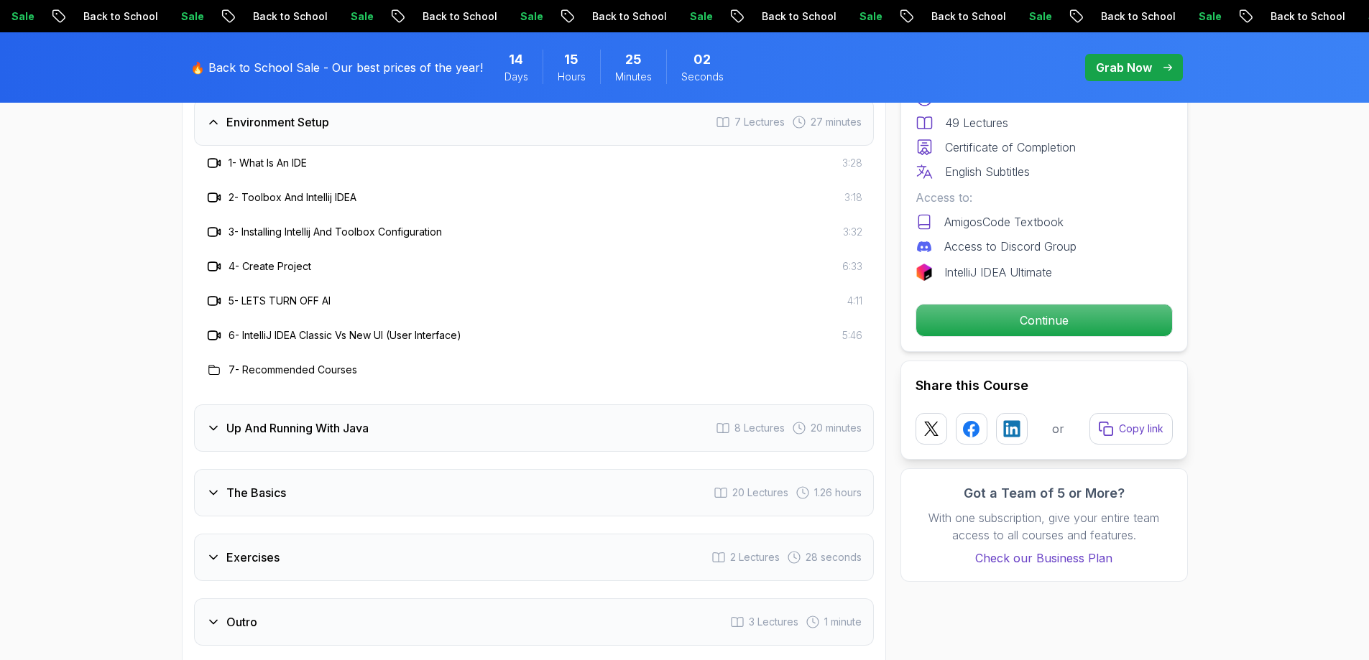
click at [397, 405] on div "Up And Running With Java 8 Lectures 20 minutes" at bounding box center [534, 428] width 680 height 47
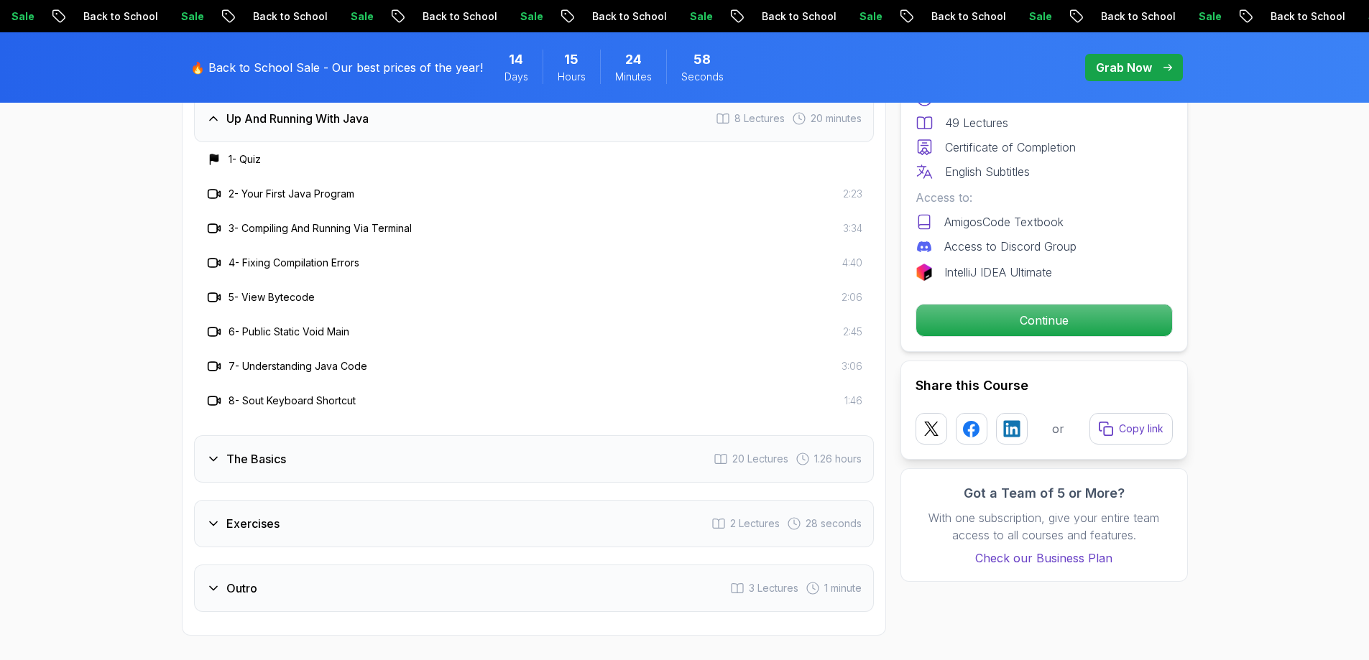
scroll to position [2371, 0]
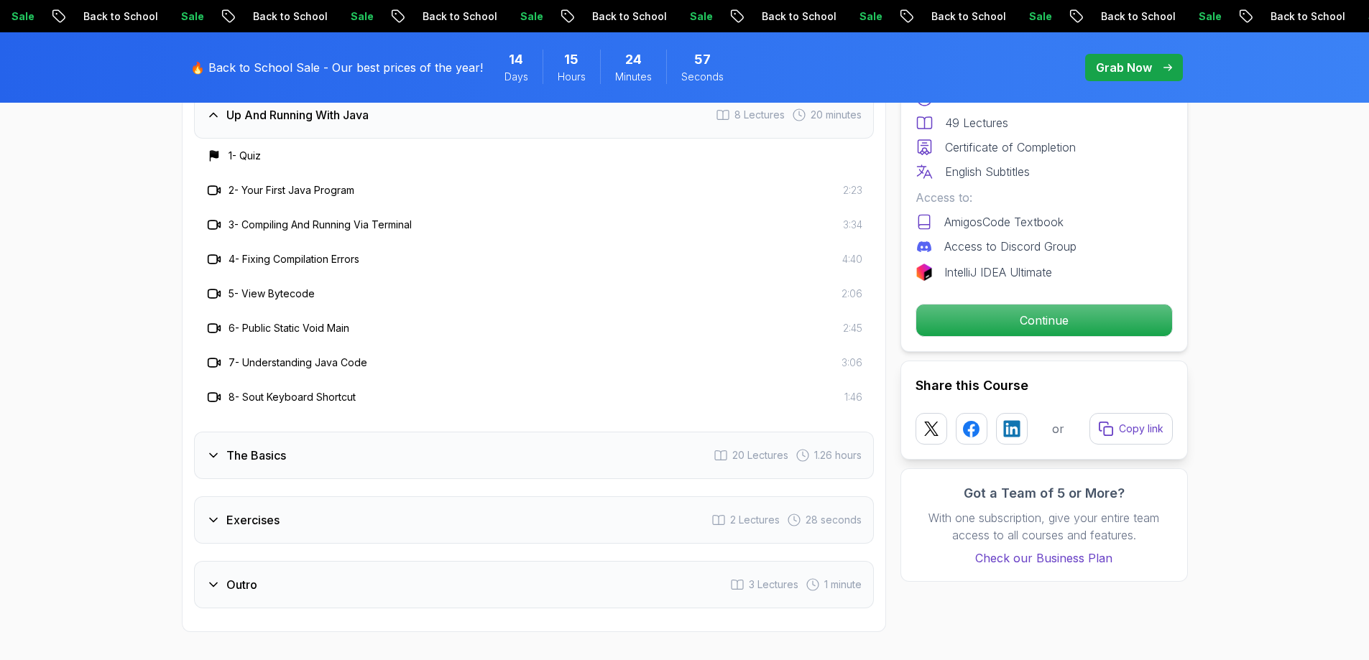
click at [348, 432] on div "The Basics 20 Lectures 1.26 hours" at bounding box center [534, 455] width 680 height 47
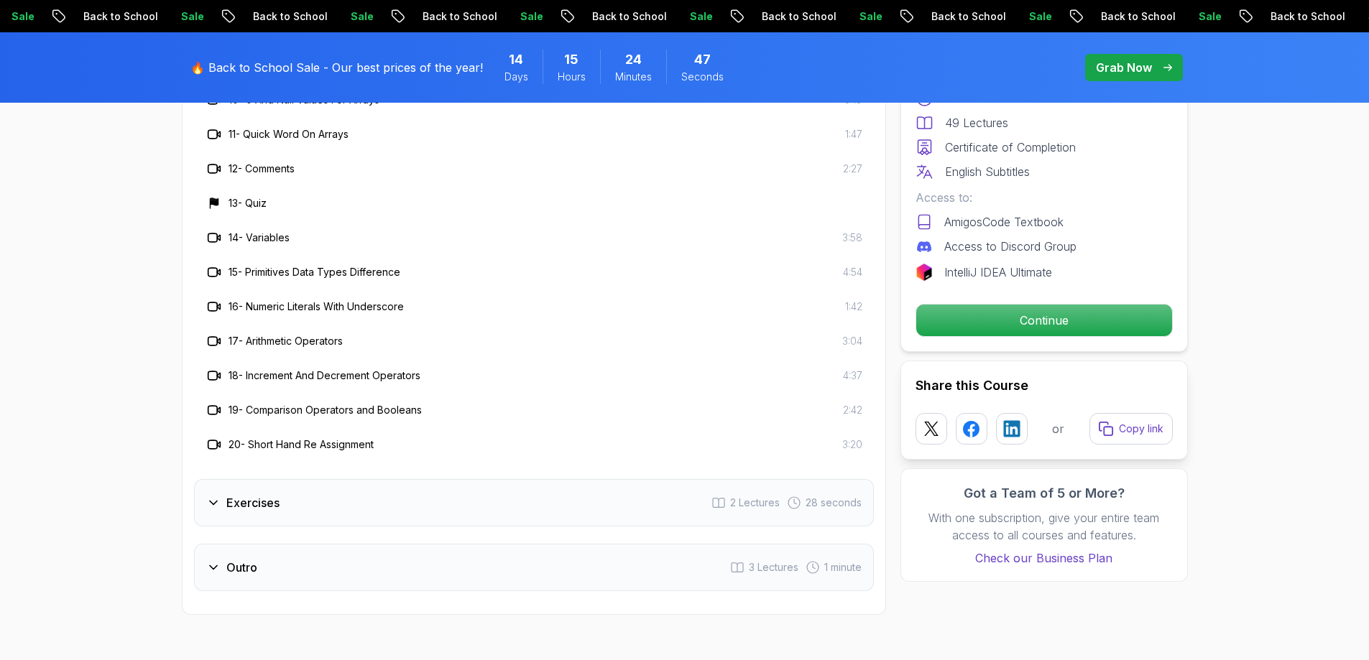
scroll to position [2874, 0]
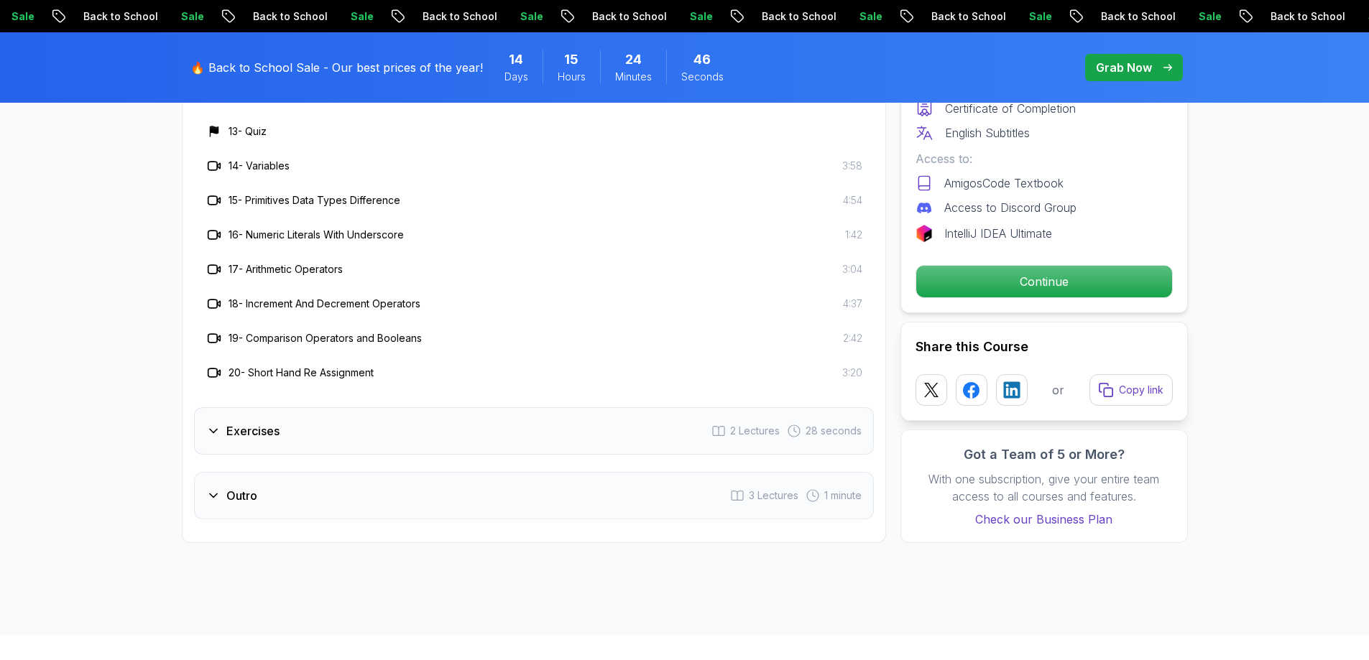
click at [345, 407] on div "Exercises 2 Lectures 28 seconds" at bounding box center [534, 430] width 680 height 47
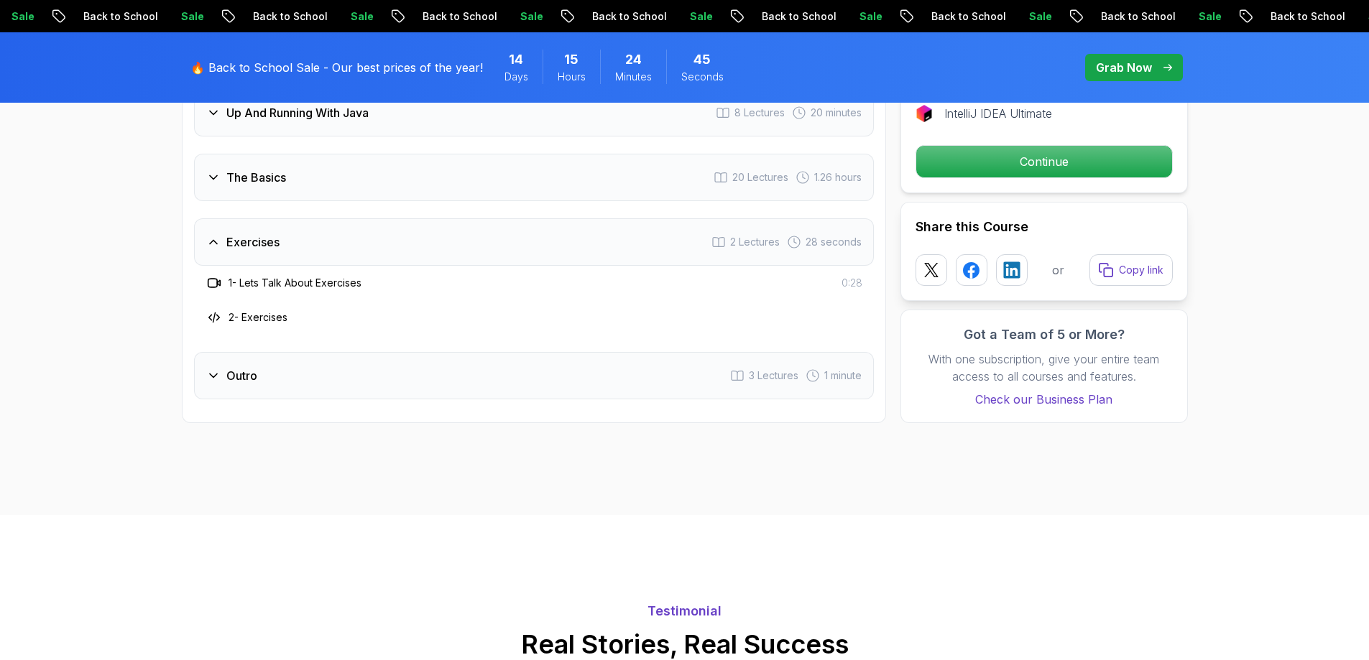
scroll to position [2299, 0]
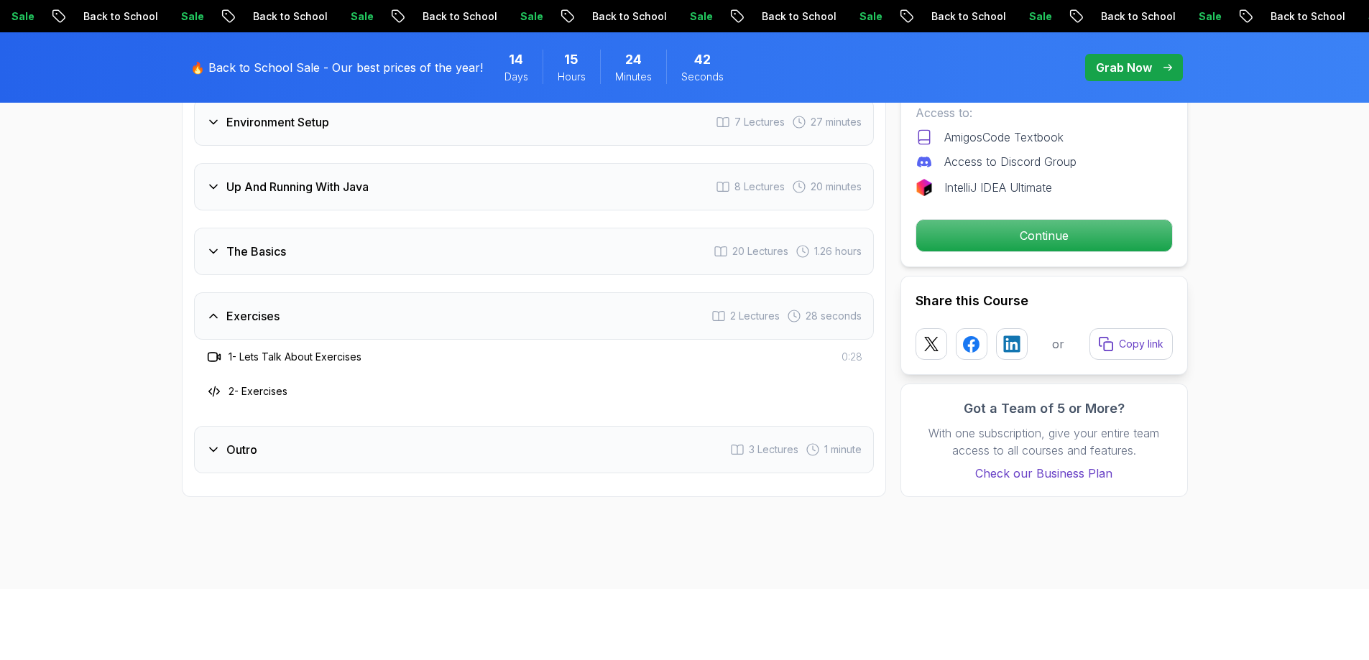
click at [271, 426] on div "Outro 3 Lectures 1 minute" at bounding box center [534, 449] width 680 height 47
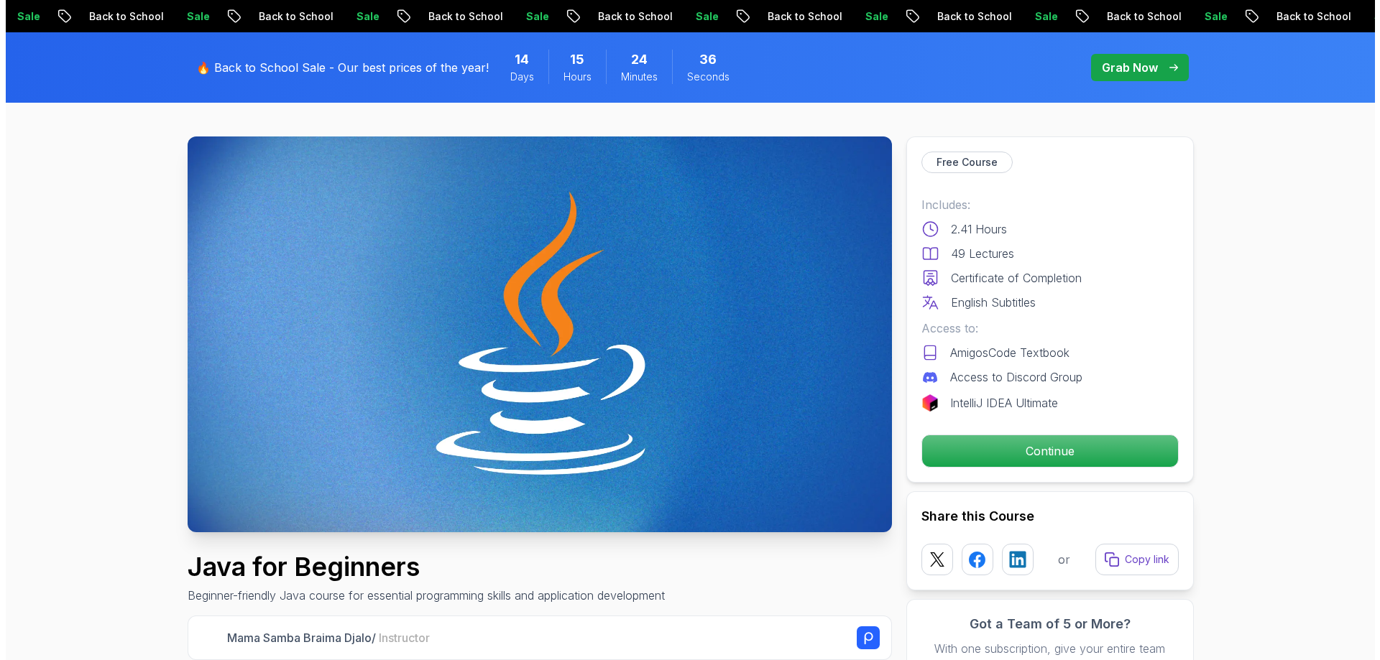
scroll to position [0, 0]
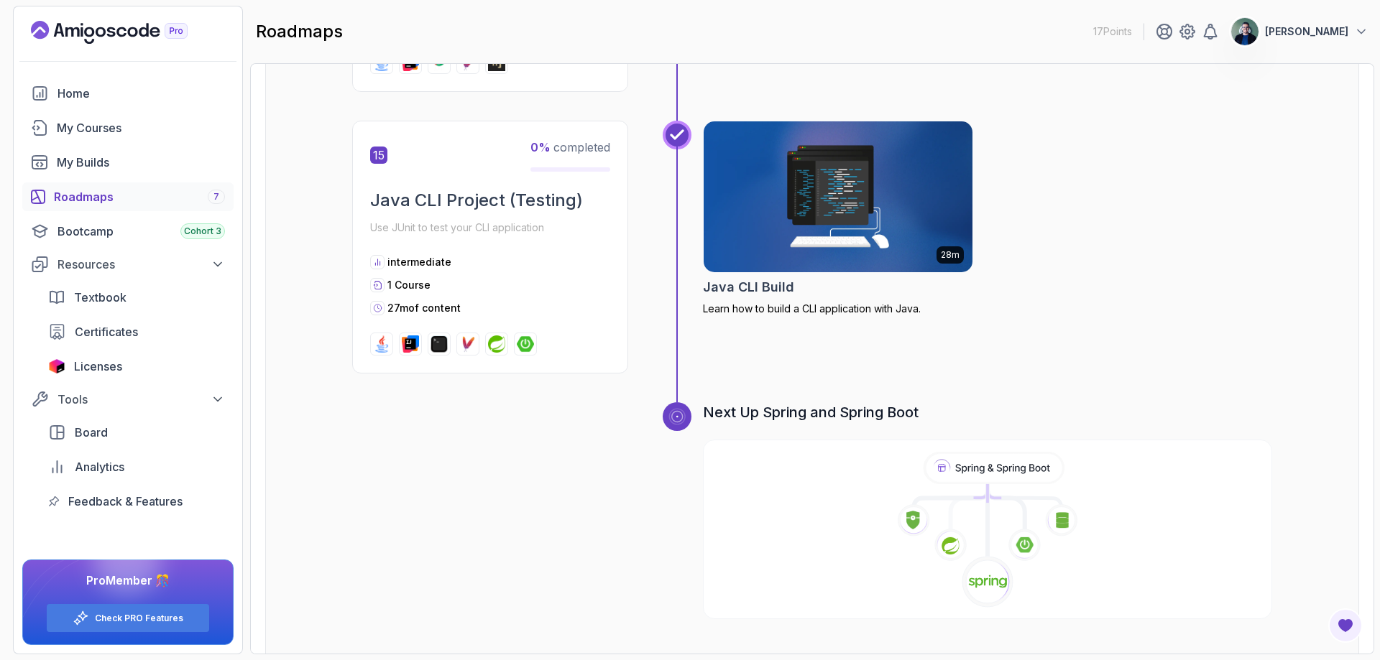
scroll to position [4561, 0]
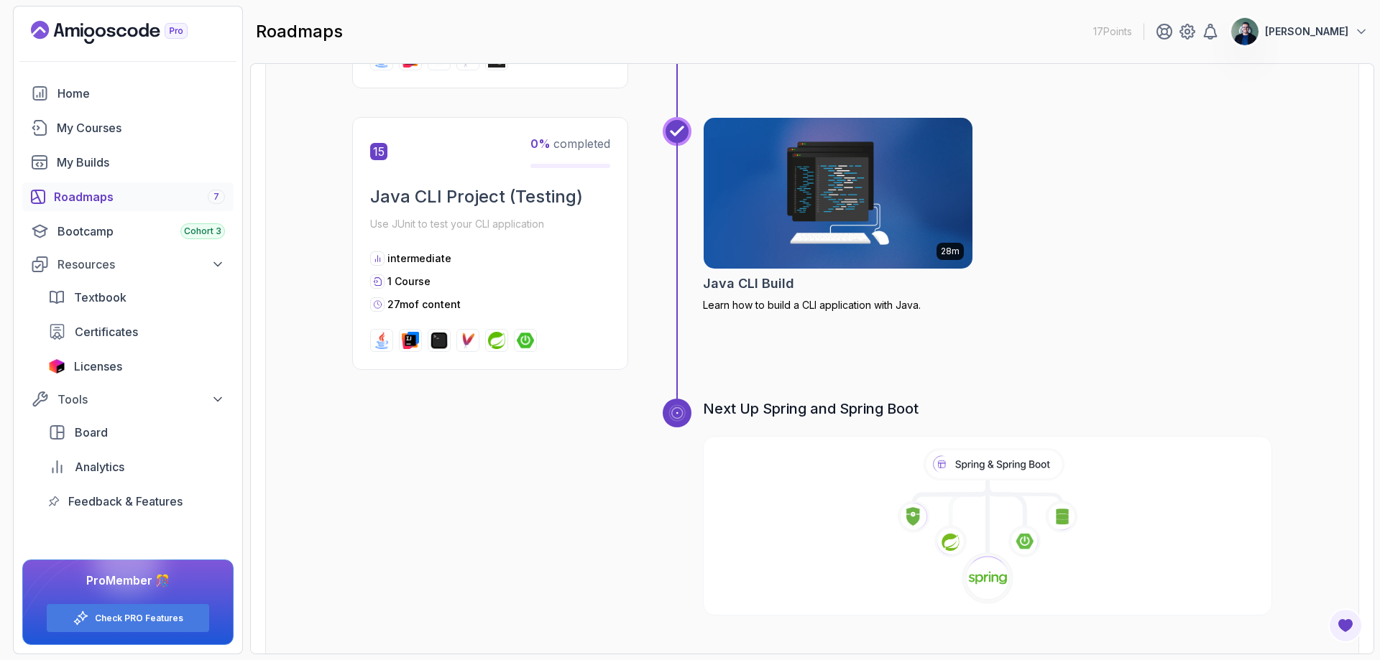
click at [1334, 37] on p "badris abdelilah" at bounding box center [1306, 31] width 83 height 14
click at [1262, 134] on p "Billing" at bounding box center [1250, 139] width 32 height 17
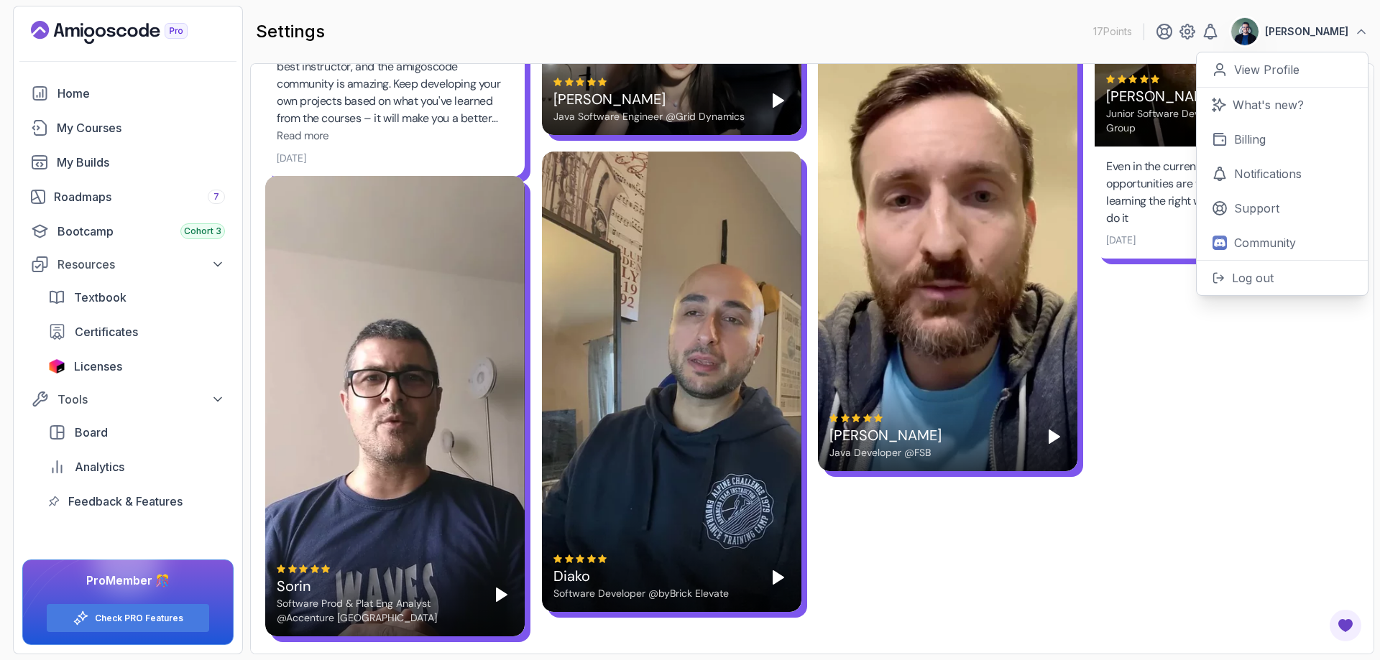
scroll to position [2, 0]
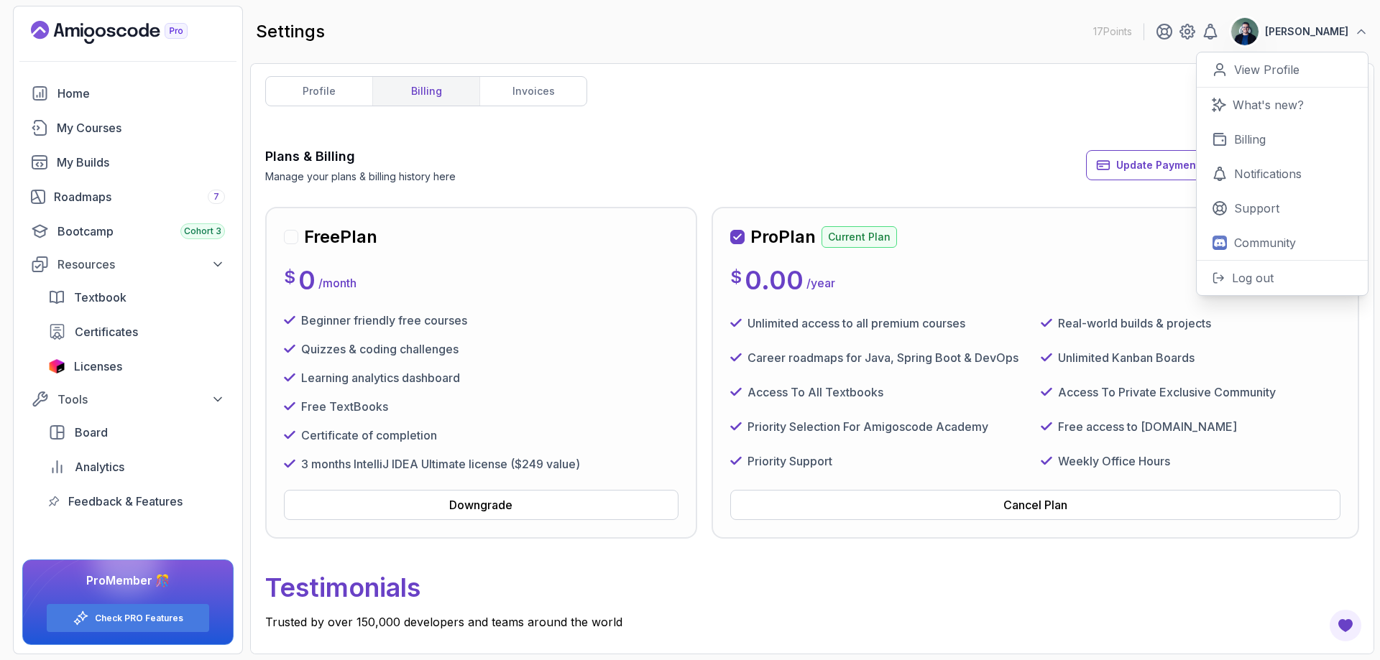
click at [991, 131] on div "profile billing invoices Plans & Billing Manage your plans & billing history he…" at bounding box center [812, 356] width 1094 height 561
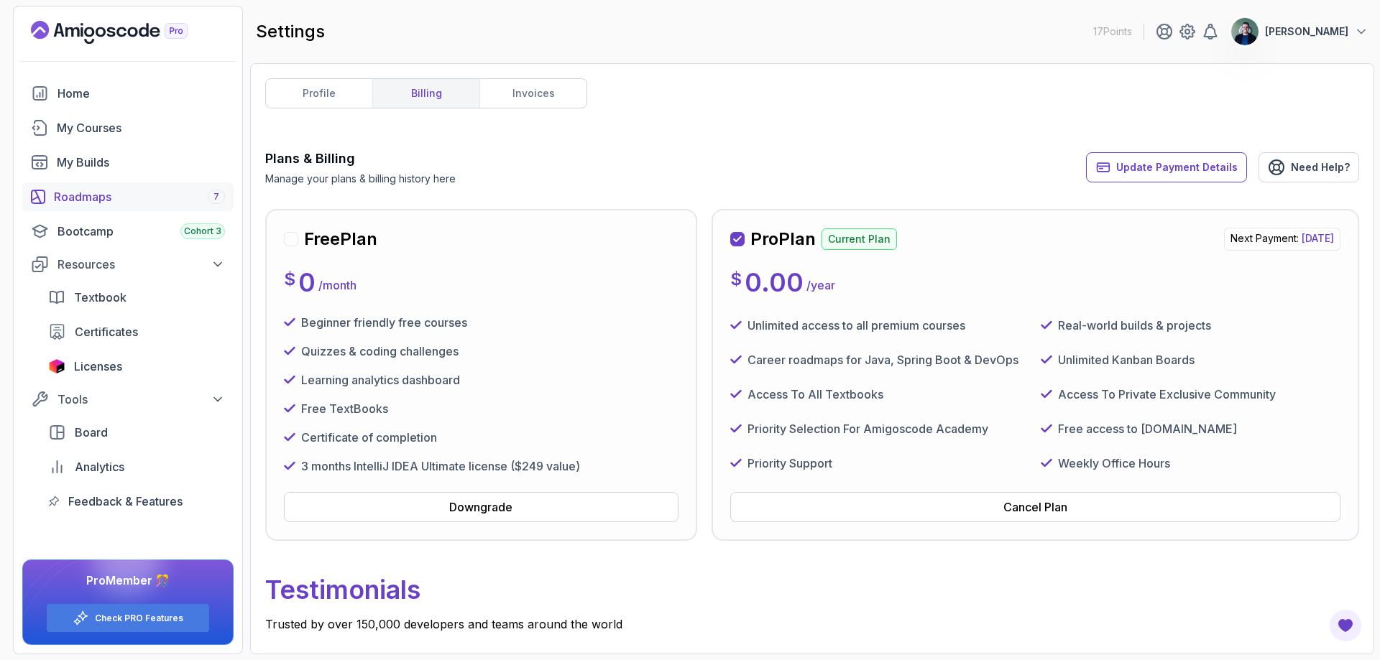
click at [84, 200] on div "Roadmaps 7" at bounding box center [139, 196] width 171 height 17
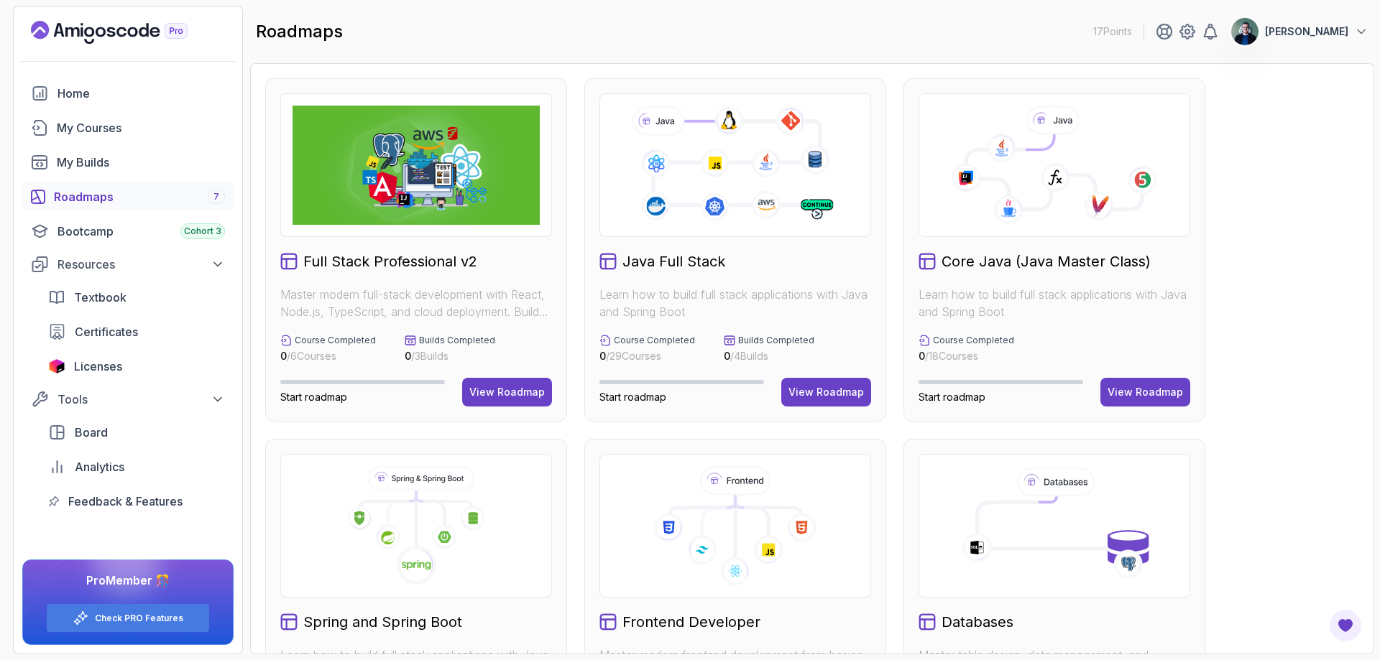
click at [1072, 154] on icon at bounding box center [1054, 171] width 176 height 75
click at [1072, 256] on h2 "Core Java (Java Master Class)" at bounding box center [1045, 261] width 209 height 20
click at [1170, 399] on div "View Roadmap" at bounding box center [1144, 392] width 75 height 14
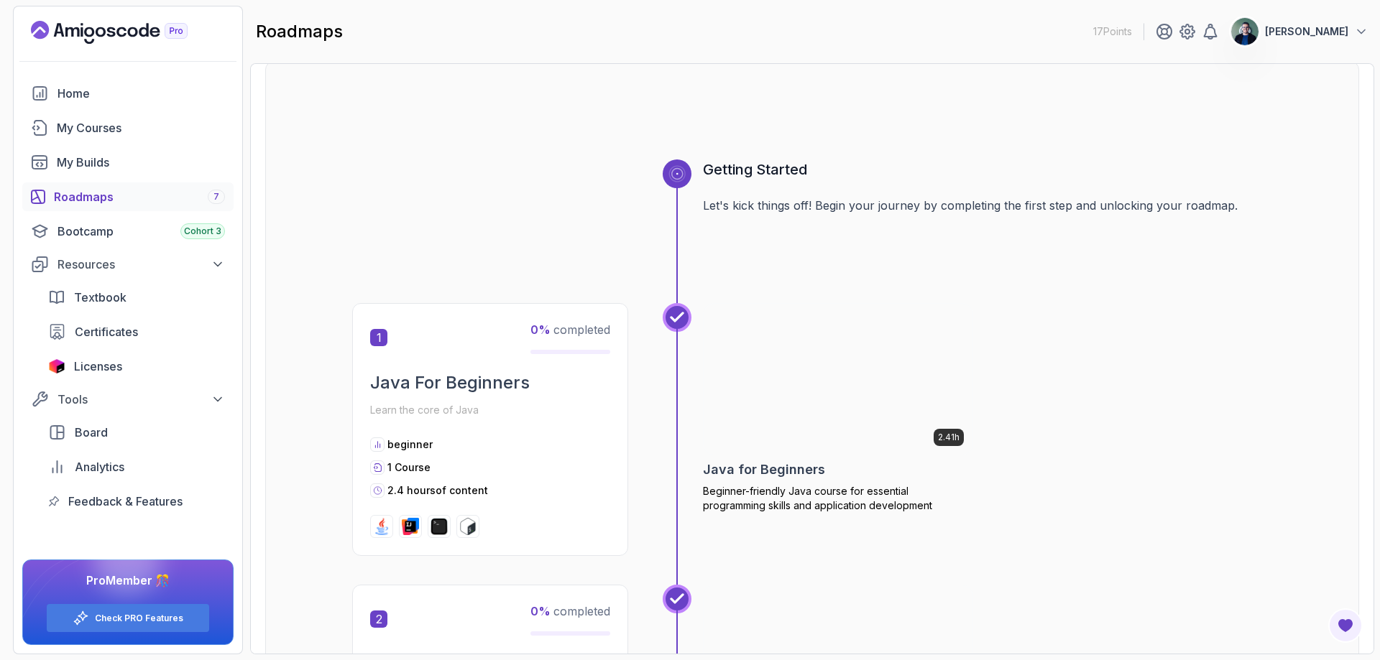
scroll to position [144, 0]
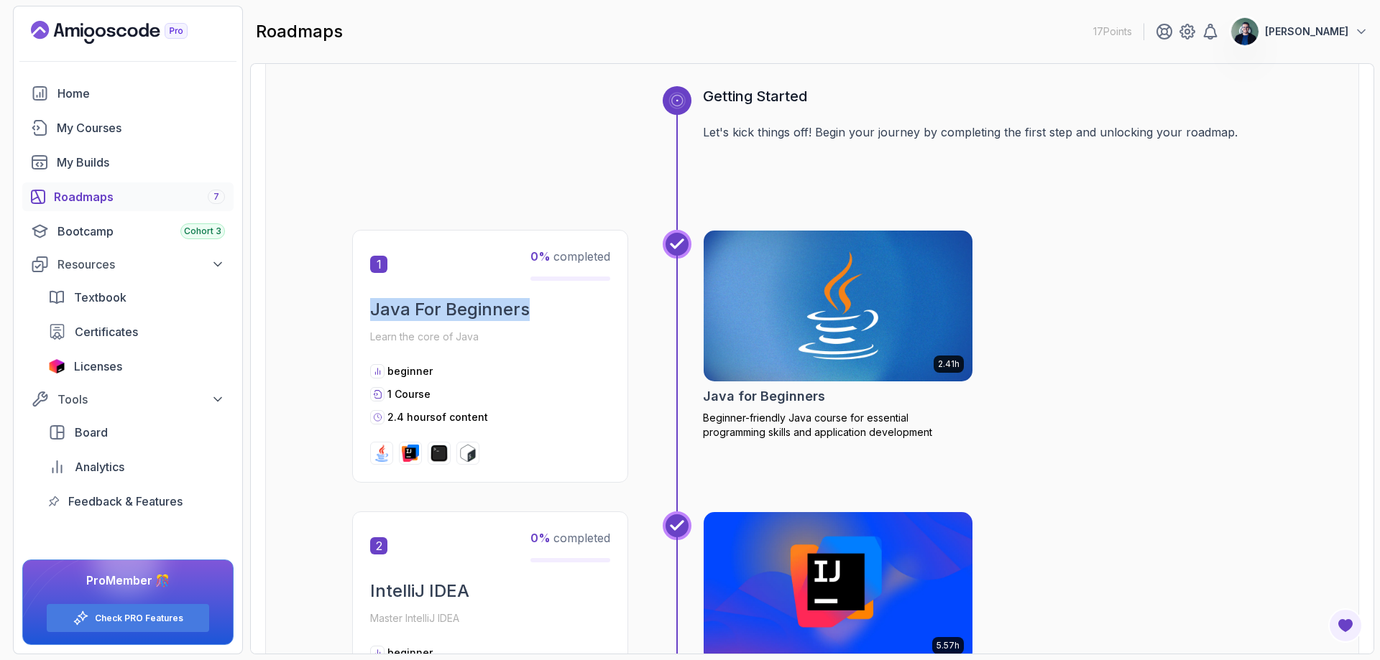
drag, startPoint x: 374, startPoint y: 309, endPoint x: 535, endPoint y: 308, distance: 161.0
click at [535, 308] on h2 "Java For Beginners" at bounding box center [490, 309] width 240 height 23
copy h2 "Java For Beginners"
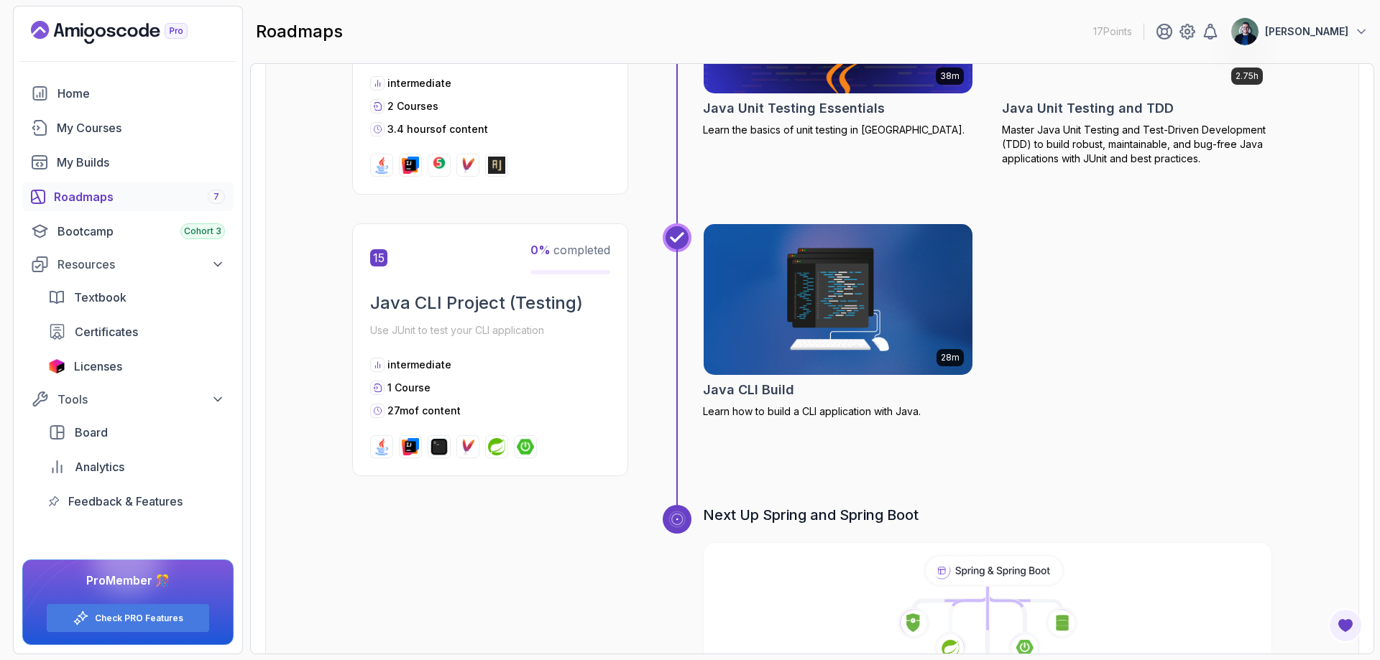
scroll to position [4561, 0]
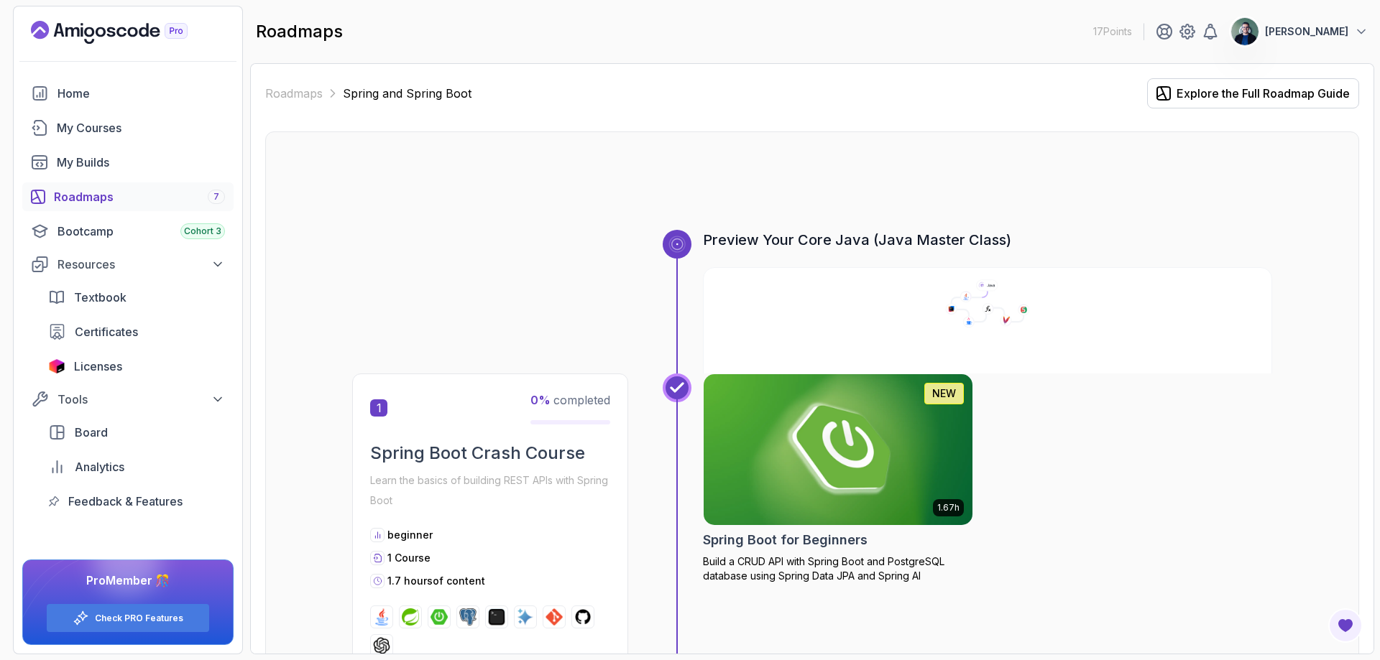
click at [785, 440] on img at bounding box center [838, 450] width 282 height 158
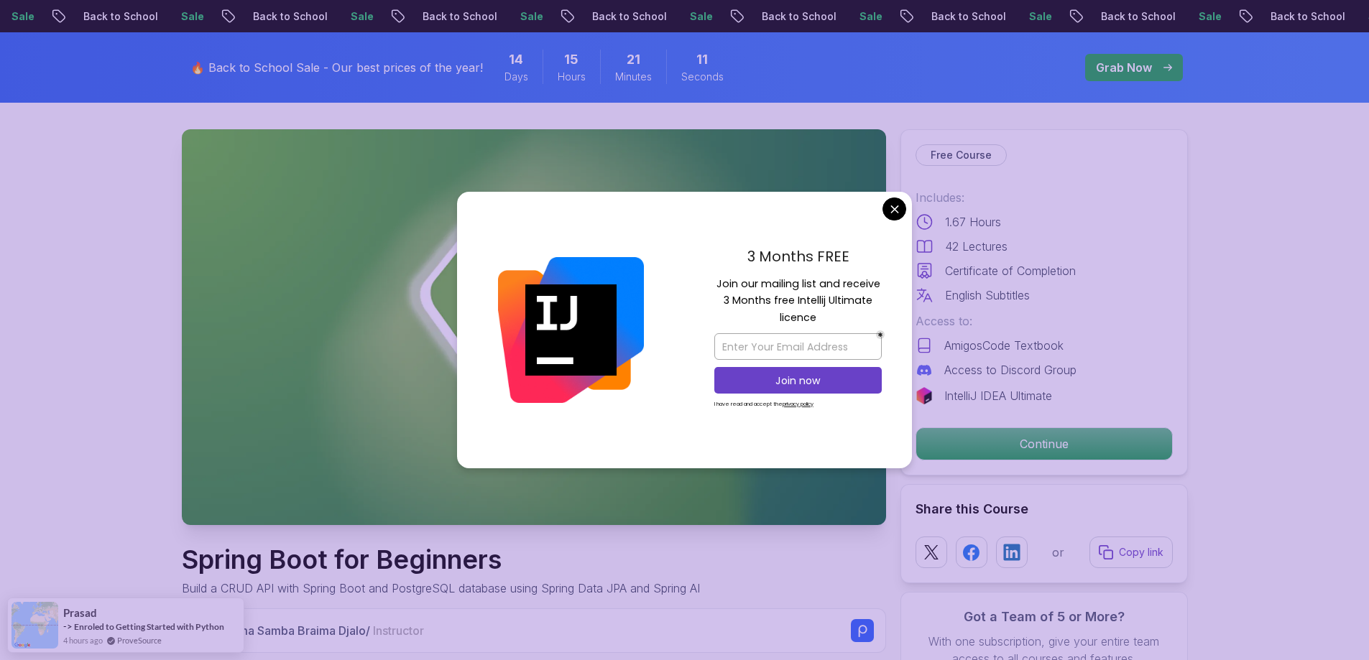
scroll to position [503, 0]
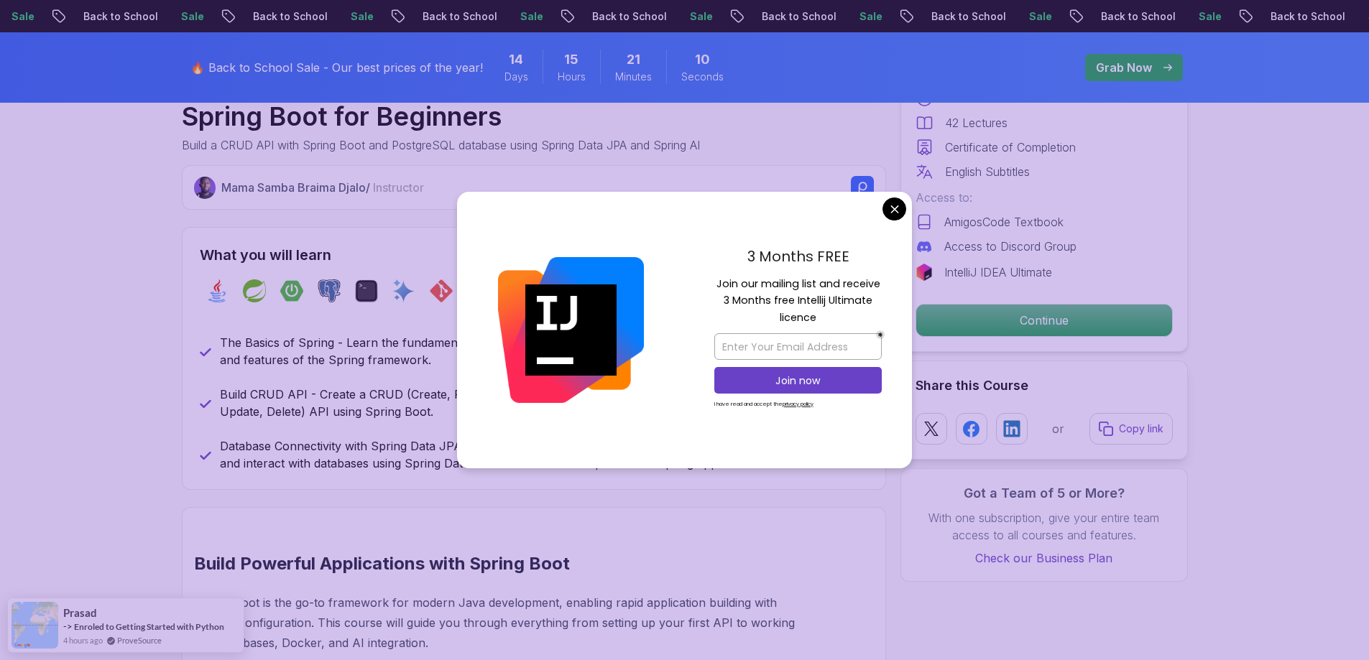
click at [910, 208] on div "3 Months FREE Join our mailing list and receive 3 Months free Intellij Ultimate…" at bounding box center [798, 330] width 228 height 277
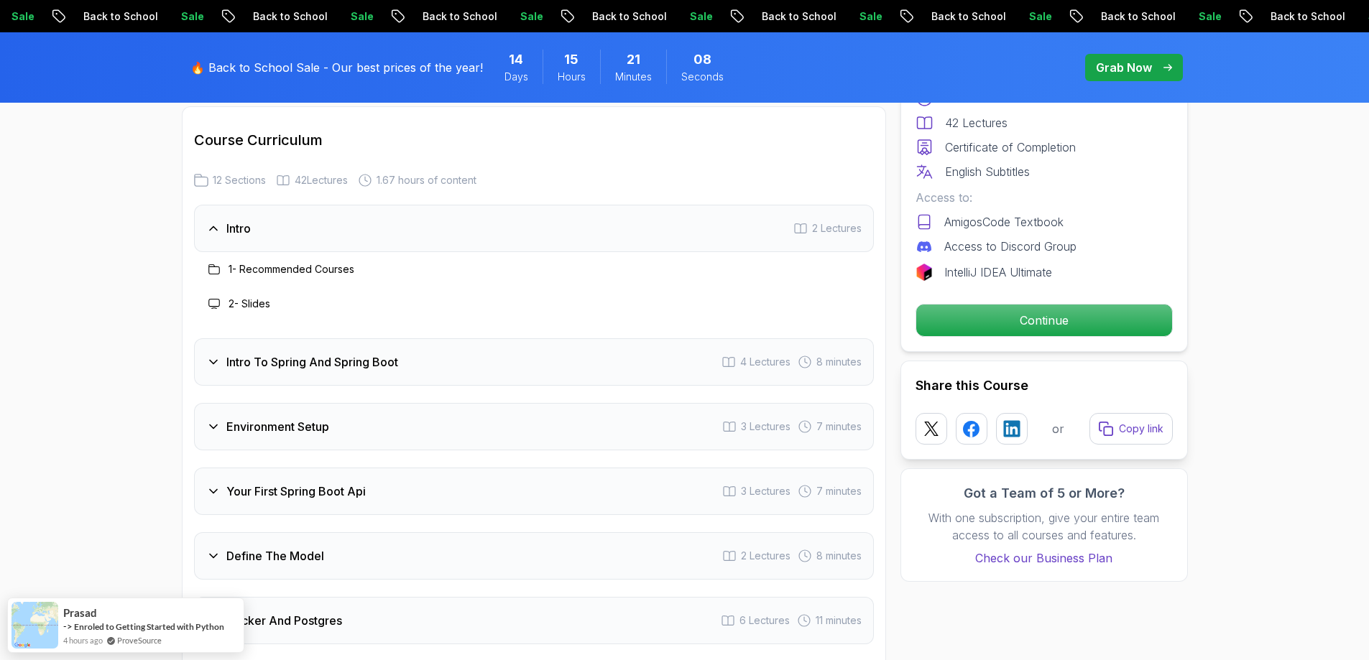
scroll to position [1868, 0]
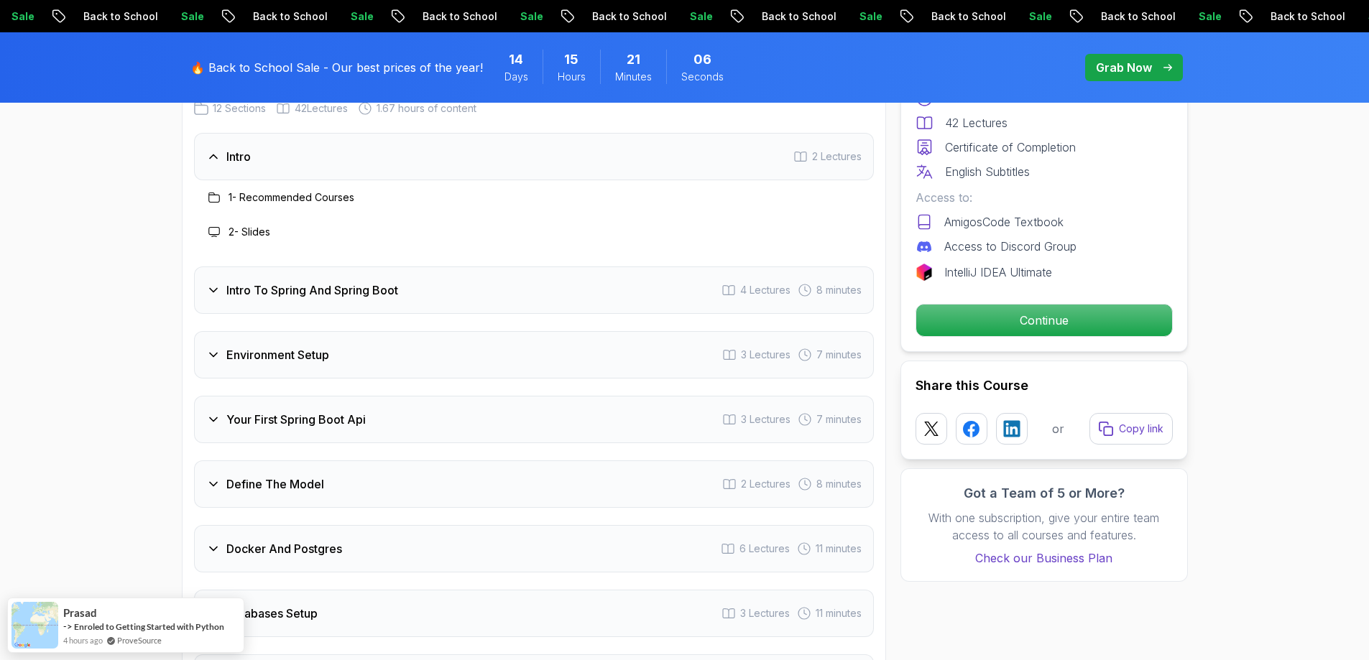
click at [324, 282] on h3 "Intro To Spring And Spring Boot" at bounding box center [312, 290] width 172 height 17
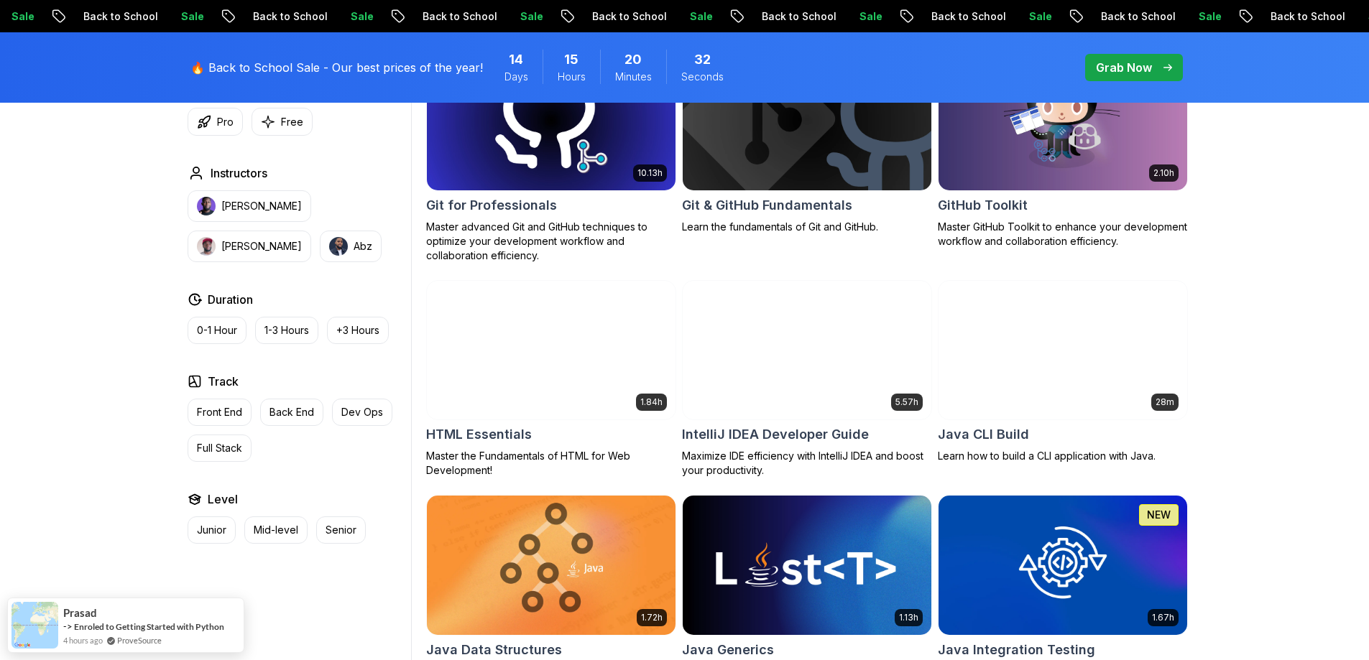
scroll to position [1653, 0]
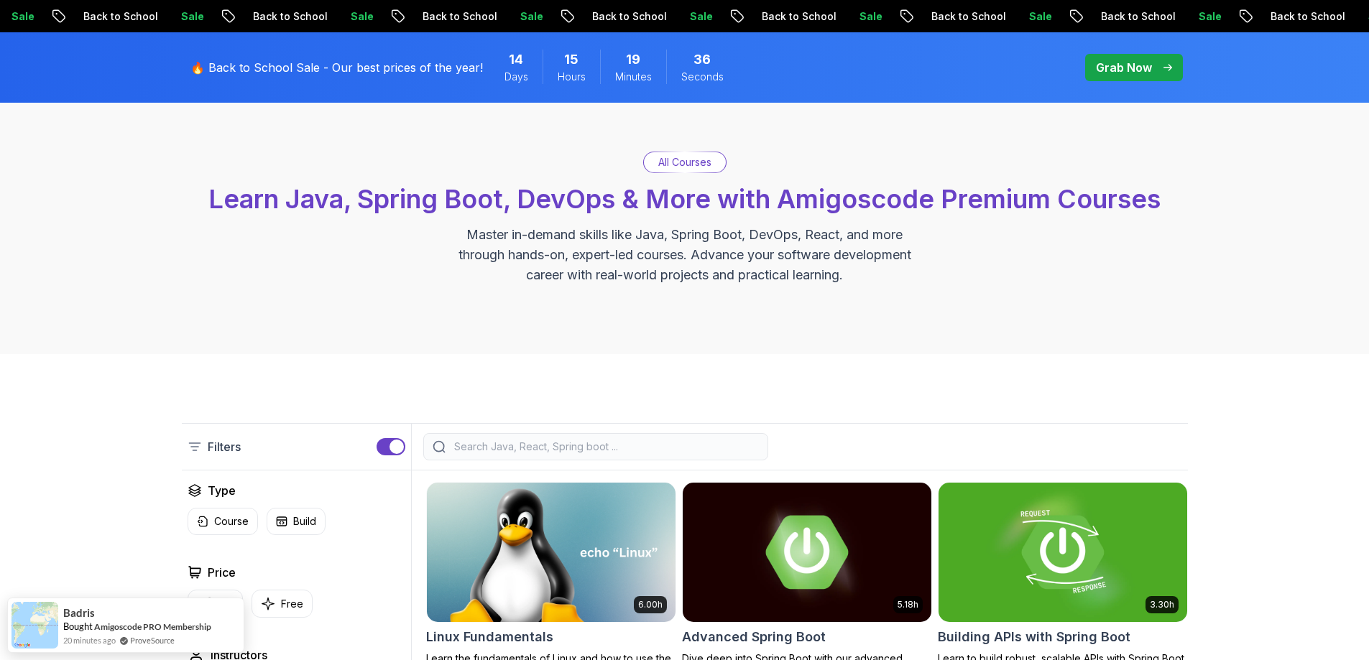
scroll to position [0, 0]
